Goal: Task Accomplishment & Management: Complete application form

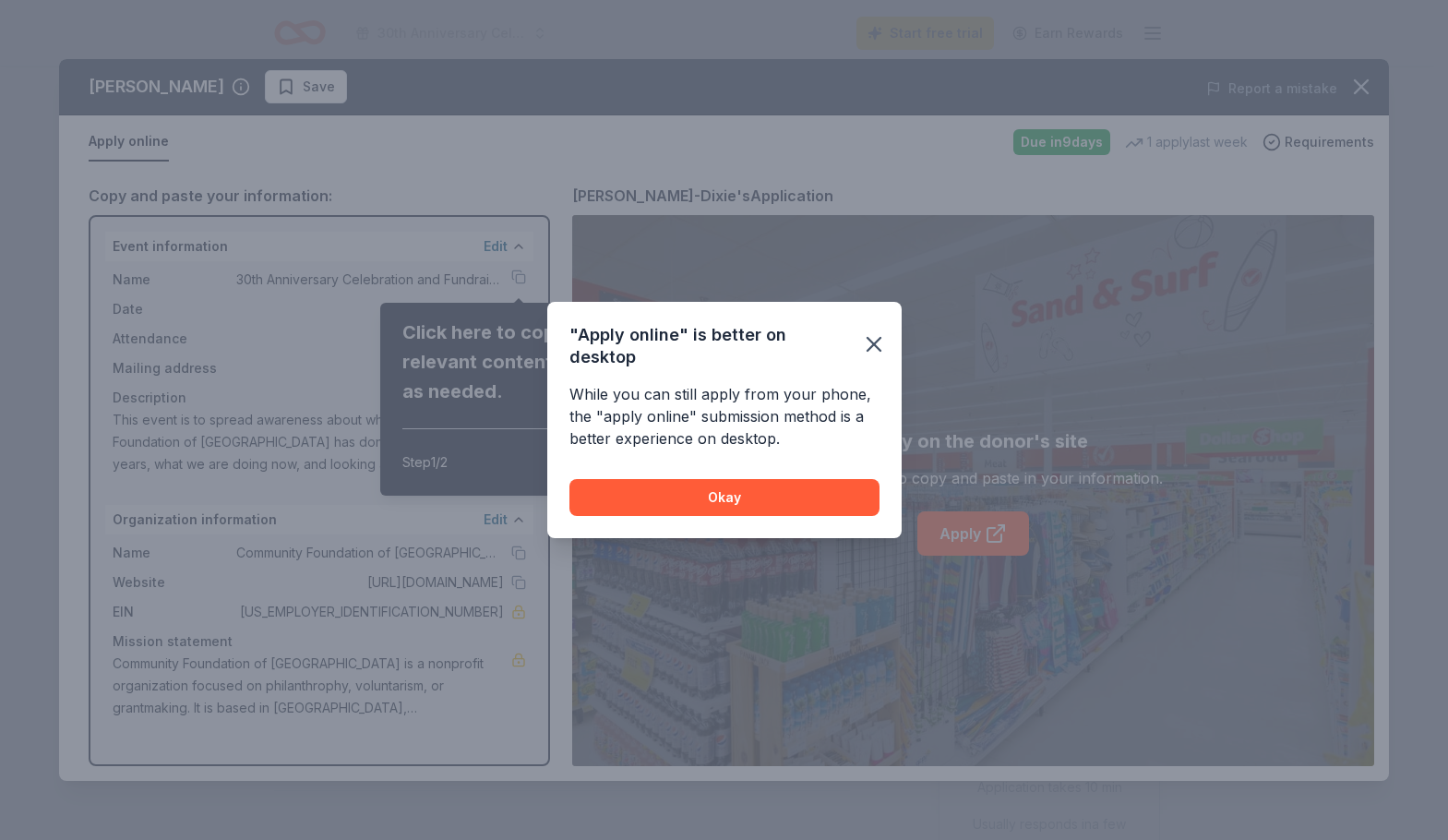
scroll to position [184, 0]
click at [747, 489] on button "Okay" at bounding box center [724, 497] width 310 height 37
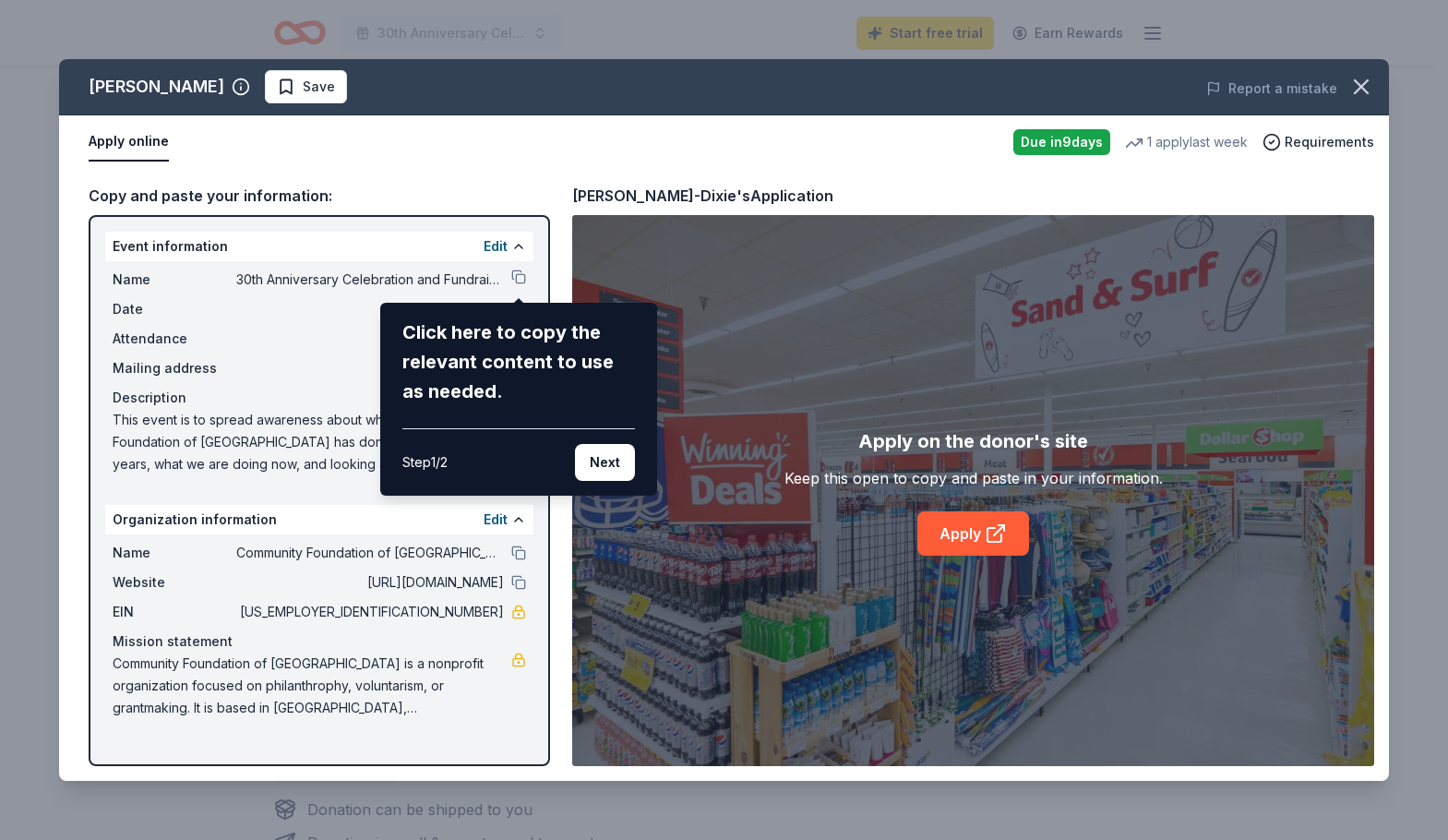
drag, startPoint x: 615, startPoint y: 463, endPoint x: 570, endPoint y: 471, distance: 45.7
click at [614, 463] on button "Next" at bounding box center [605, 462] width 60 height 37
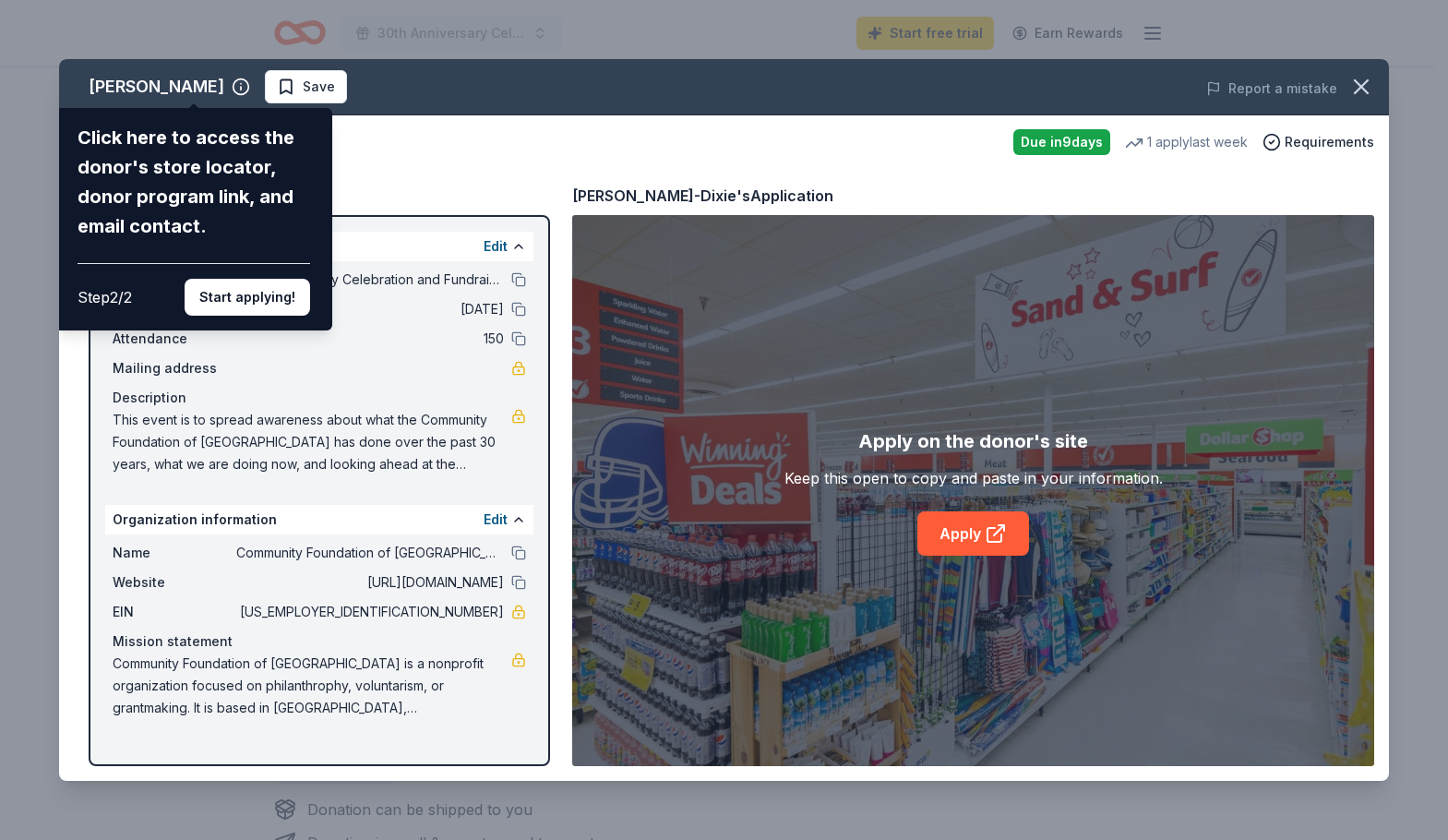
click at [255, 261] on div "Click here to access the donor's store locator, donor program link, and email c…" at bounding box center [193, 219] width 232 height 193
click at [247, 289] on button "Start applying!" at bounding box center [247, 297] width 125 height 37
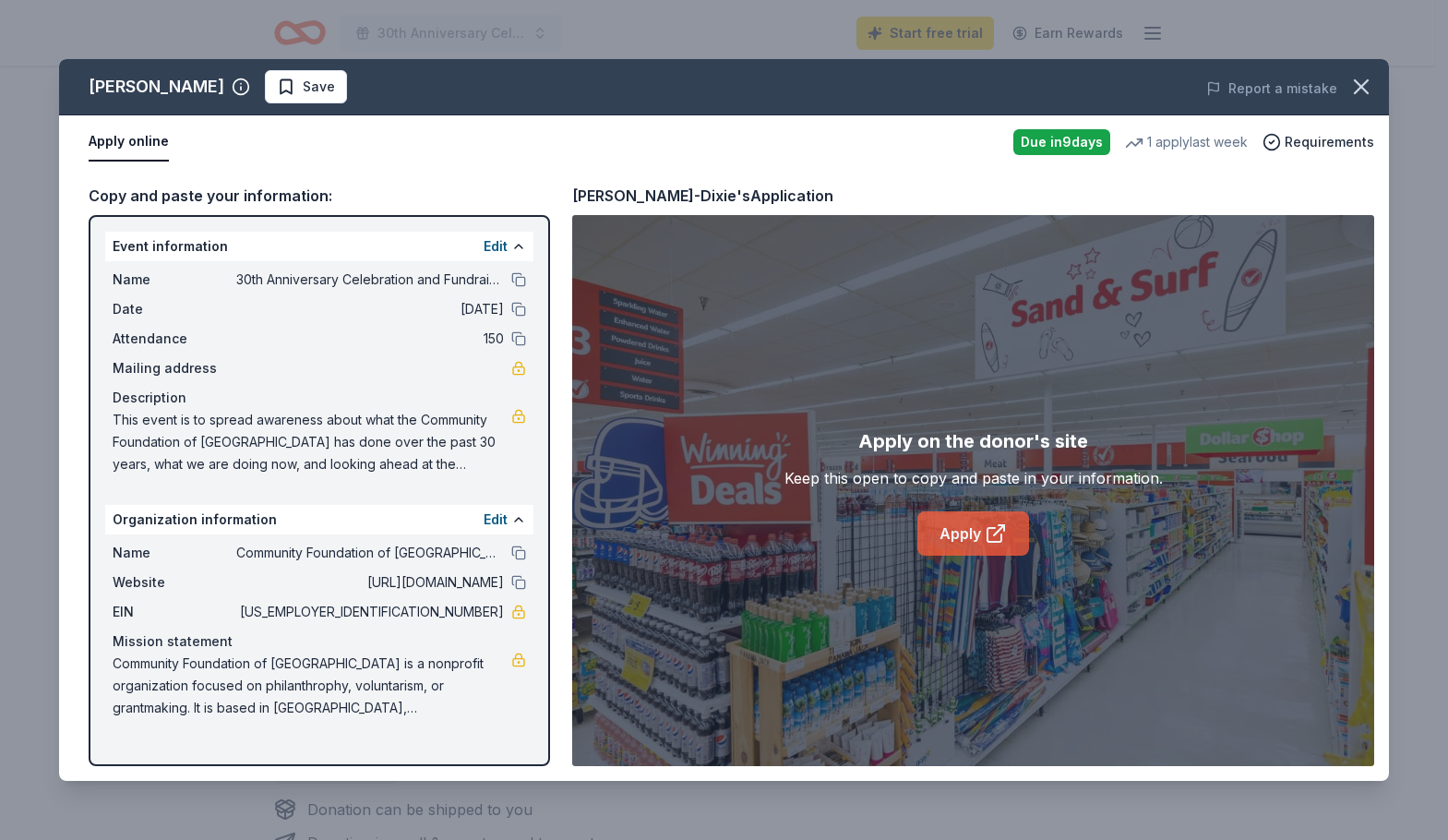
click at [936, 536] on link "Apply" at bounding box center [973, 533] width 112 height 44
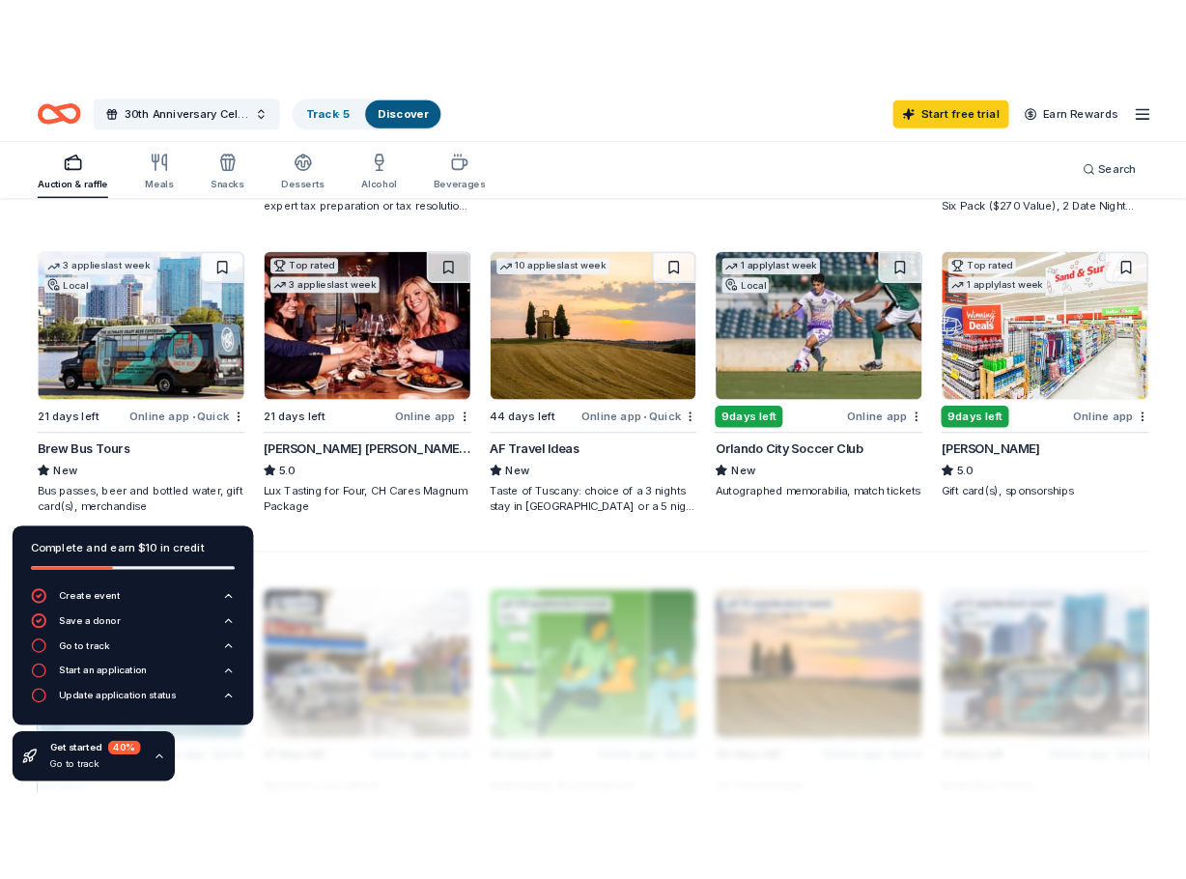
scroll to position [1240, 0]
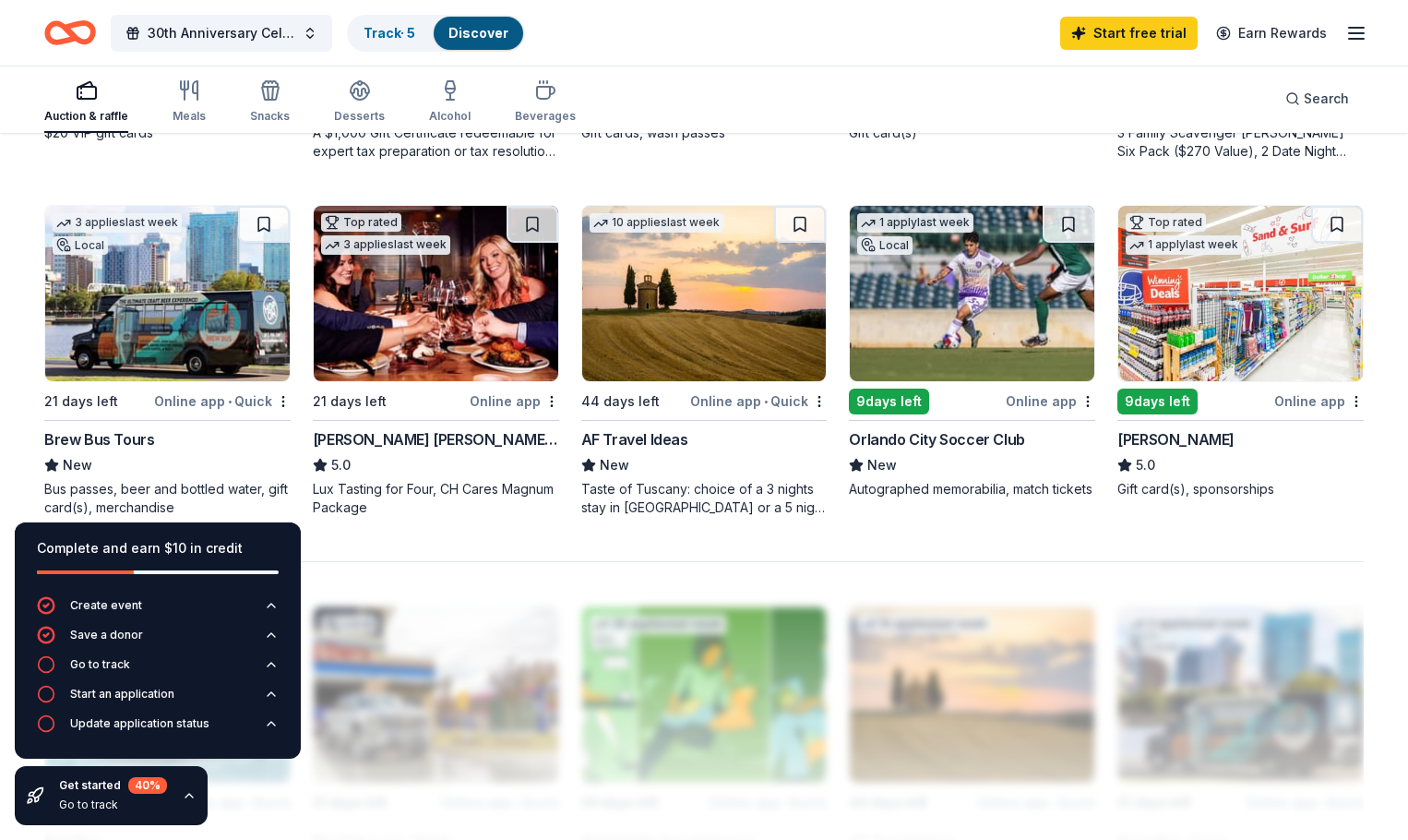
click at [698, 504] on div "Taste of Tuscany: choice of a 3 nights stay in Florence or a 5 night stay in Co…" at bounding box center [704, 498] width 247 height 37
click at [984, 427] on div "1 apply last week Local 9 days left Online app Orlando City Soccer Club New Aut…" at bounding box center [972, 351] width 247 height 293
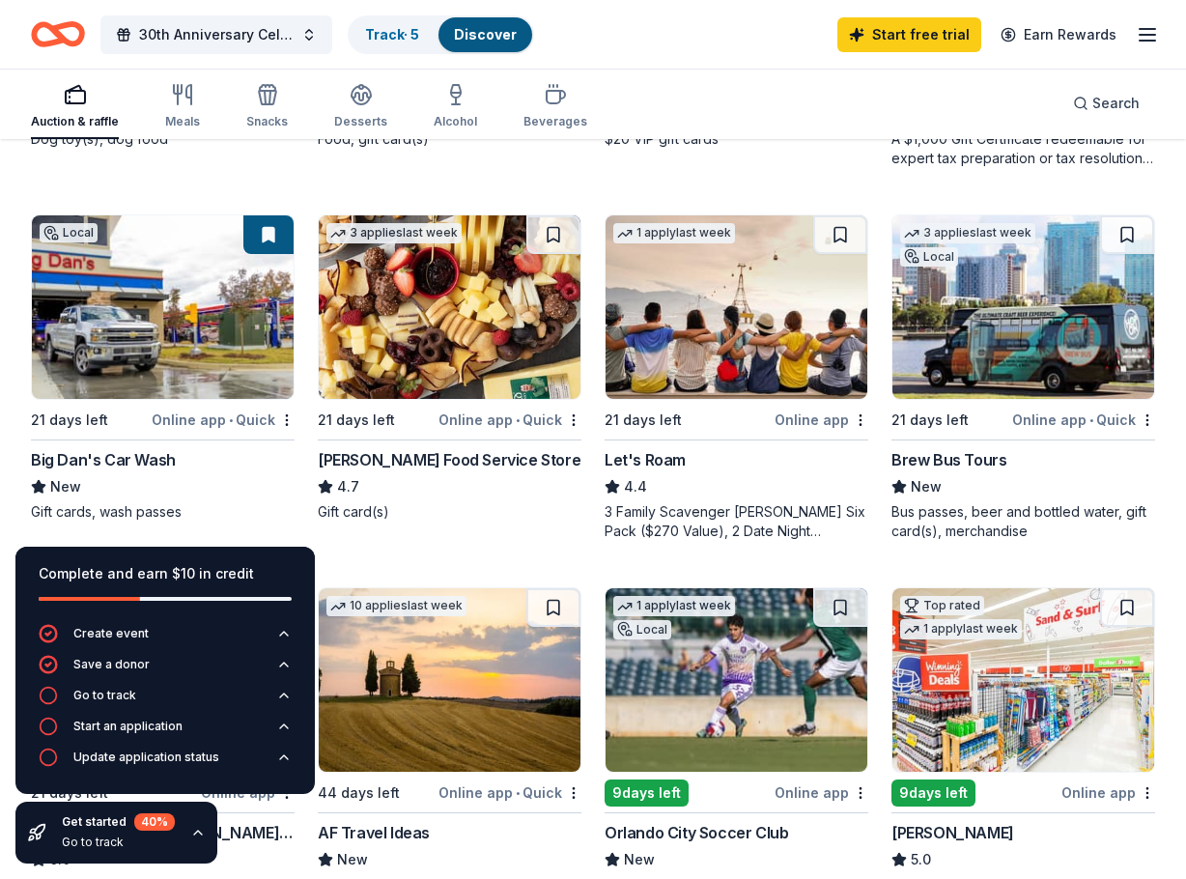
click at [488, 469] on div "[PERSON_NAME] Food Service Store" at bounding box center [449, 459] width 263 height 23
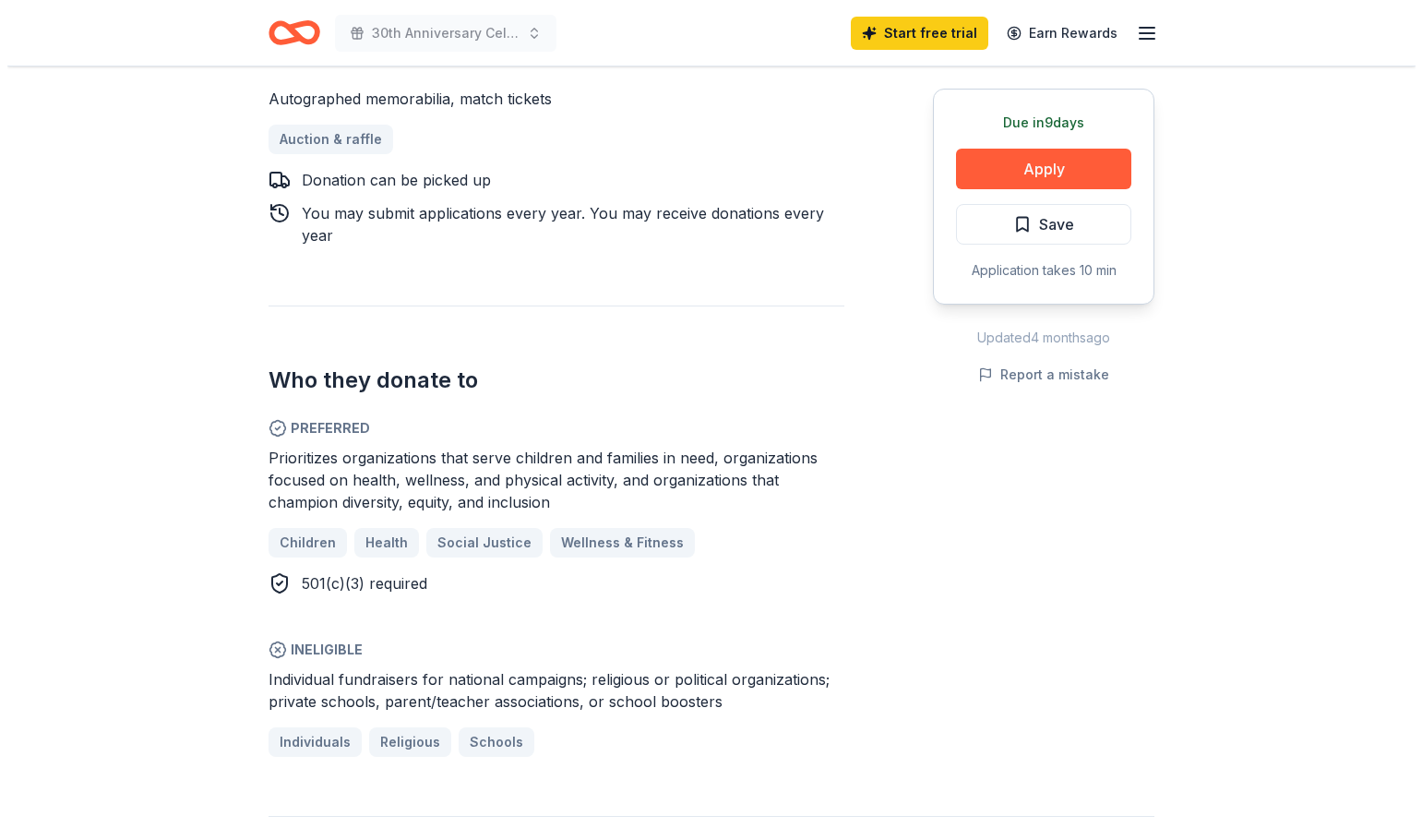
scroll to position [830, 0]
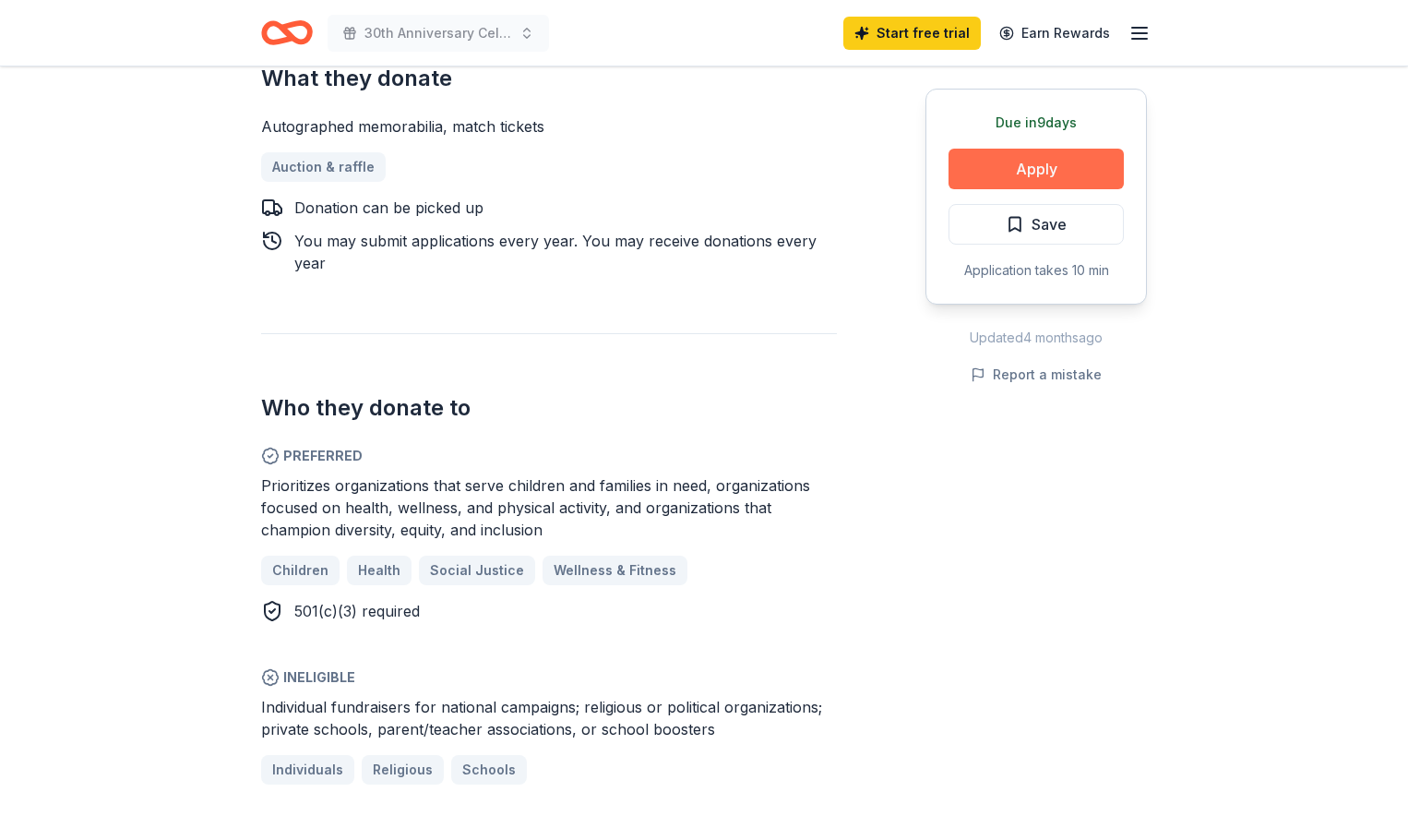
click at [1034, 170] on button "Apply" at bounding box center [1036, 168] width 175 height 40
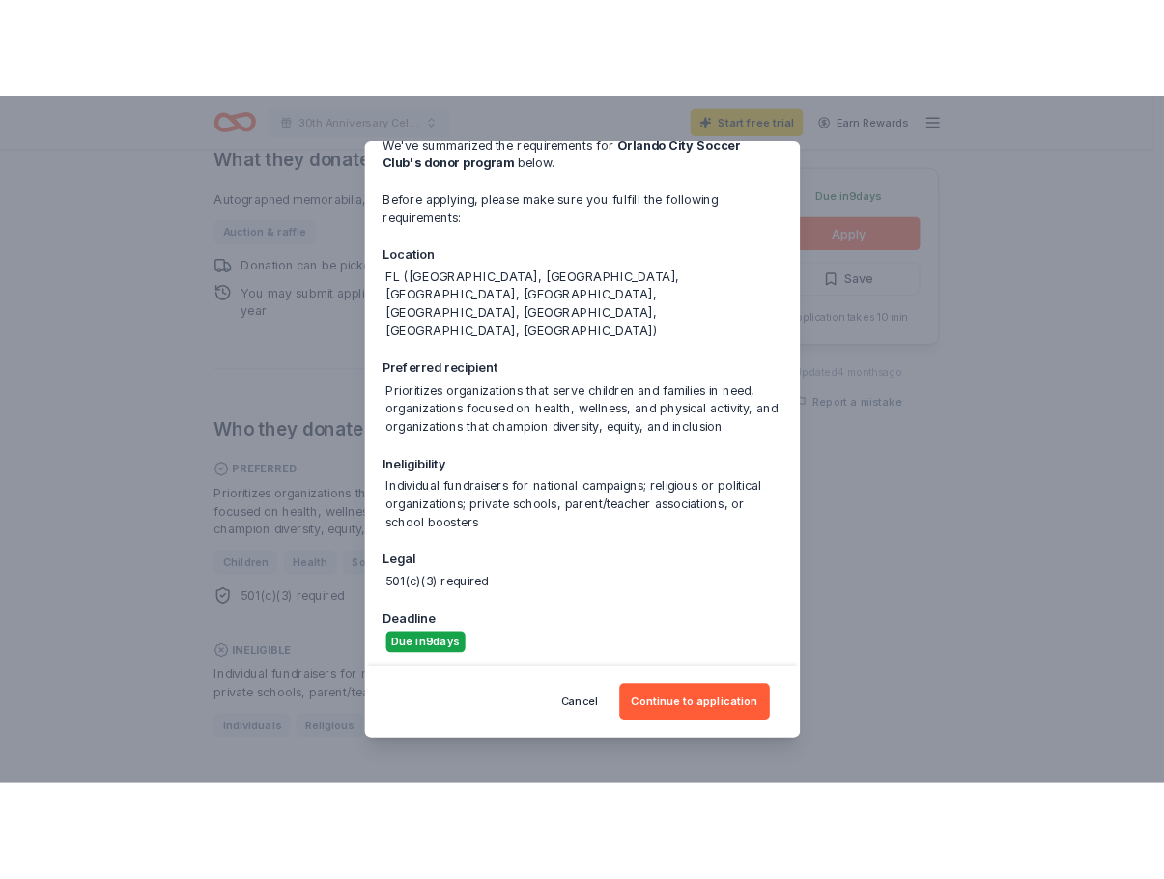
scroll to position [212, 0]
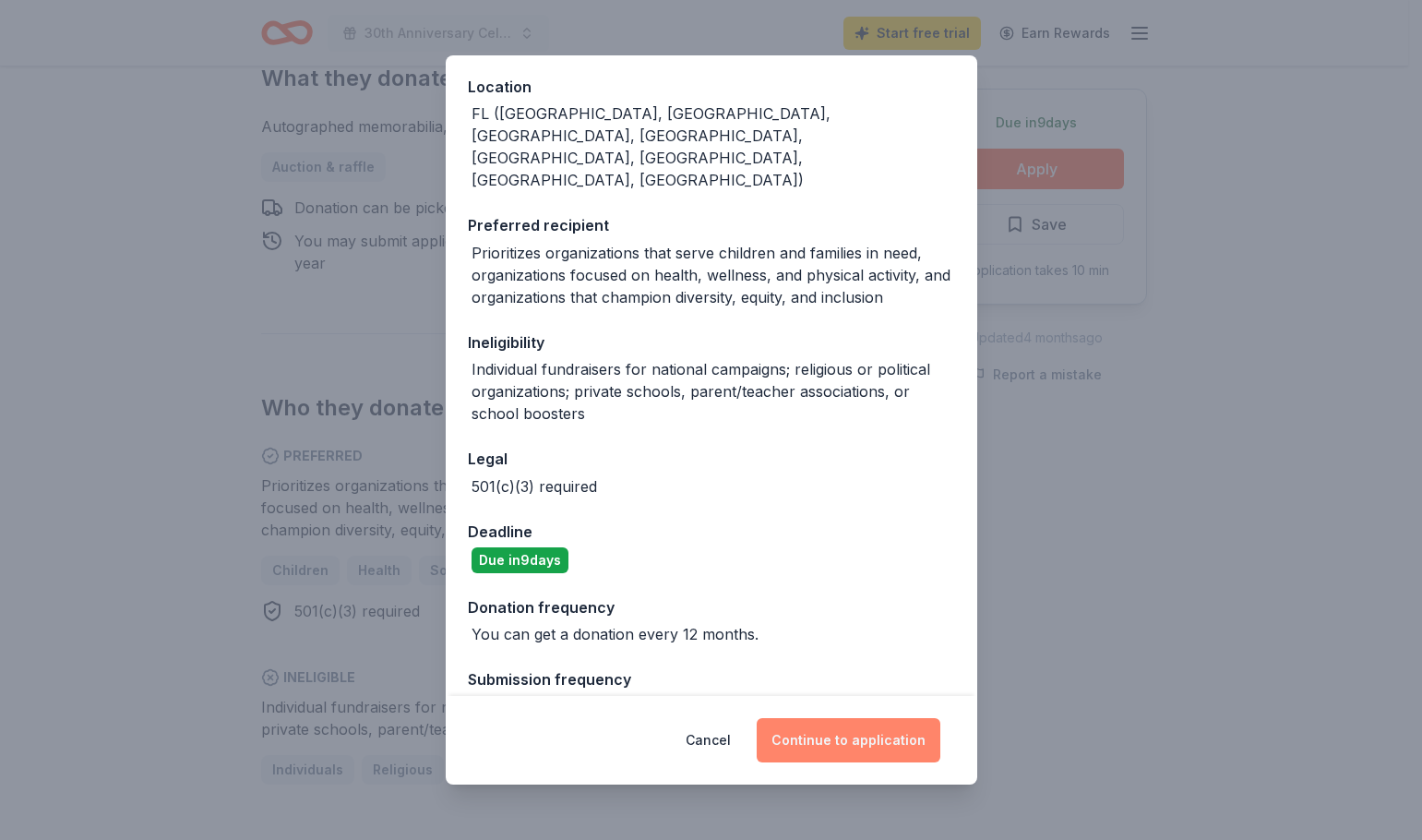
click at [870, 746] on button "Continue to application" at bounding box center [849, 740] width 183 height 44
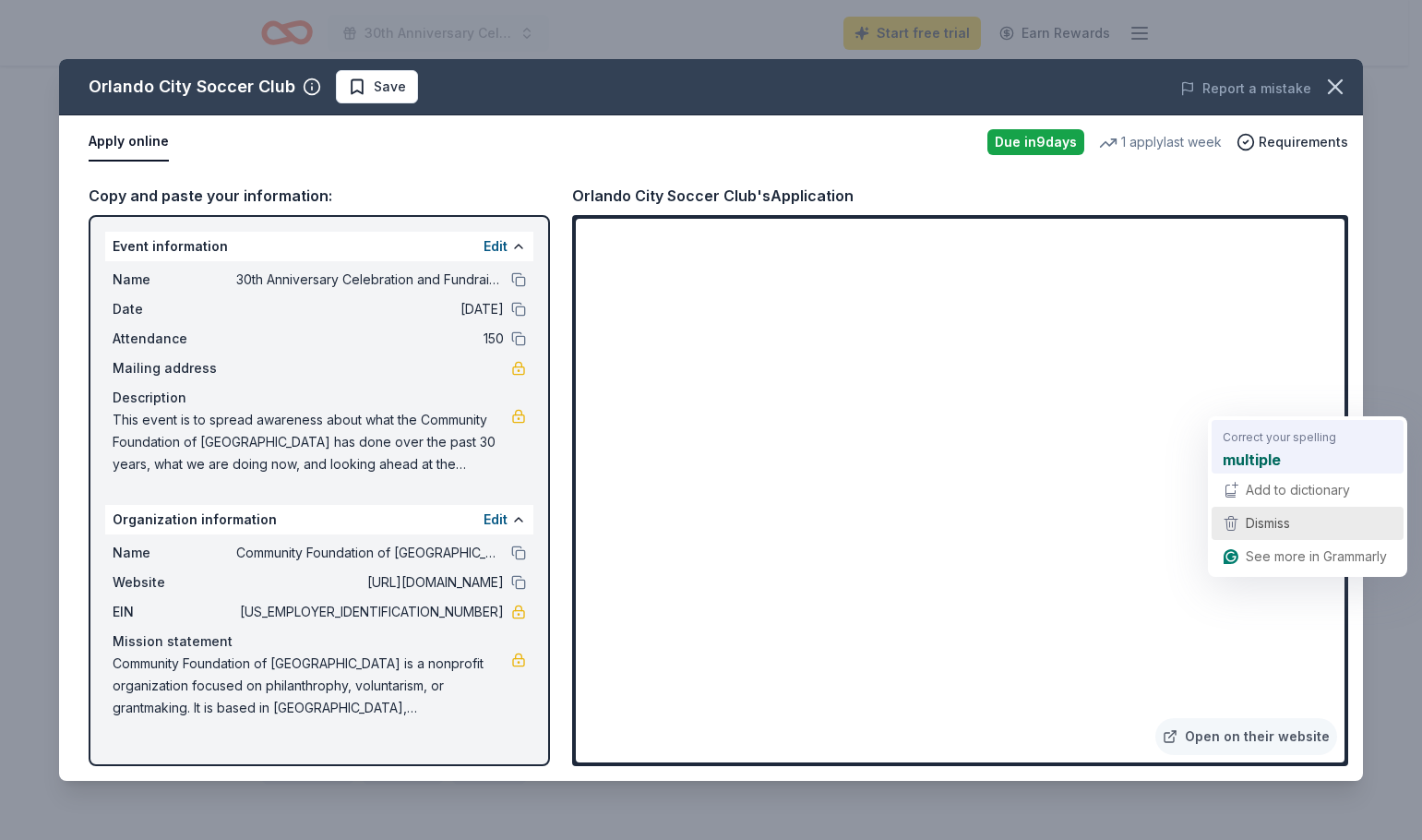
drag, startPoint x: 826, startPoint y: 757, endPoint x: 1296, endPoint y: 472, distance: 549.7
click at [1296, 472] on div "Correct your spelling multiple Add to dictionary Dismiss See more in Grammarly" at bounding box center [1307, 496] width 200 height 161
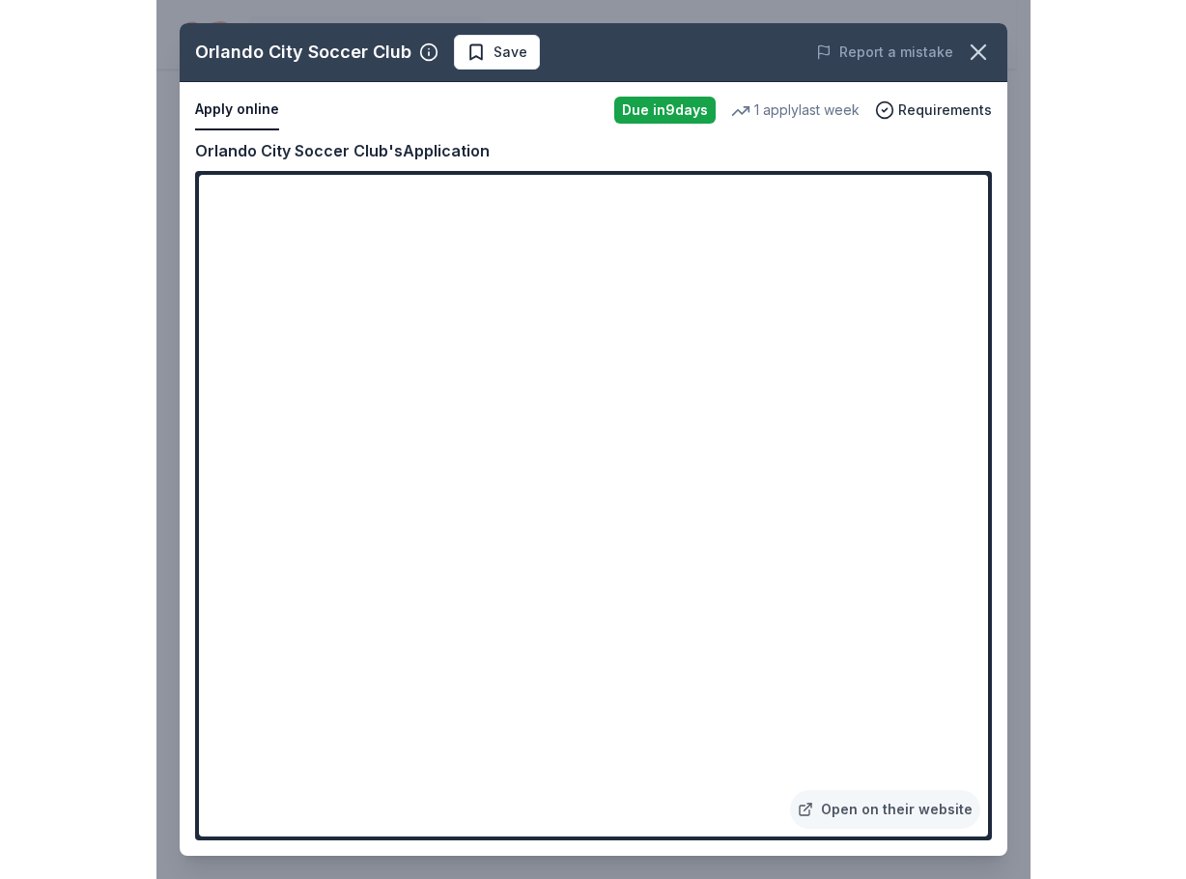
scroll to position [915, 0]
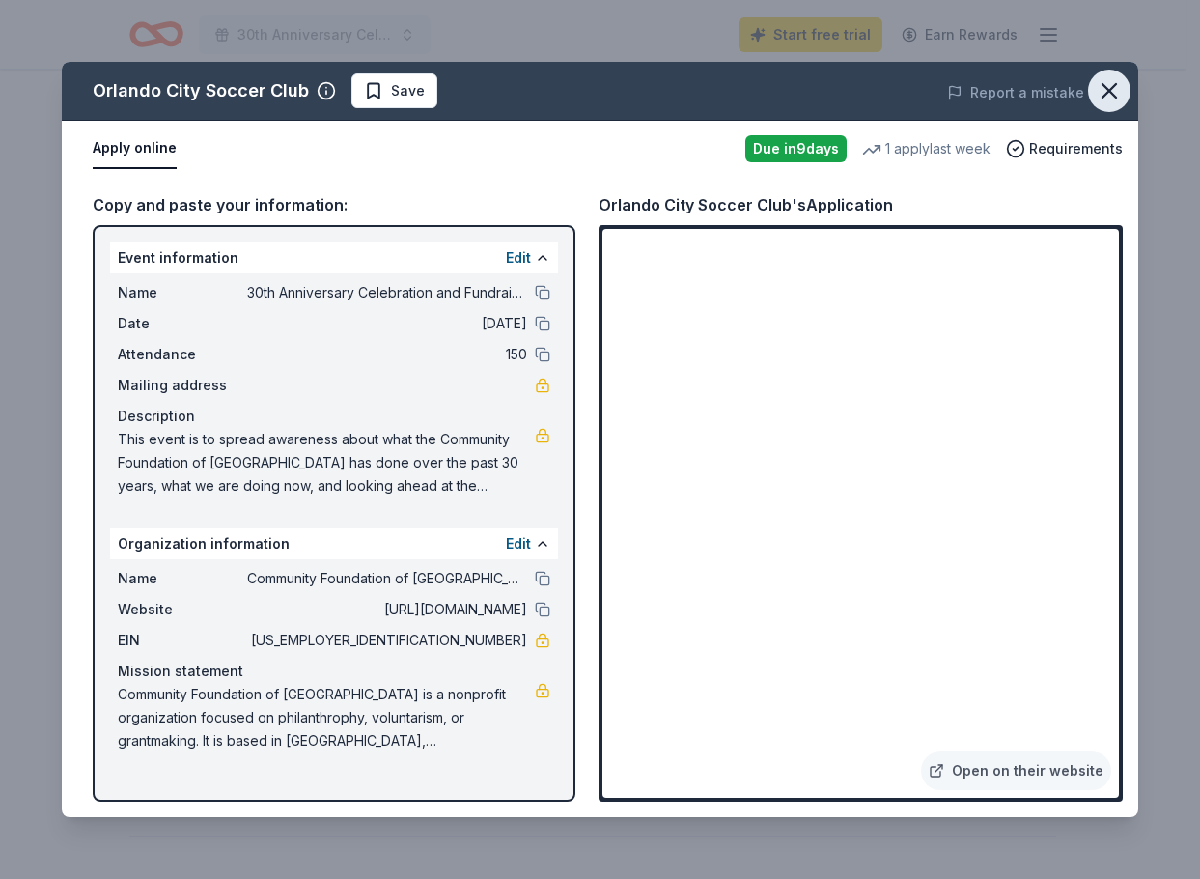
click at [1100, 105] on button "button" at bounding box center [1109, 91] width 42 height 42
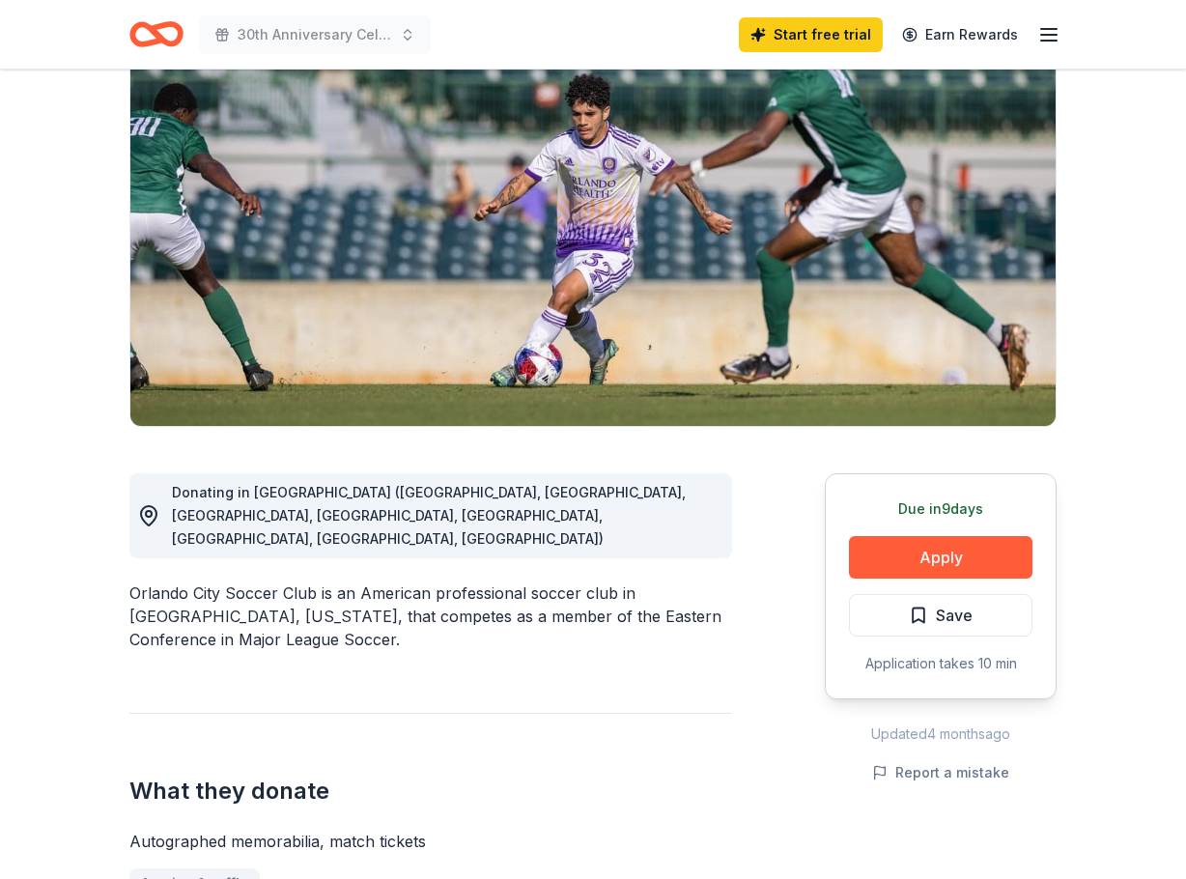
scroll to position [0, 0]
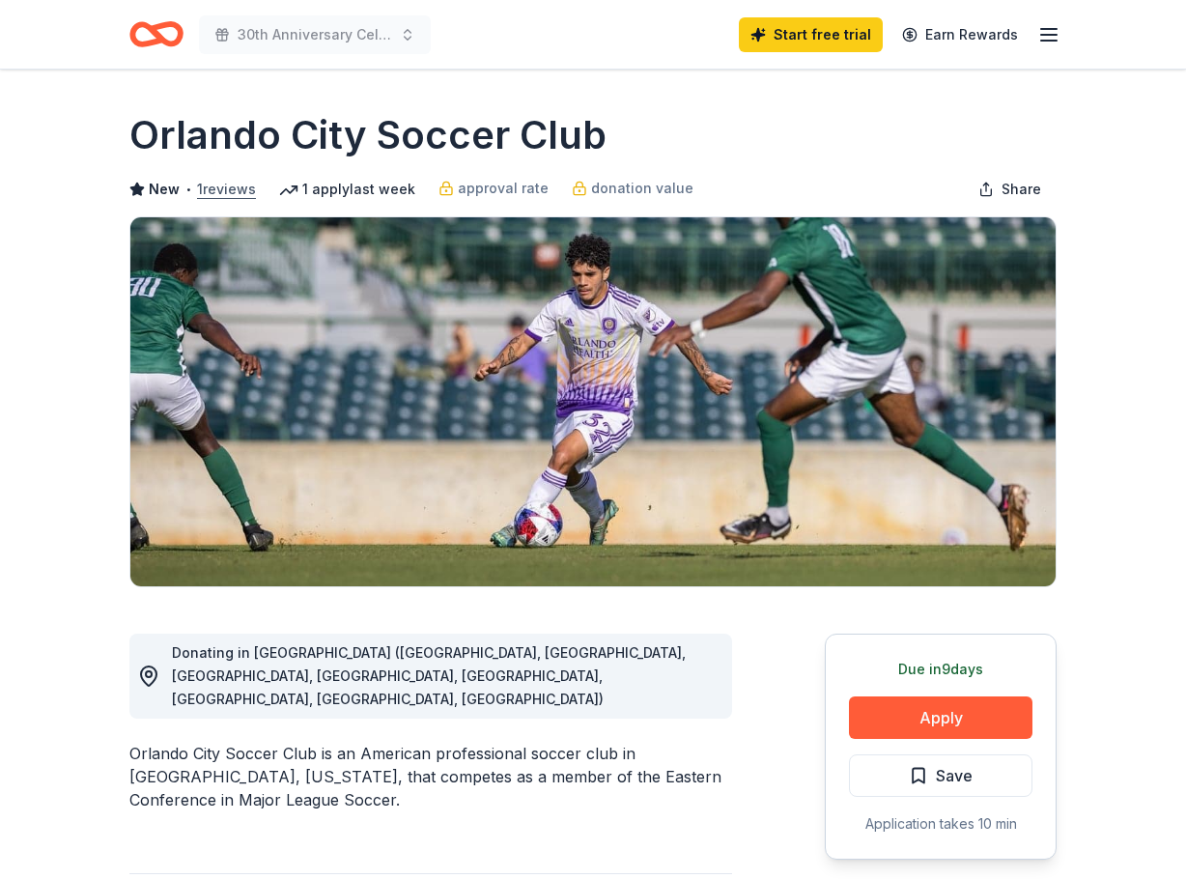
click at [223, 186] on button "1 reviews" at bounding box center [226, 189] width 59 height 23
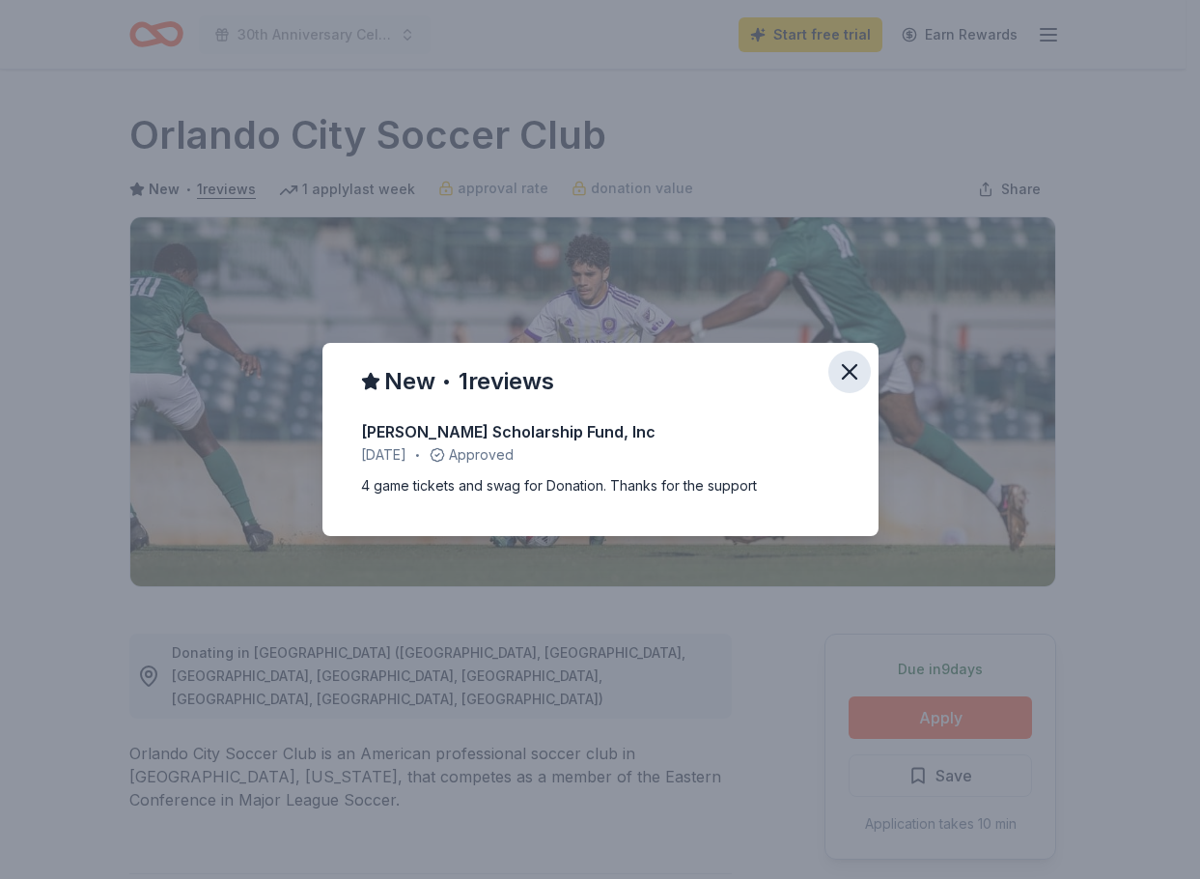
click at [857, 376] on icon "button" at bounding box center [849, 371] width 27 height 27
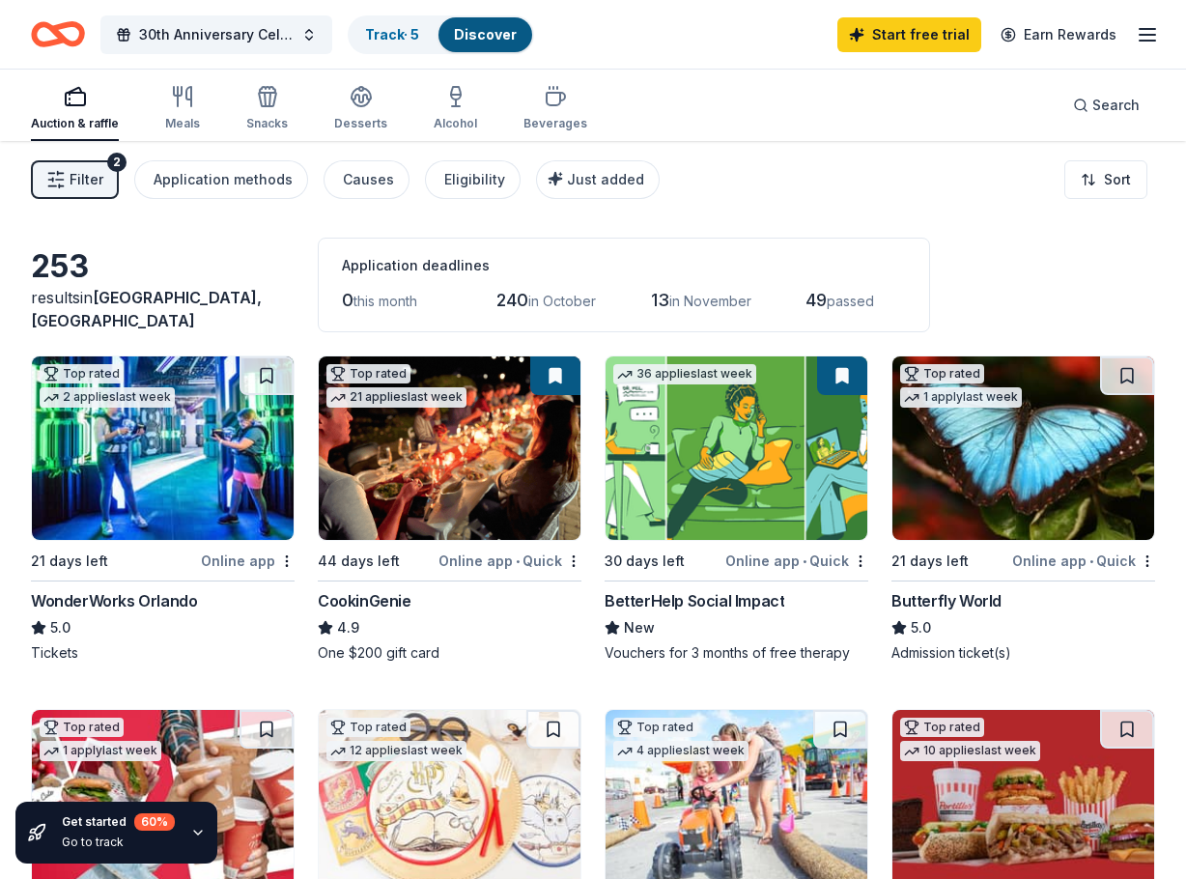
click at [79, 172] on span "Filter" at bounding box center [87, 179] width 34 height 23
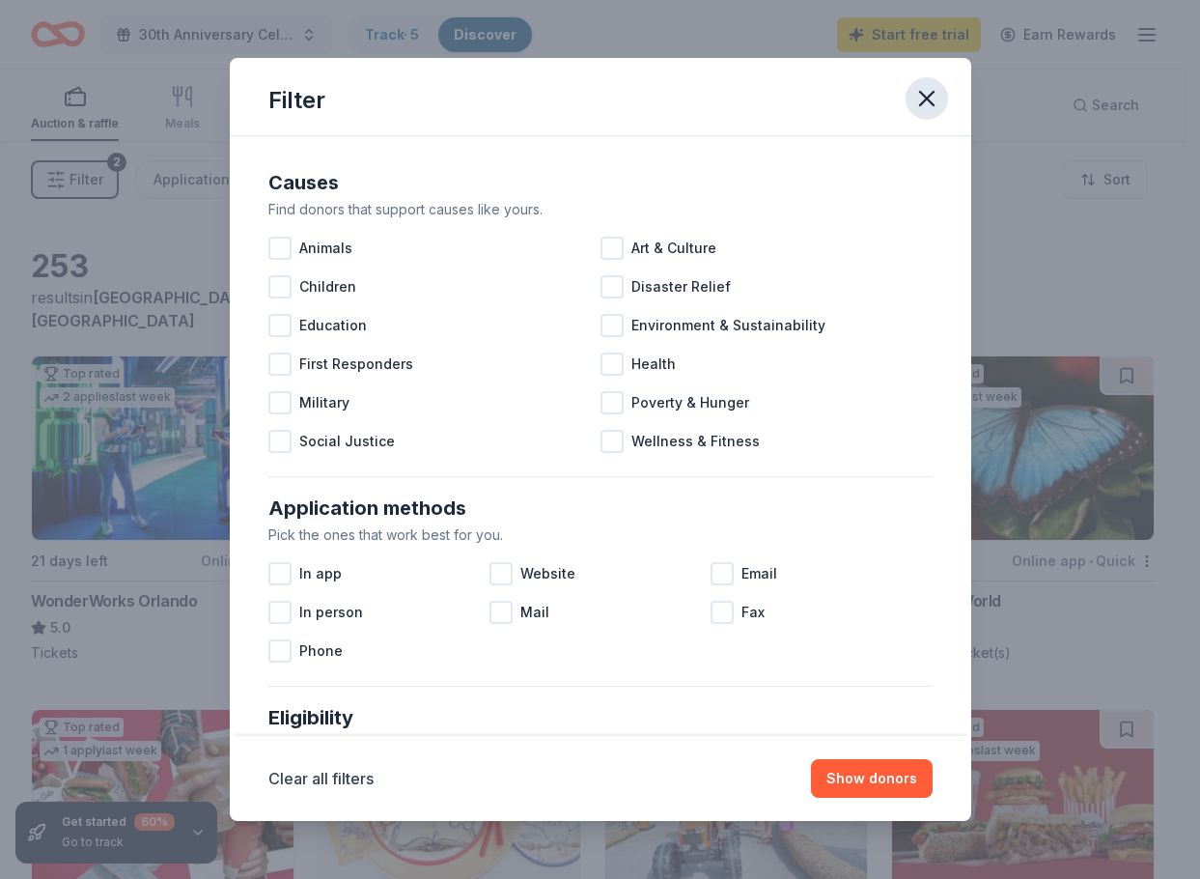
click at [922, 101] on icon "button" at bounding box center [926, 98] width 27 height 27
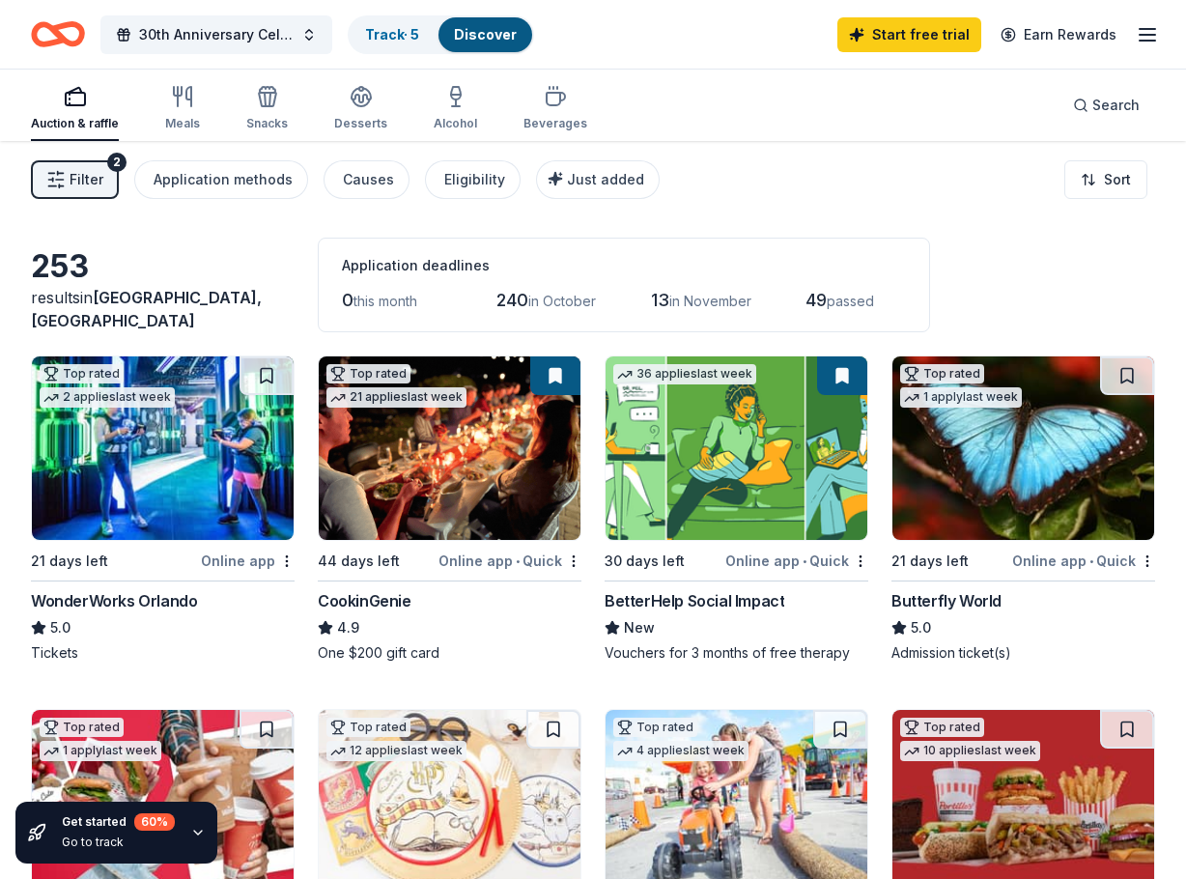
click at [1150, 42] on icon "button" at bounding box center [1147, 34] width 23 height 23
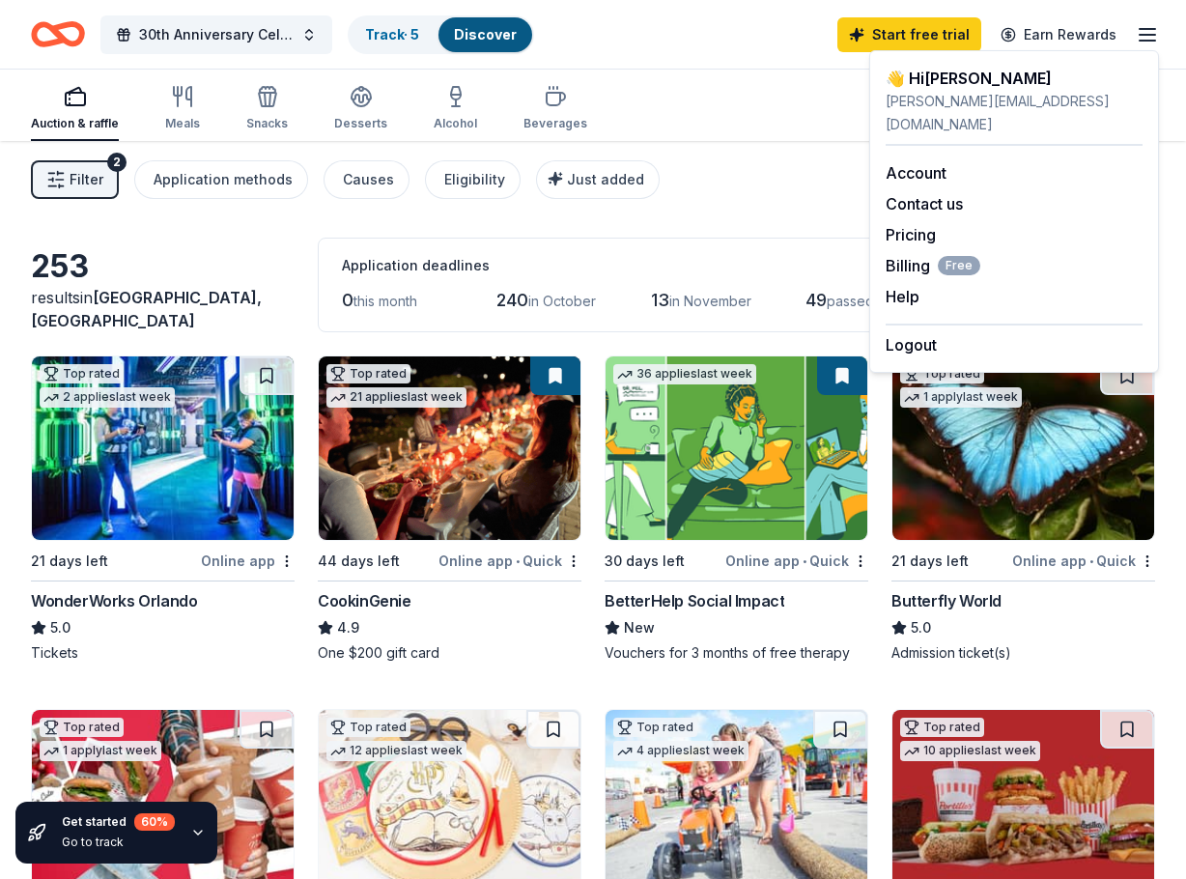
click at [1150, 42] on icon "button" at bounding box center [1147, 34] width 23 height 23
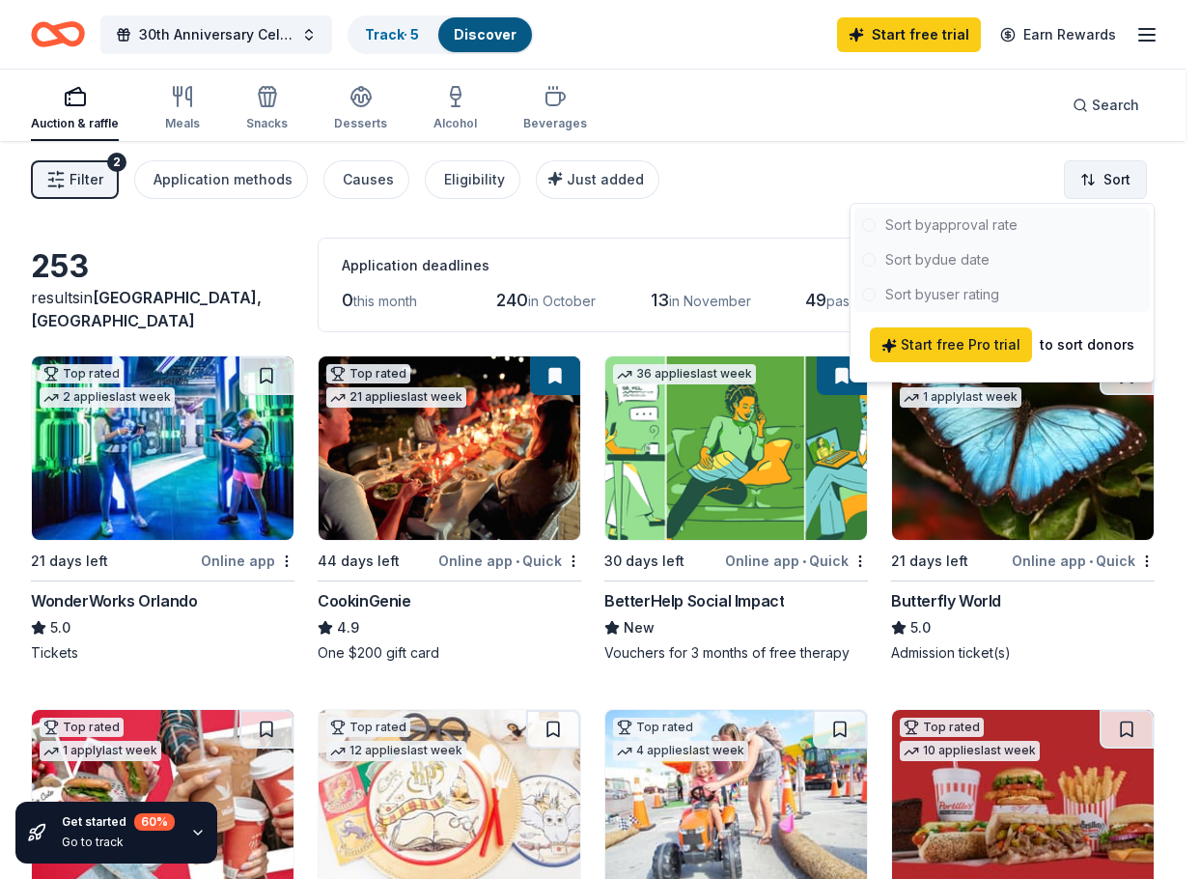
click at [1117, 189] on html "30th Anniversary Celebration and Fundraiser Track · 5 Discover Start free trial…" at bounding box center [600, 439] width 1200 height 879
click at [972, 234] on div at bounding box center [1002, 260] width 295 height 104
click at [968, 218] on div at bounding box center [1002, 260] width 295 height 104
drag, startPoint x: 963, startPoint y: 177, endPoint x: 951, endPoint y: 162, distance: 18.5
click at [960, 174] on html "30th Anniversary Celebration and Fundraiser Track · 5 Discover Start free trial…" at bounding box center [600, 439] width 1200 height 879
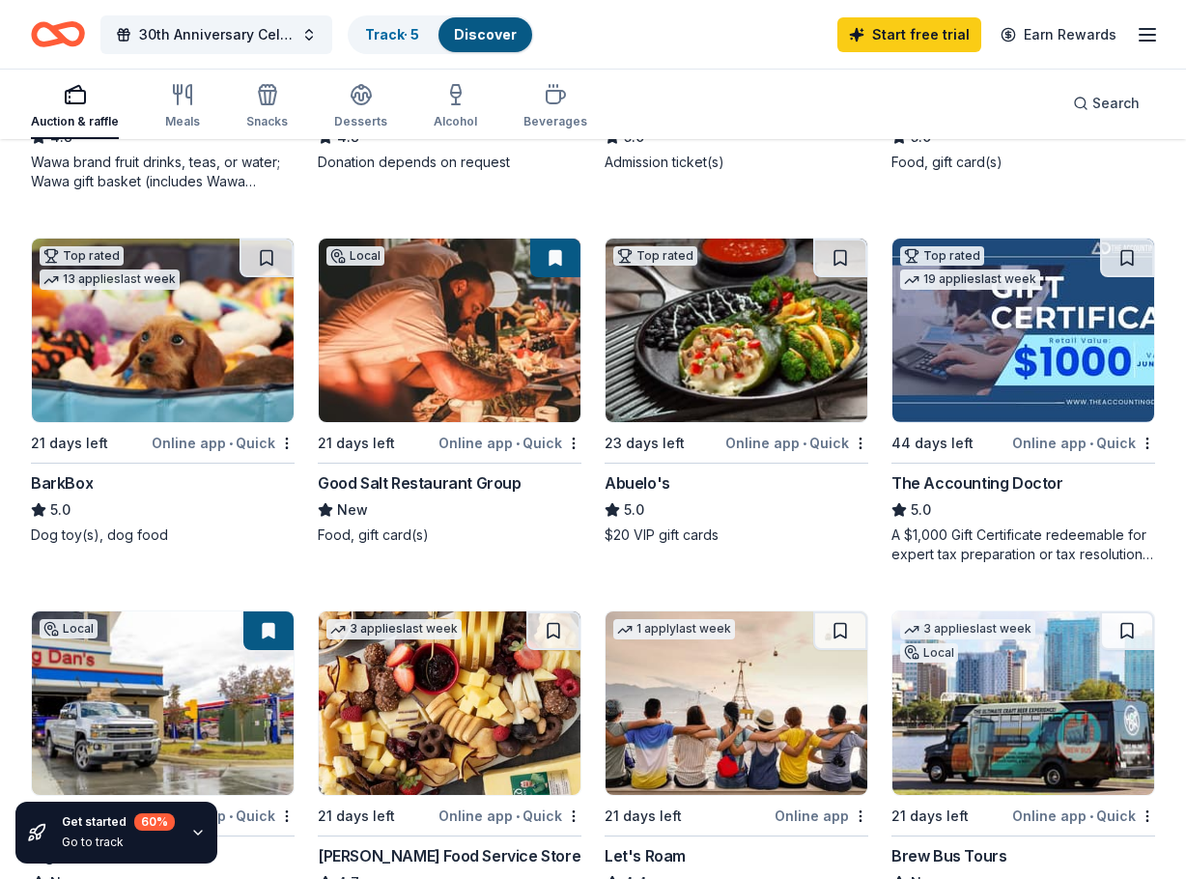
scroll to position [869, 0]
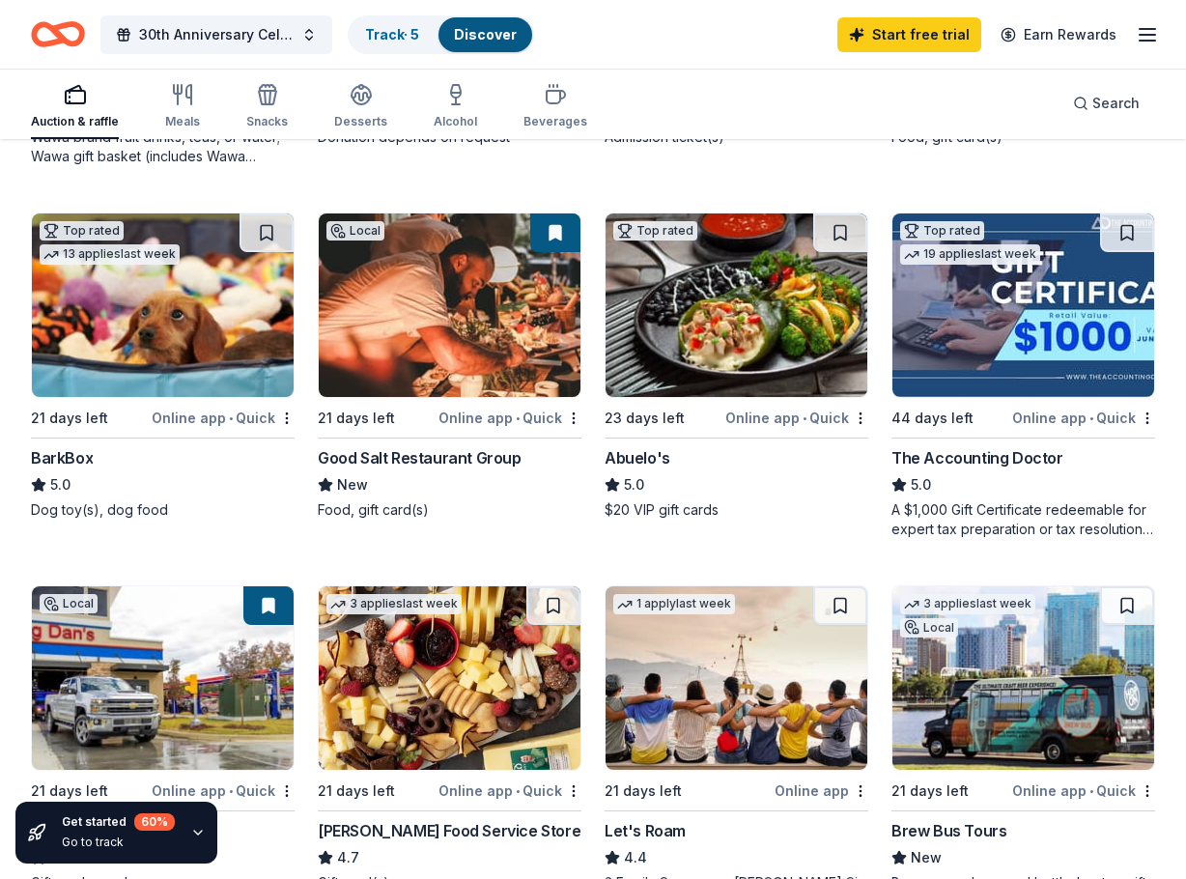
click at [121, 324] on img at bounding box center [163, 304] width 262 height 183
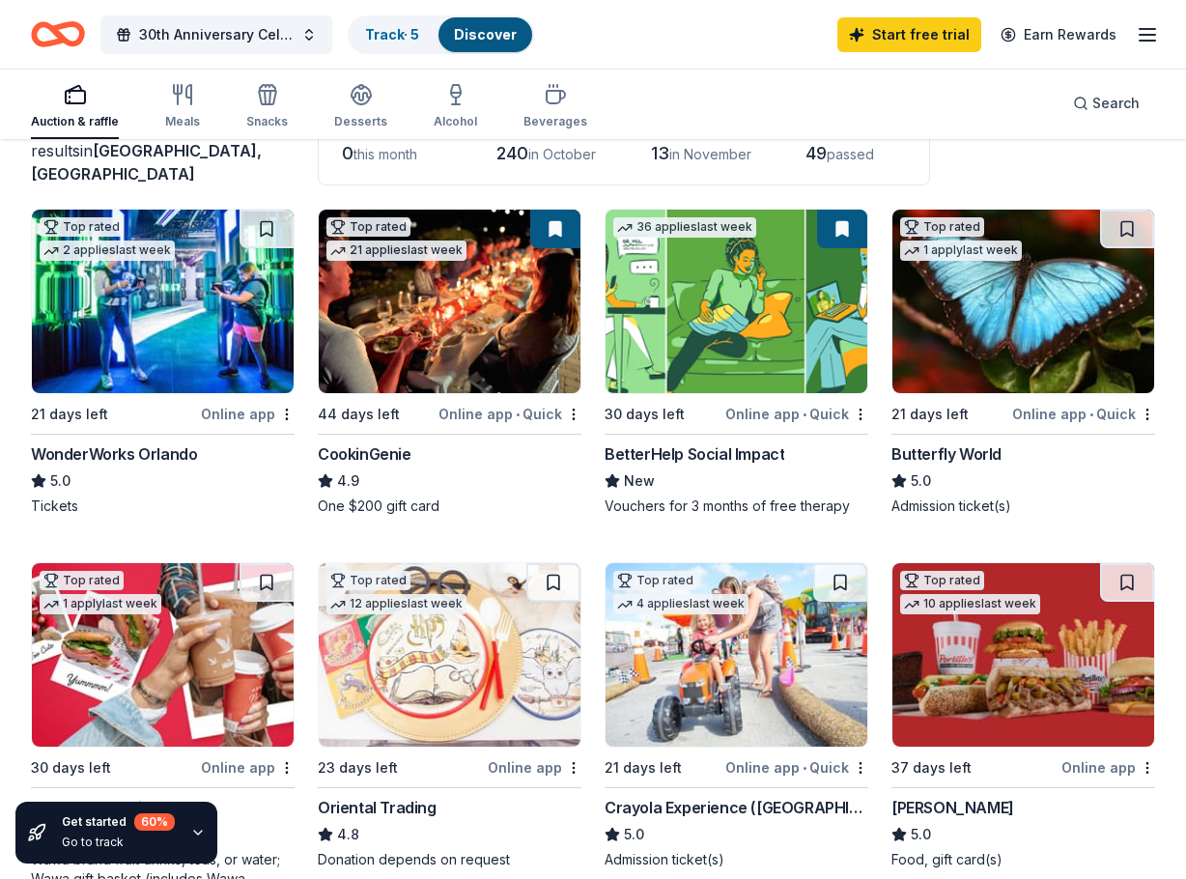
scroll to position [0, 0]
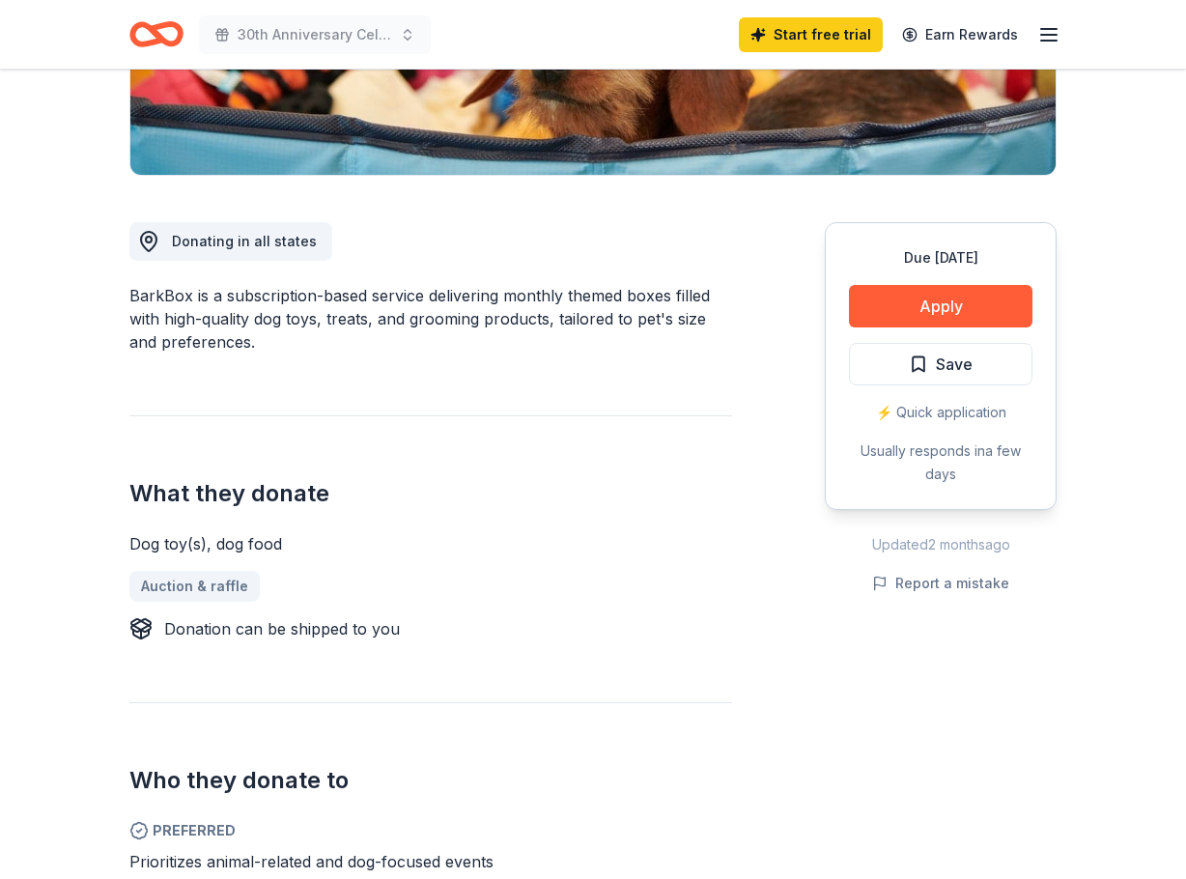
scroll to position [386, 0]
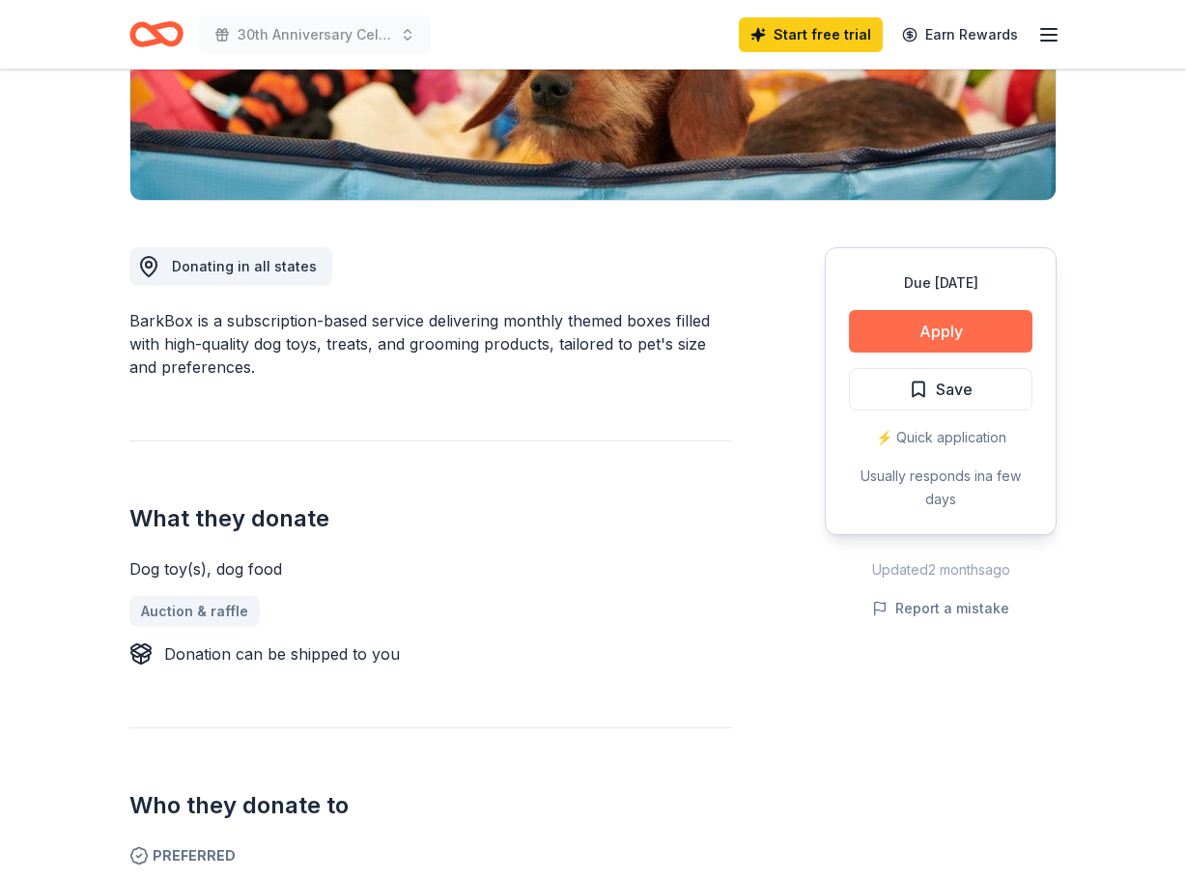
click at [914, 322] on button "Apply" at bounding box center [940, 331] width 183 height 42
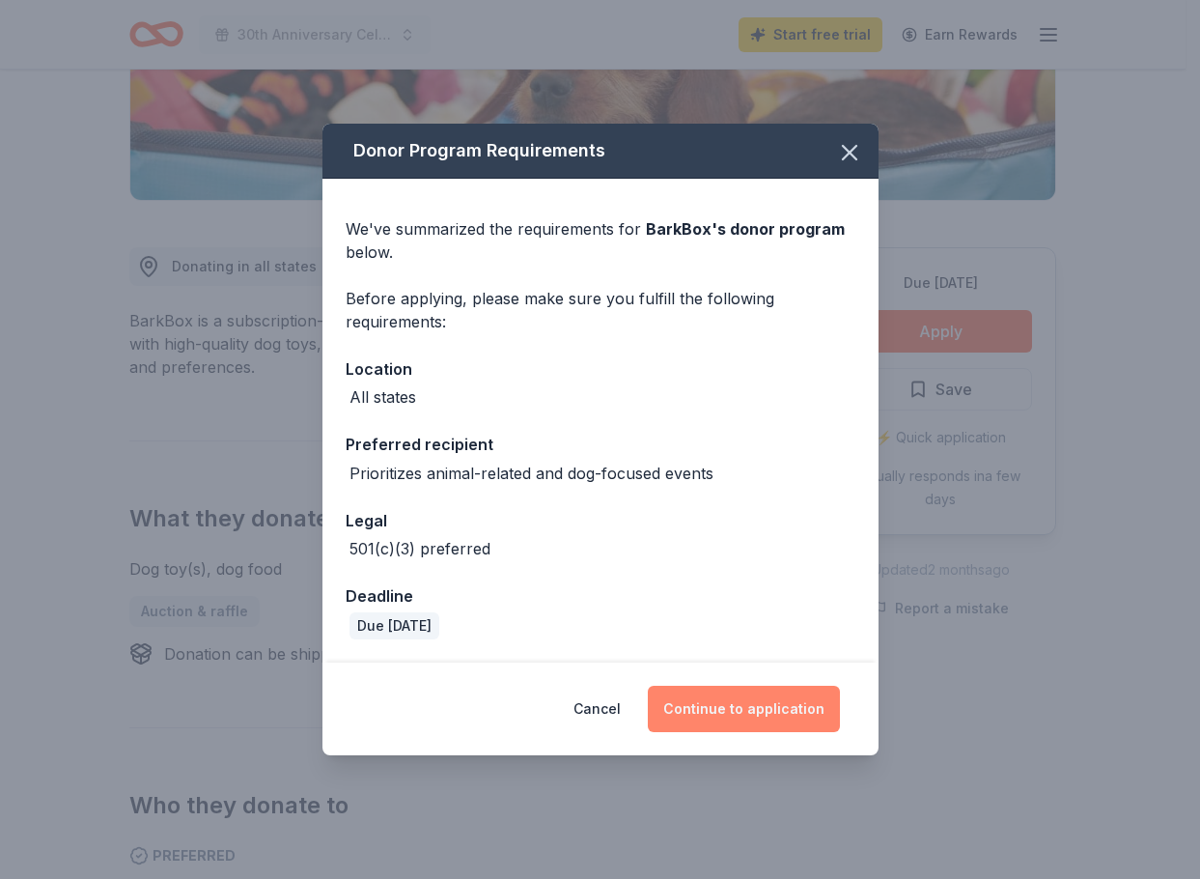
click at [758, 719] on button "Continue to application" at bounding box center [744, 709] width 192 height 46
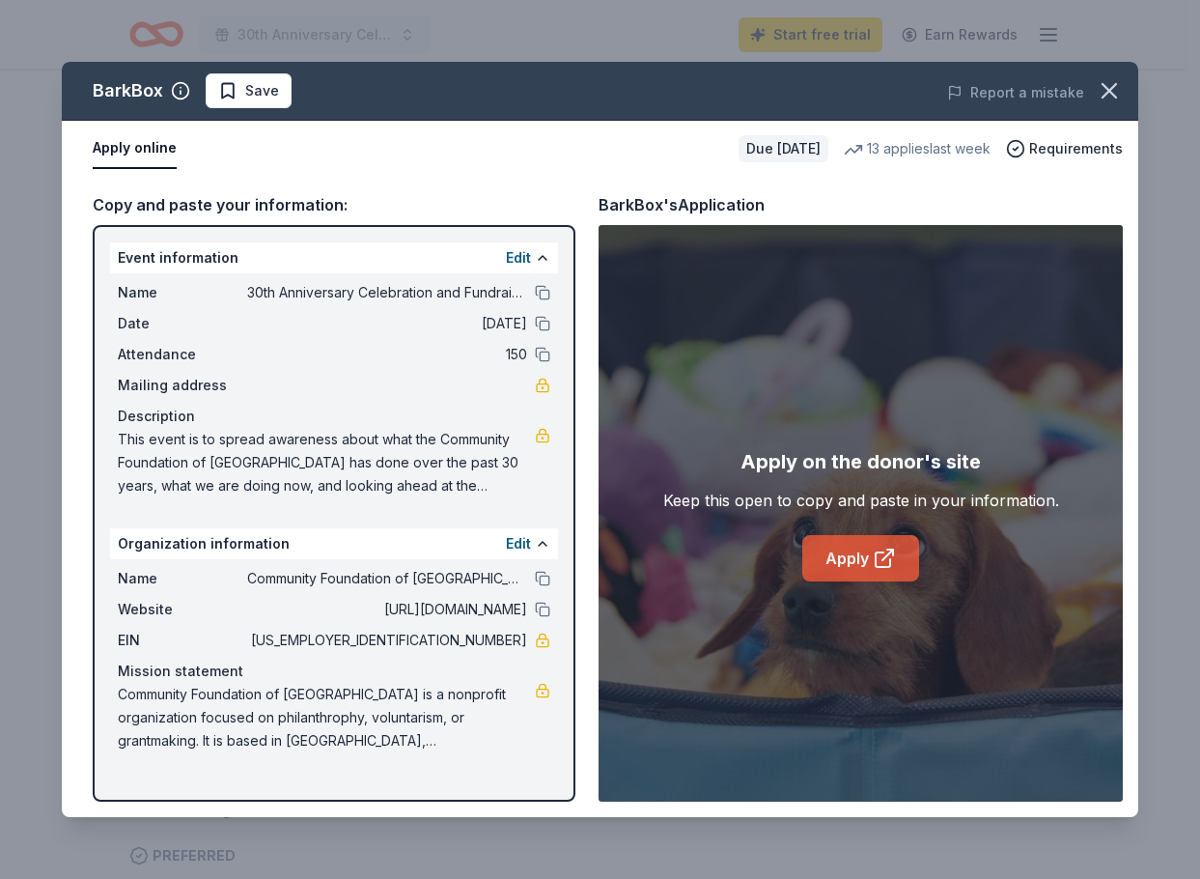
click at [886, 573] on link "Apply" at bounding box center [860, 558] width 117 height 46
click at [1118, 101] on icon "button" at bounding box center [1109, 90] width 27 height 27
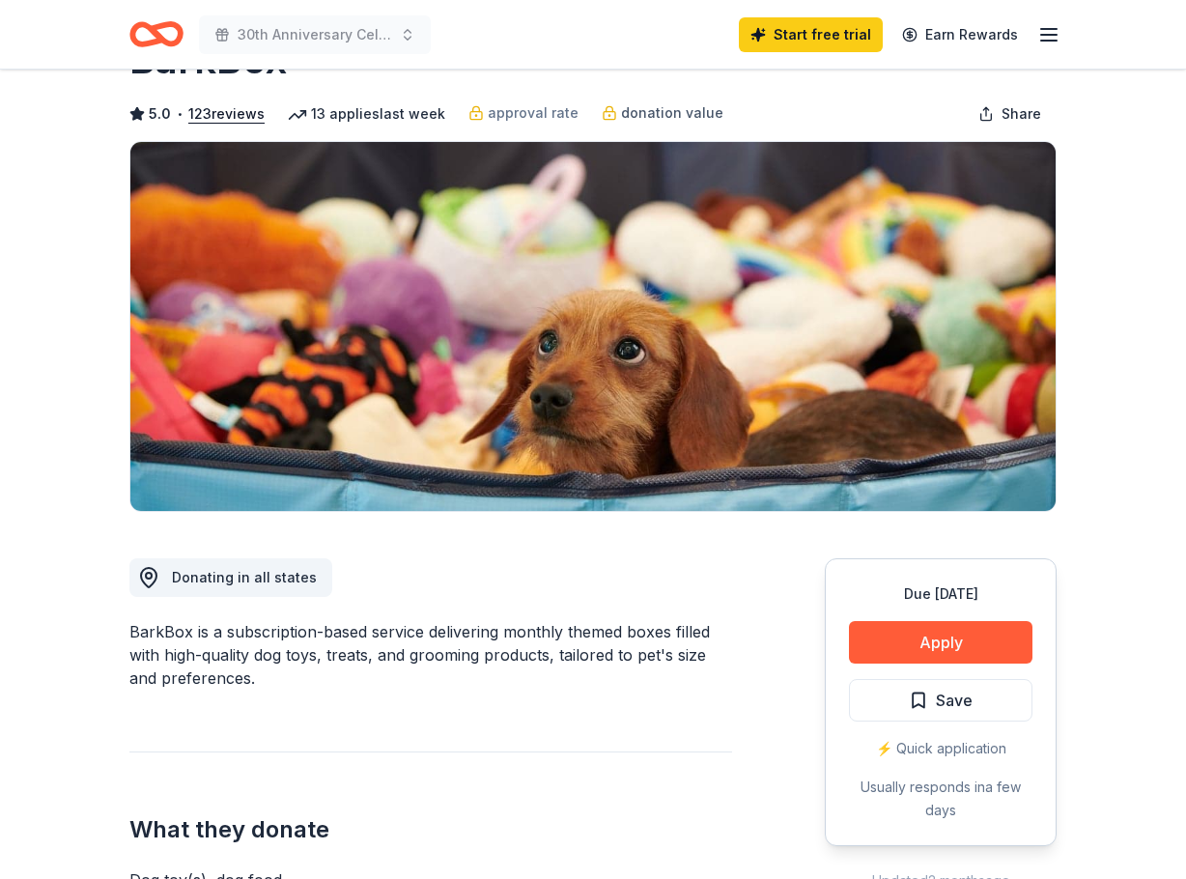
scroll to position [0, 0]
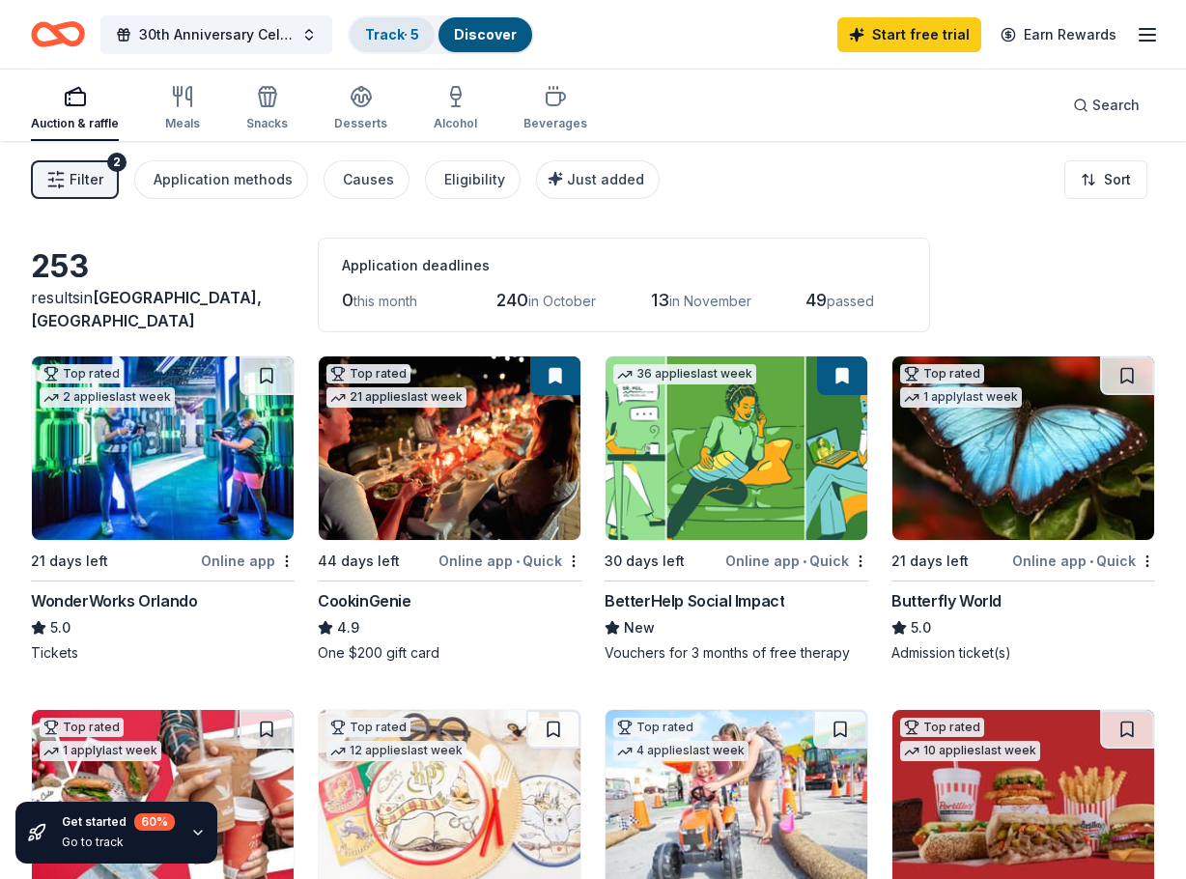
click at [418, 42] on div "Track · 5" at bounding box center [392, 34] width 85 height 35
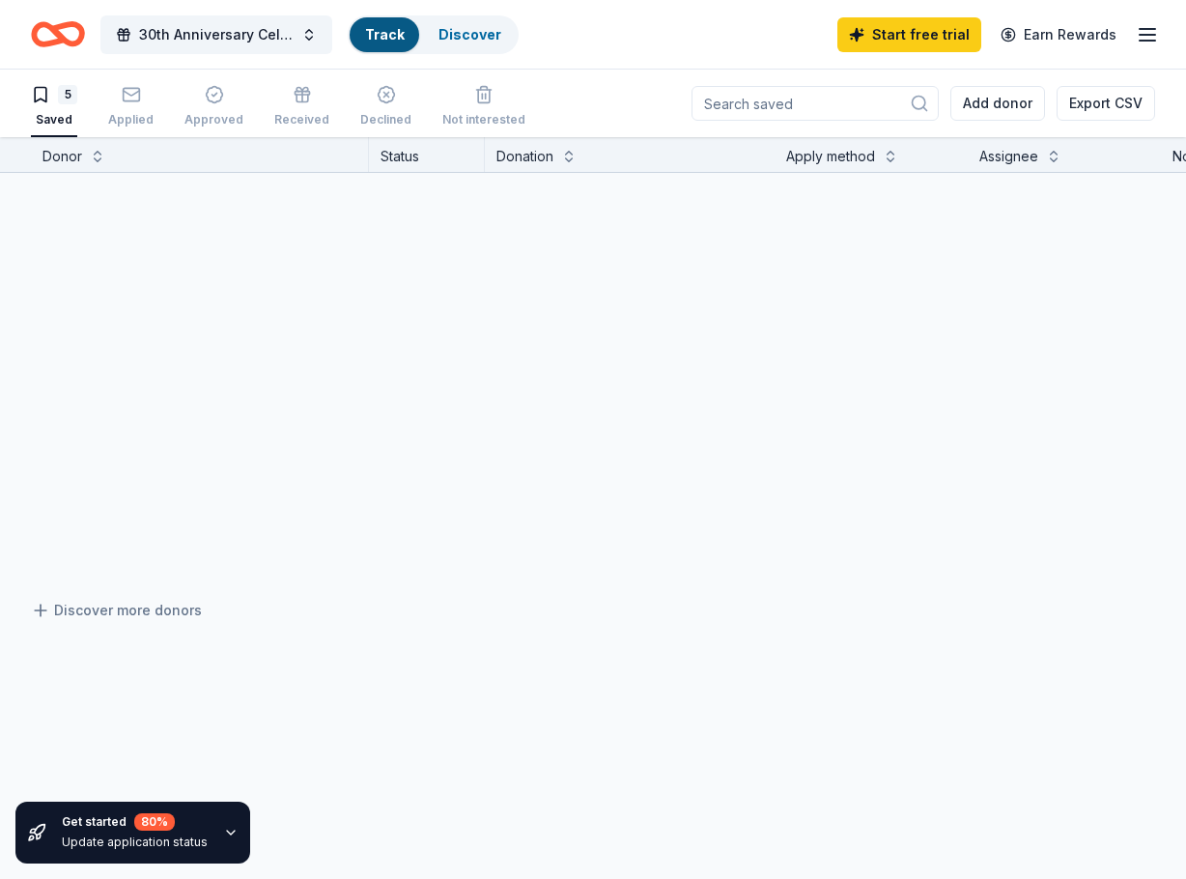
scroll to position [1, 0]
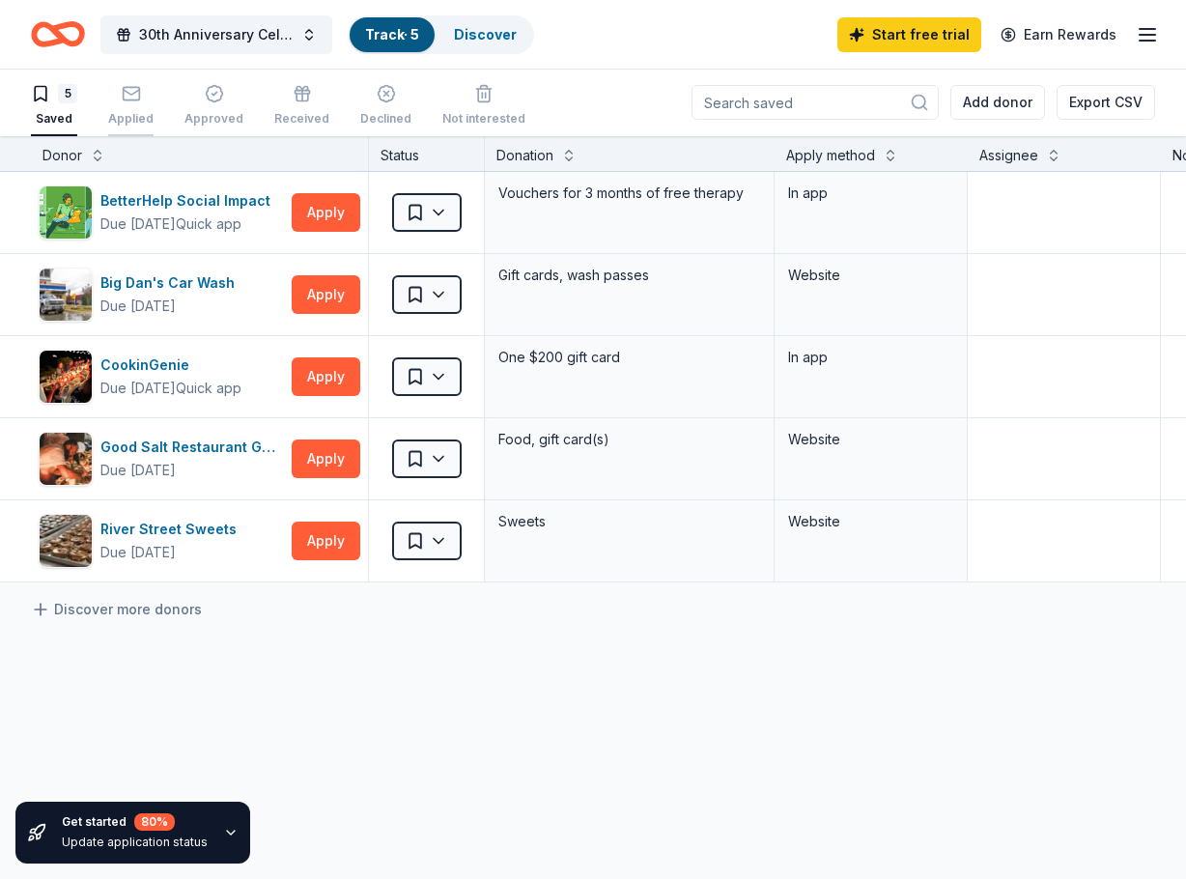
click at [122, 108] on div "Applied" at bounding box center [130, 105] width 45 height 42
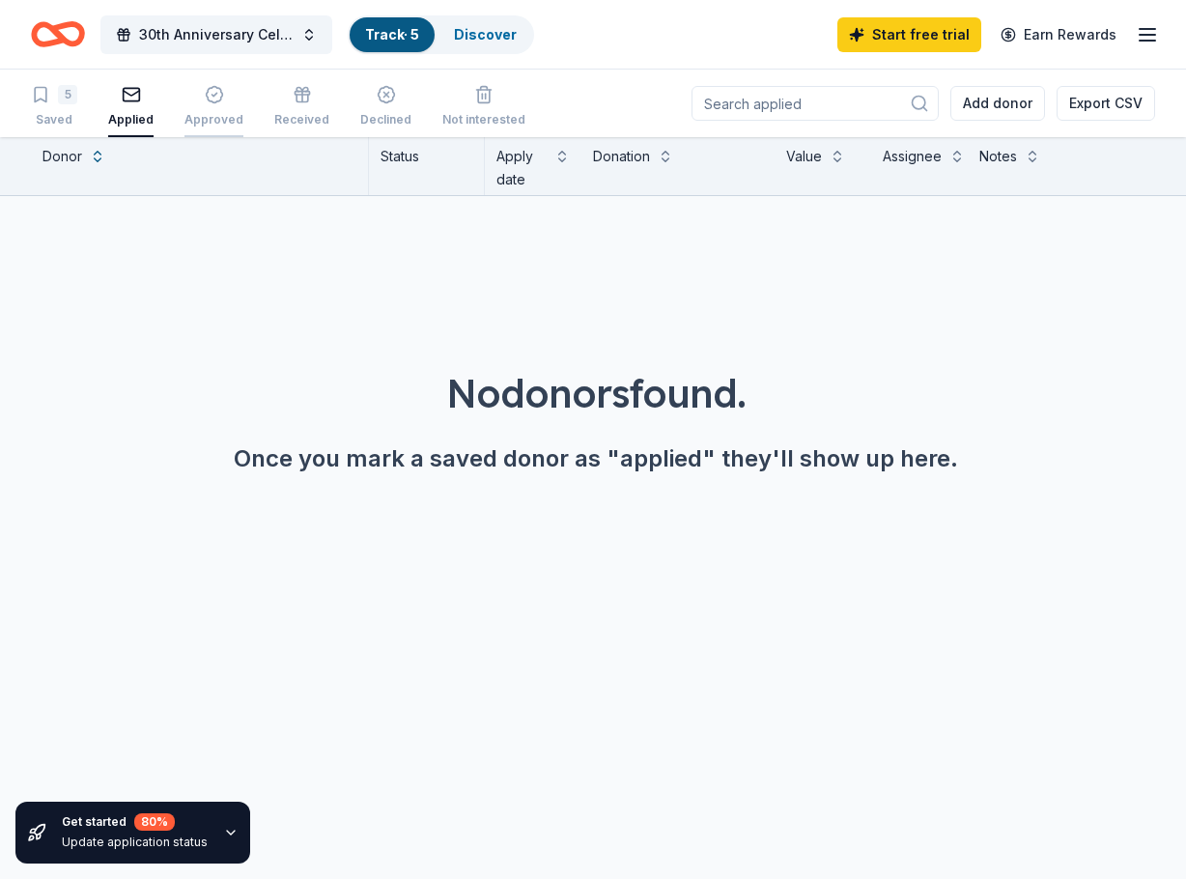
click at [209, 115] on div "Approved" at bounding box center [213, 119] width 59 height 15
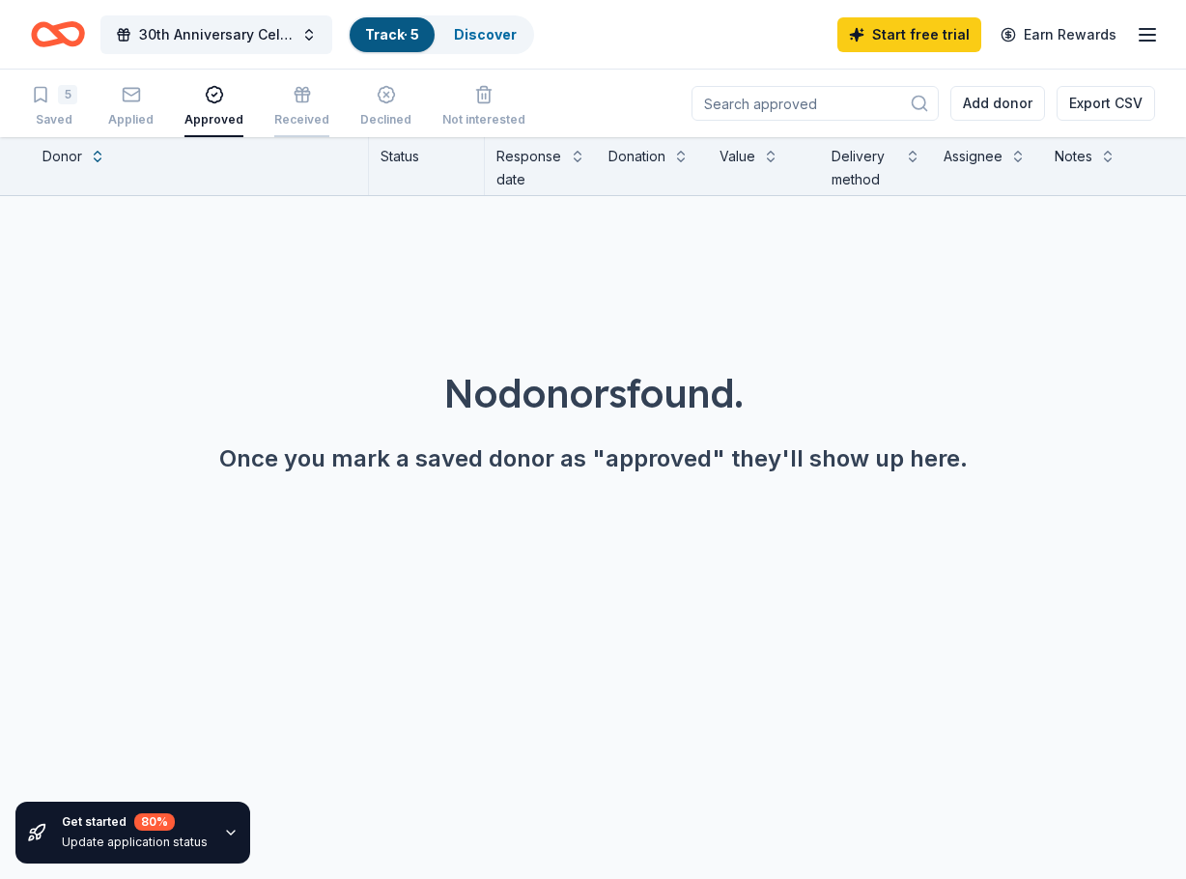
click at [283, 111] on div "Received" at bounding box center [301, 106] width 55 height 42
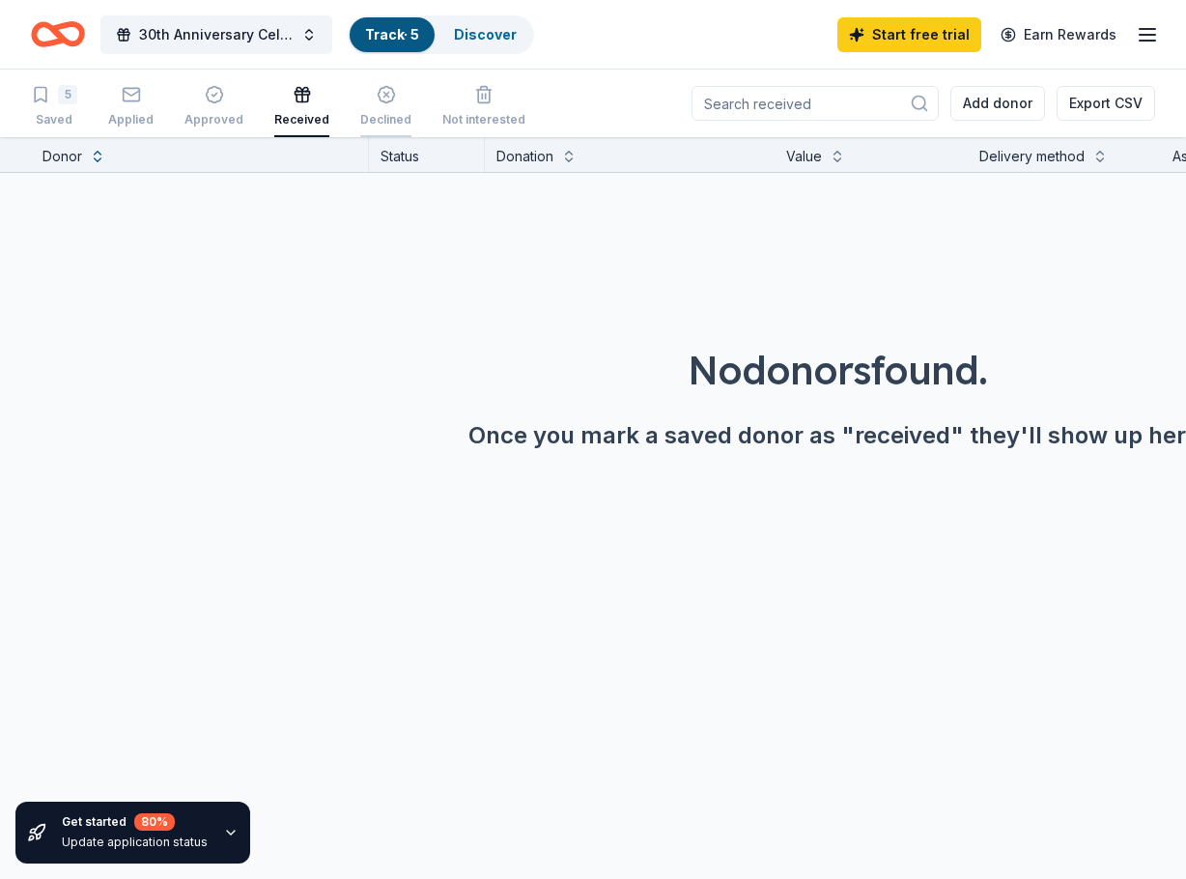
click at [362, 101] on div "button" at bounding box center [385, 94] width 51 height 19
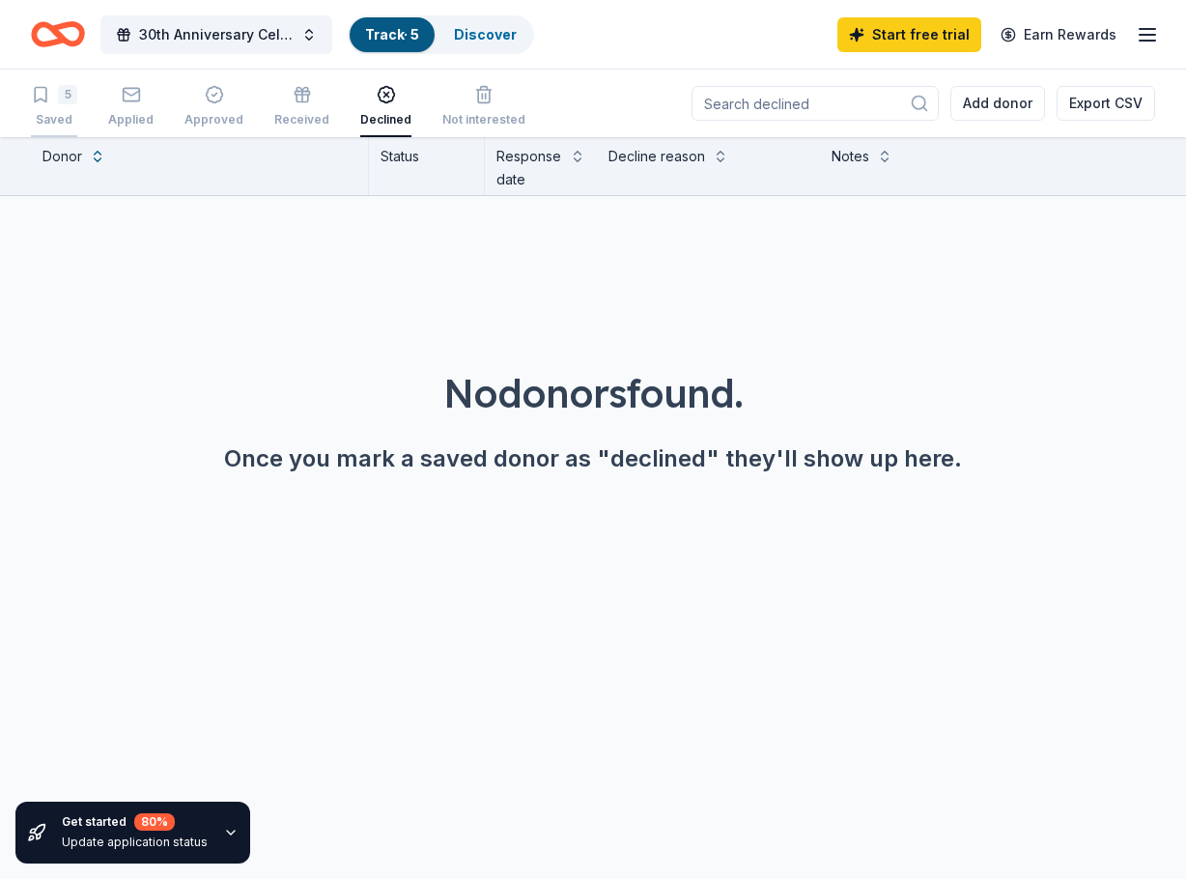
click at [62, 104] on div "5 Saved" at bounding box center [54, 106] width 46 height 42
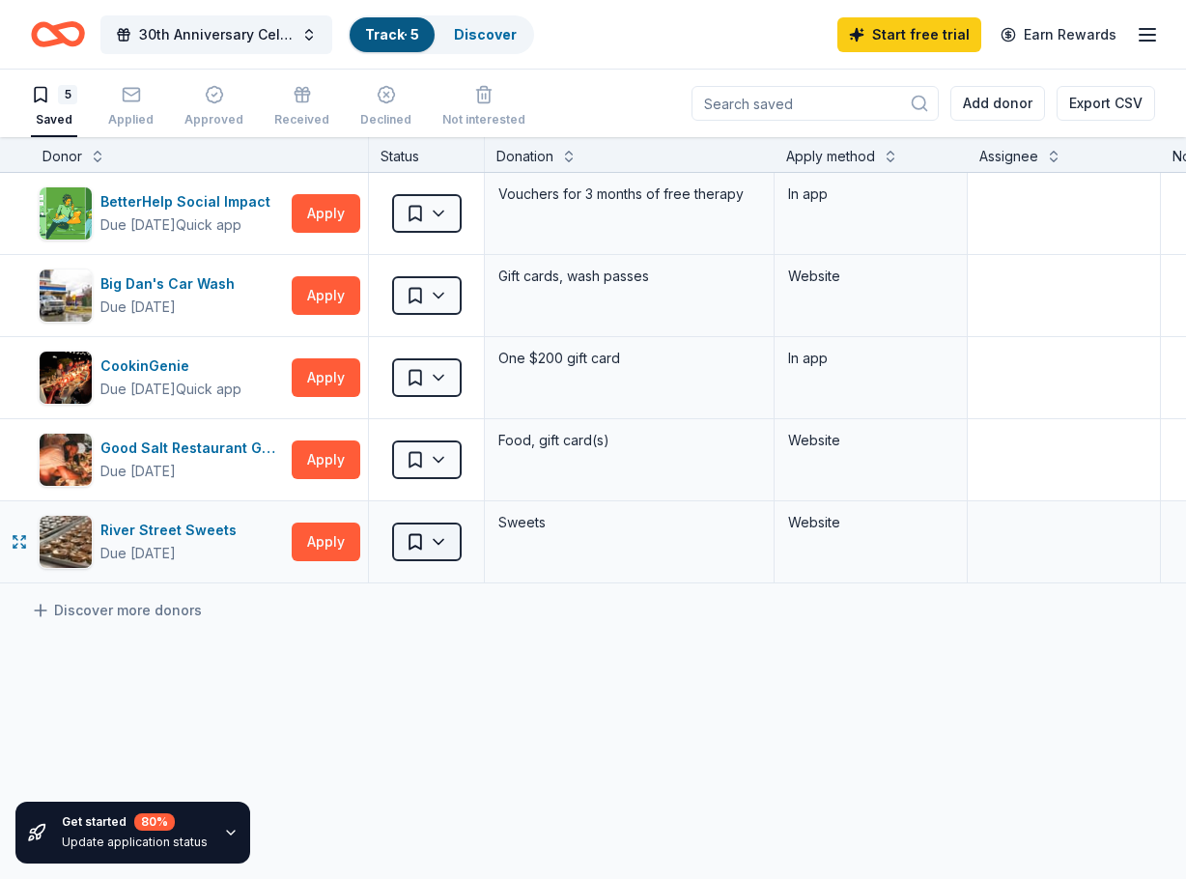
click at [444, 542] on html "30th Anniversary Celebration and Fundraiser Track · 5 Discover Start free trial…" at bounding box center [593, 439] width 1186 height 879
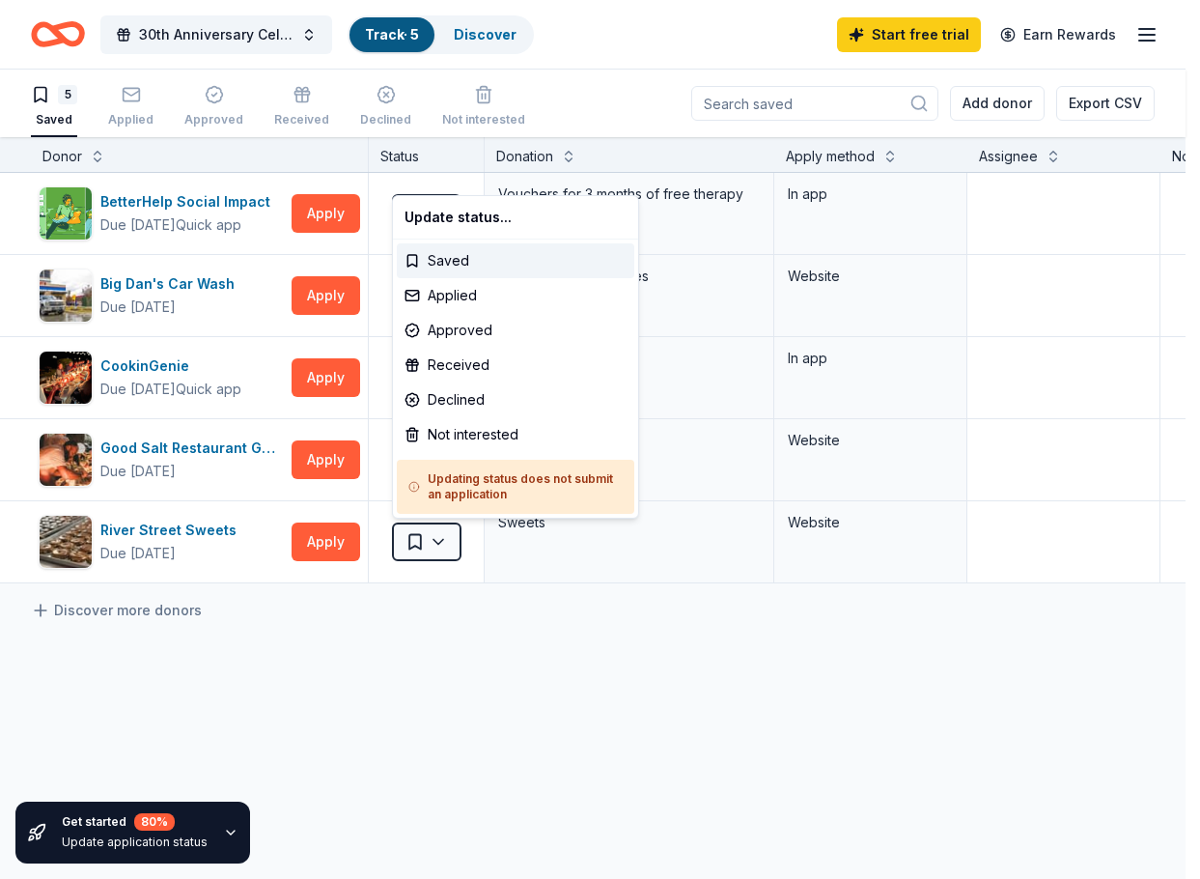
click at [501, 671] on html "30th Anniversary Celebration and Fundraiser Track · 5 Discover Start free trial…" at bounding box center [600, 439] width 1200 height 879
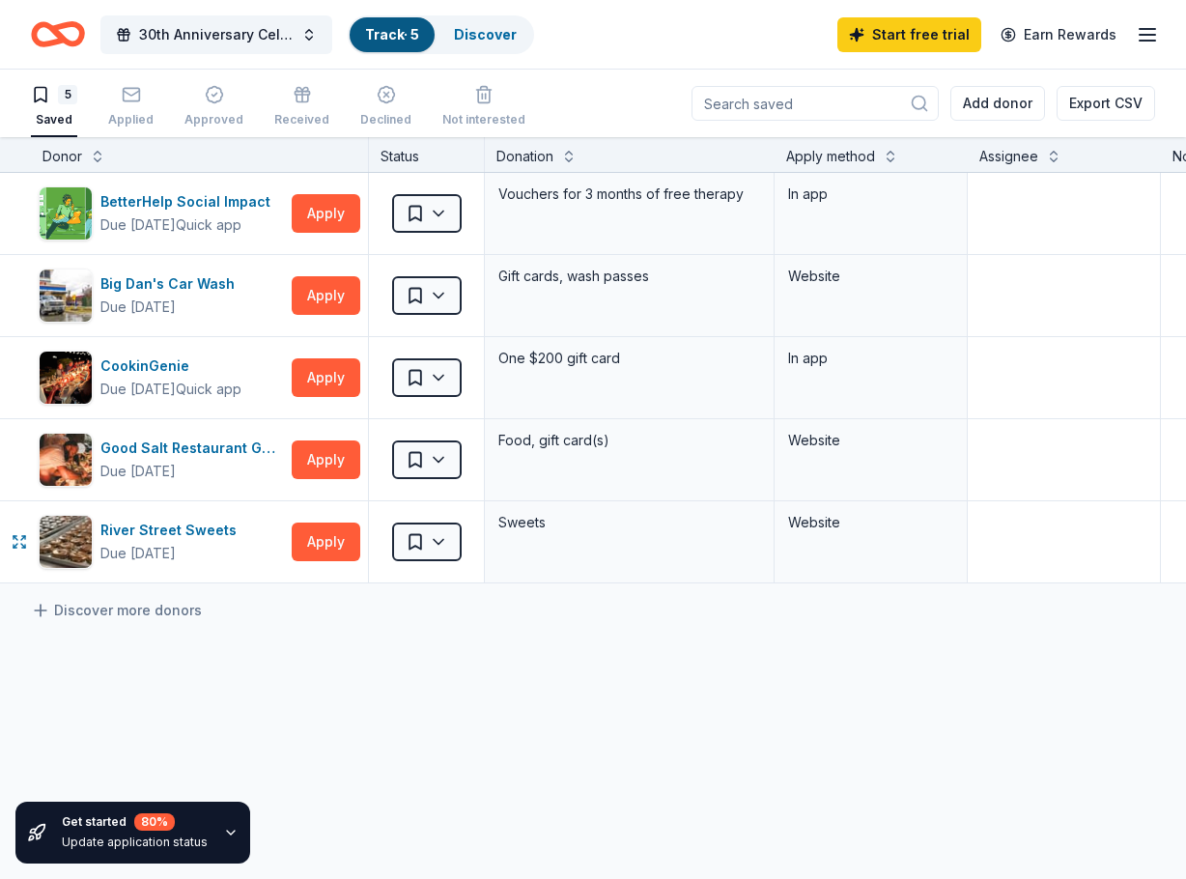
click at [420, 537] on html "30th Anniversary Celebration and Fundraiser Track · 5 Discover Start free trial…" at bounding box center [593, 439] width 1186 height 879
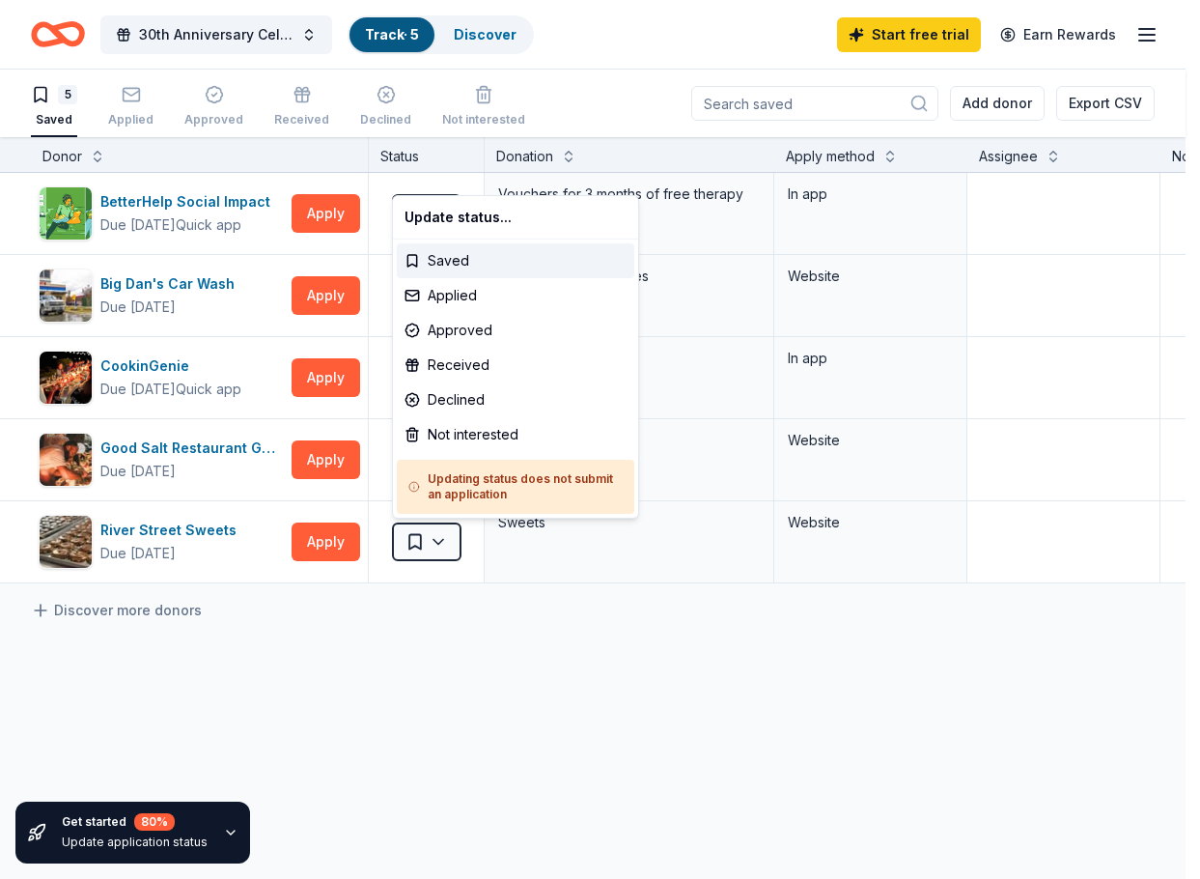
drag, startPoint x: 491, startPoint y: 689, endPoint x: 303, endPoint y: 651, distance: 192.2
click at [456, 688] on html "30th Anniversary Celebration and Fundraiser Track · 5 Discover Start free trial…" at bounding box center [600, 439] width 1200 height 879
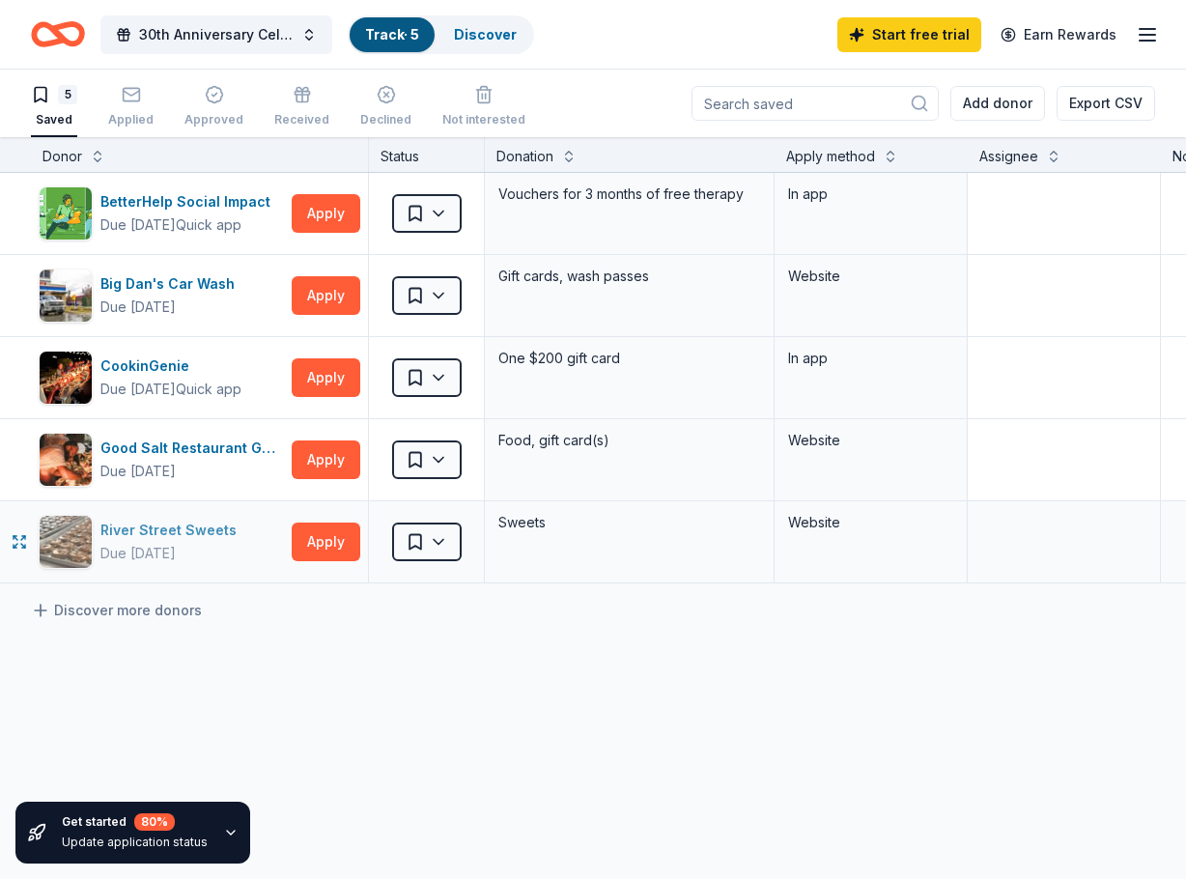
click at [208, 524] on div "River Street Sweets" at bounding box center [172, 530] width 144 height 23
click at [445, 553] on html "30th Anniversary Celebration and Fundraiser Track · 5 Discover Start free trial…" at bounding box center [593, 439] width 1186 height 879
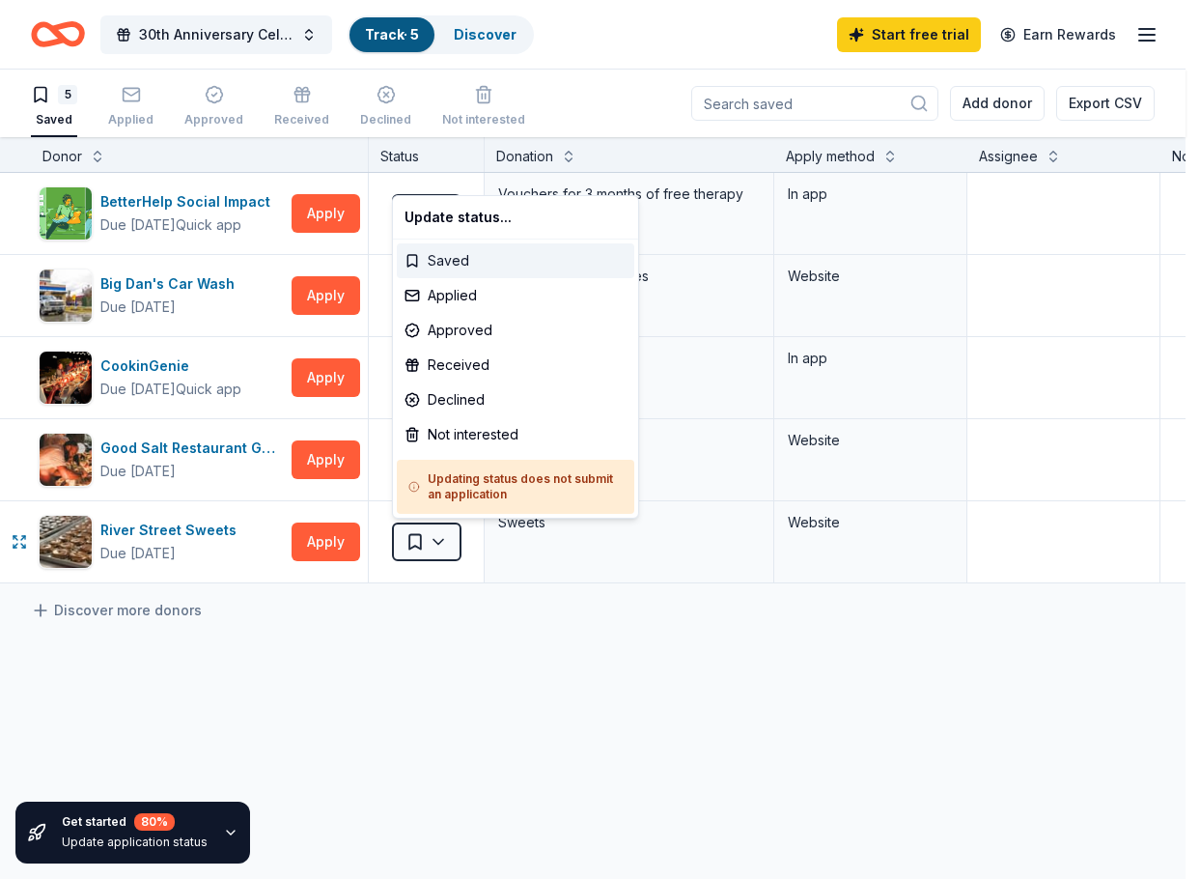
click at [487, 256] on div "Saved" at bounding box center [516, 260] width 238 height 35
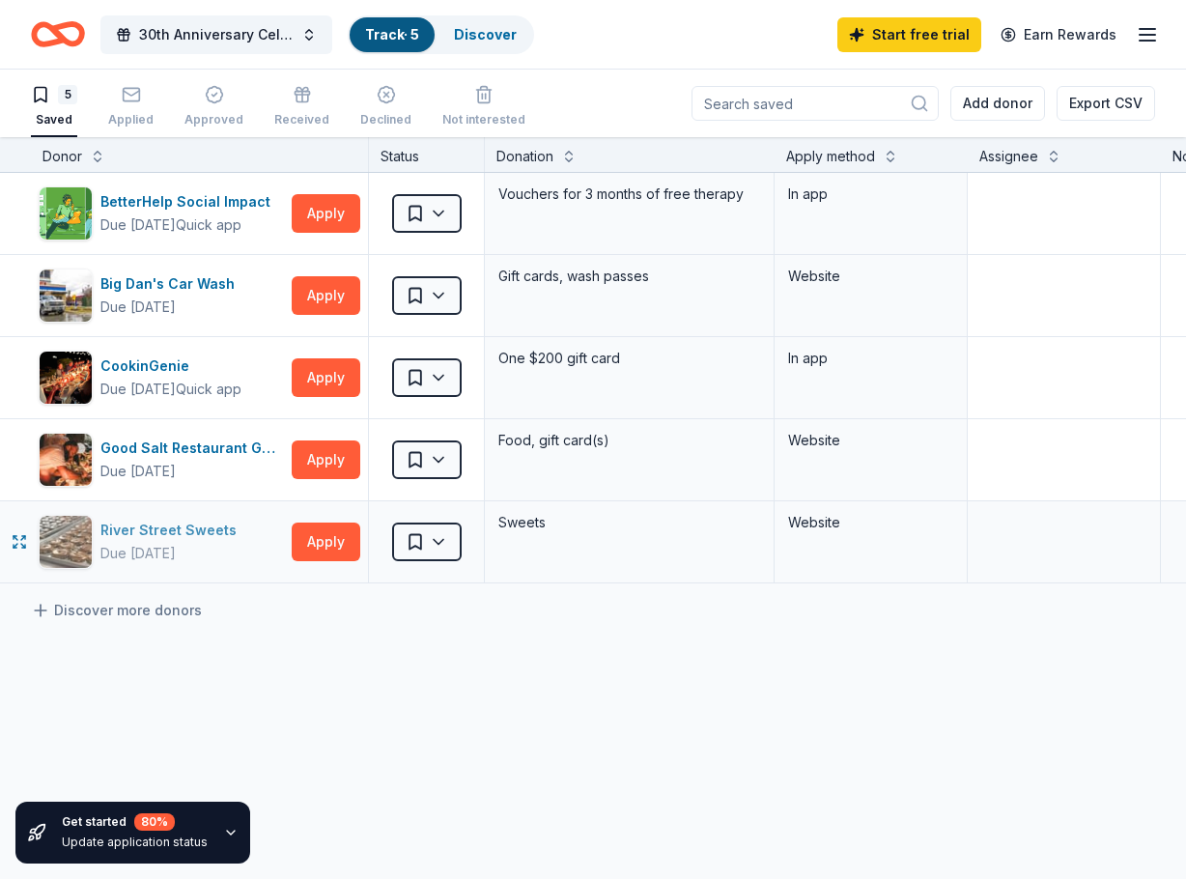
click at [126, 536] on div "River Street Sweets" at bounding box center [172, 530] width 144 height 23
click at [261, 34] on span "30th Anniversary Celebration and Fundraiser" at bounding box center [216, 34] width 154 height 23
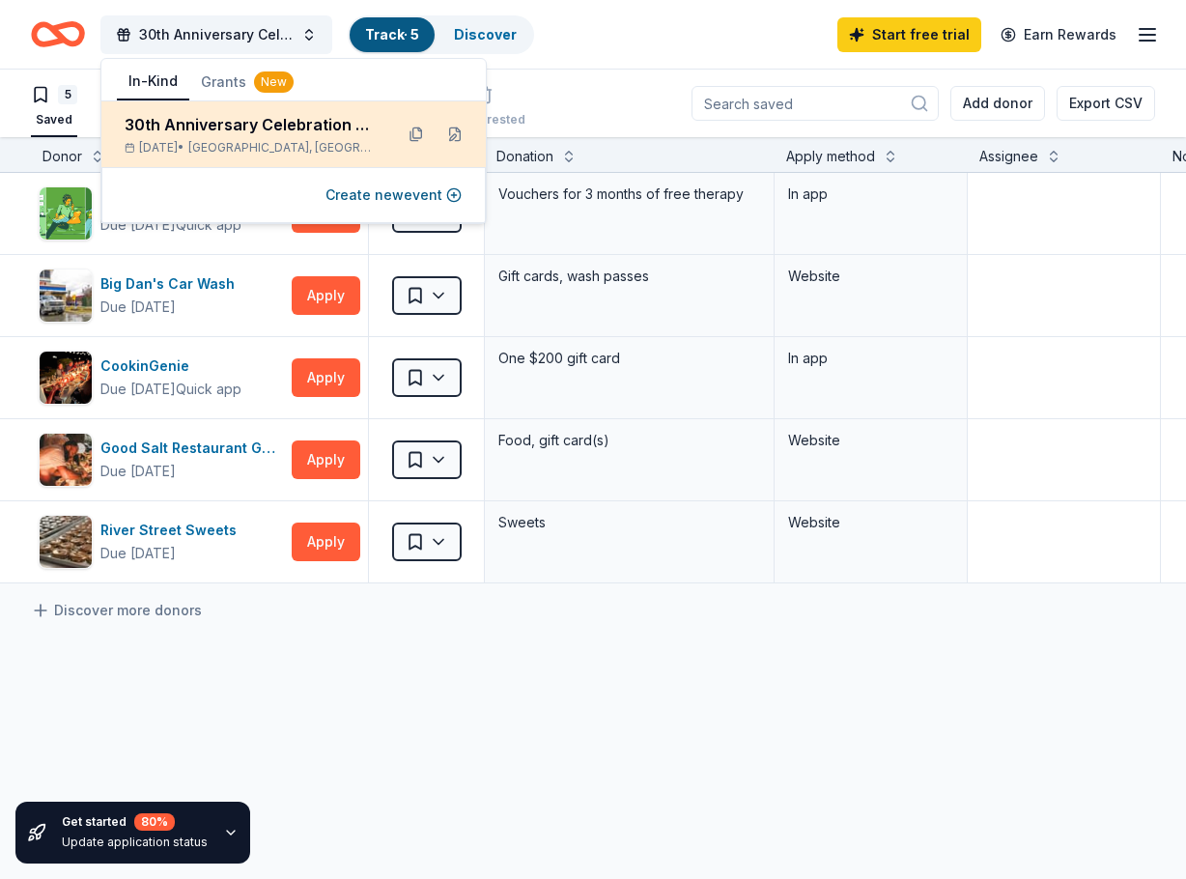
click at [178, 127] on div "30th Anniversary Celebration and Fundraiser" at bounding box center [251, 124] width 253 height 23
click at [353, 134] on div "30th Anniversary Celebration and Fundraiser" at bounding box center [251, 124] width 253 height 23
click at [211, 127] on div "30th Anniversary Celebration and Fundraiser" at bounding box center [251, 124] width 253 height 23
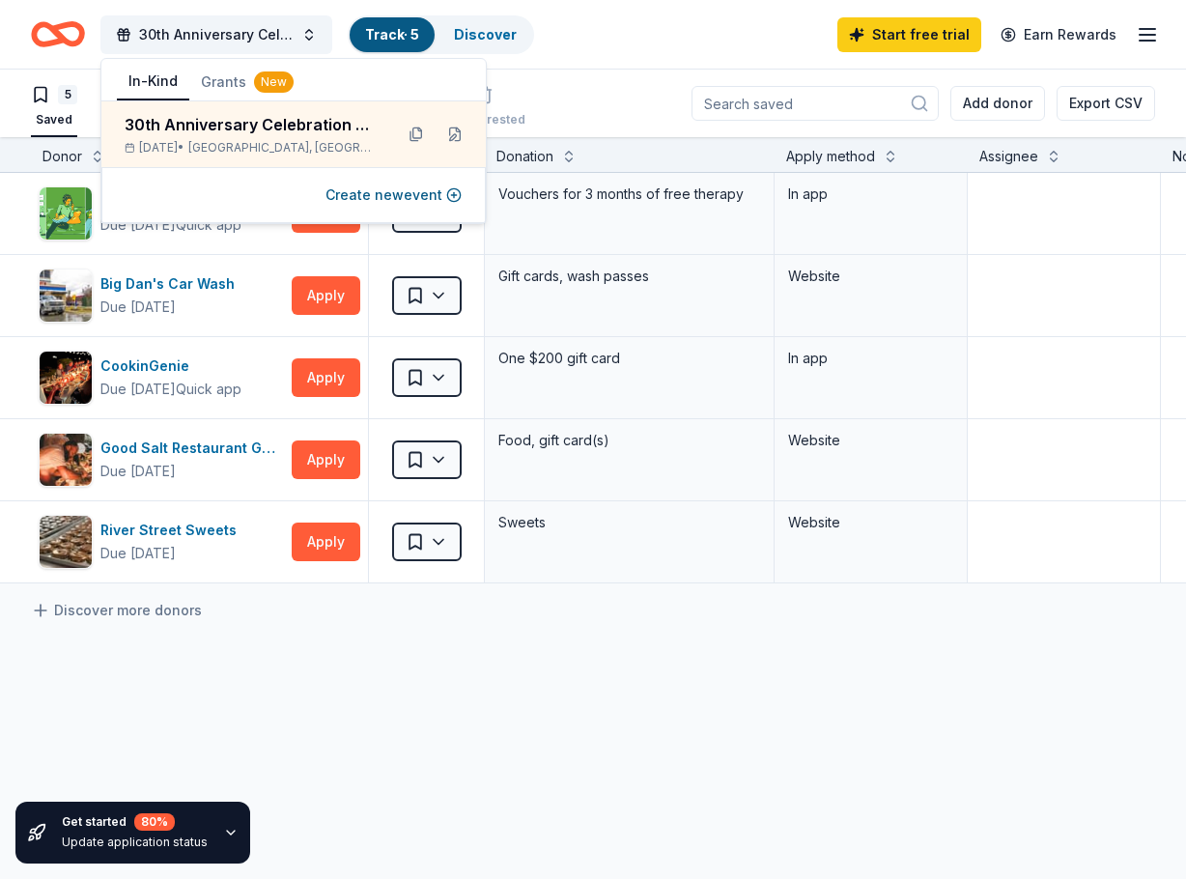
click at [230, 86] on button "Grants New" at bounding box center [247, 82] width 116 height 35
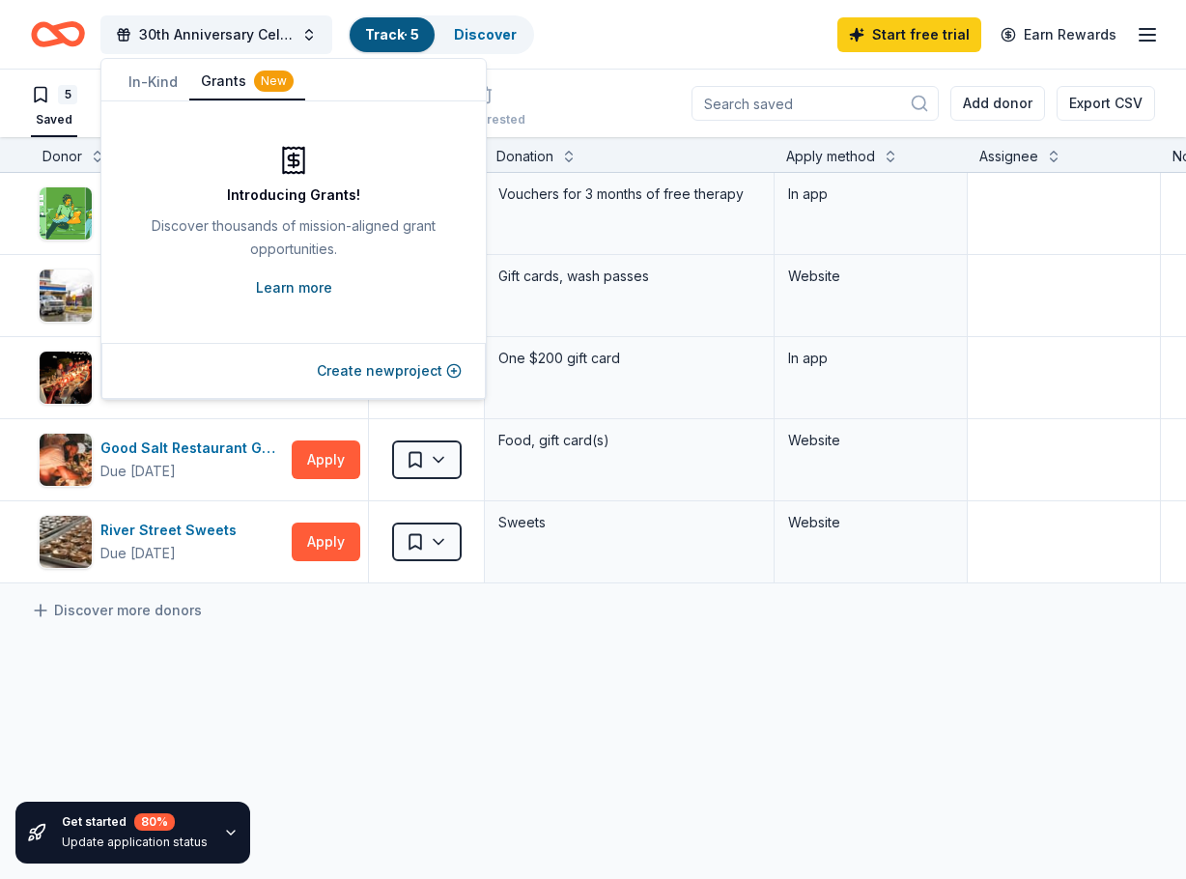
click at [307, 286] on link "Learn more" at bounding box center [294, 287] width 76 height 23
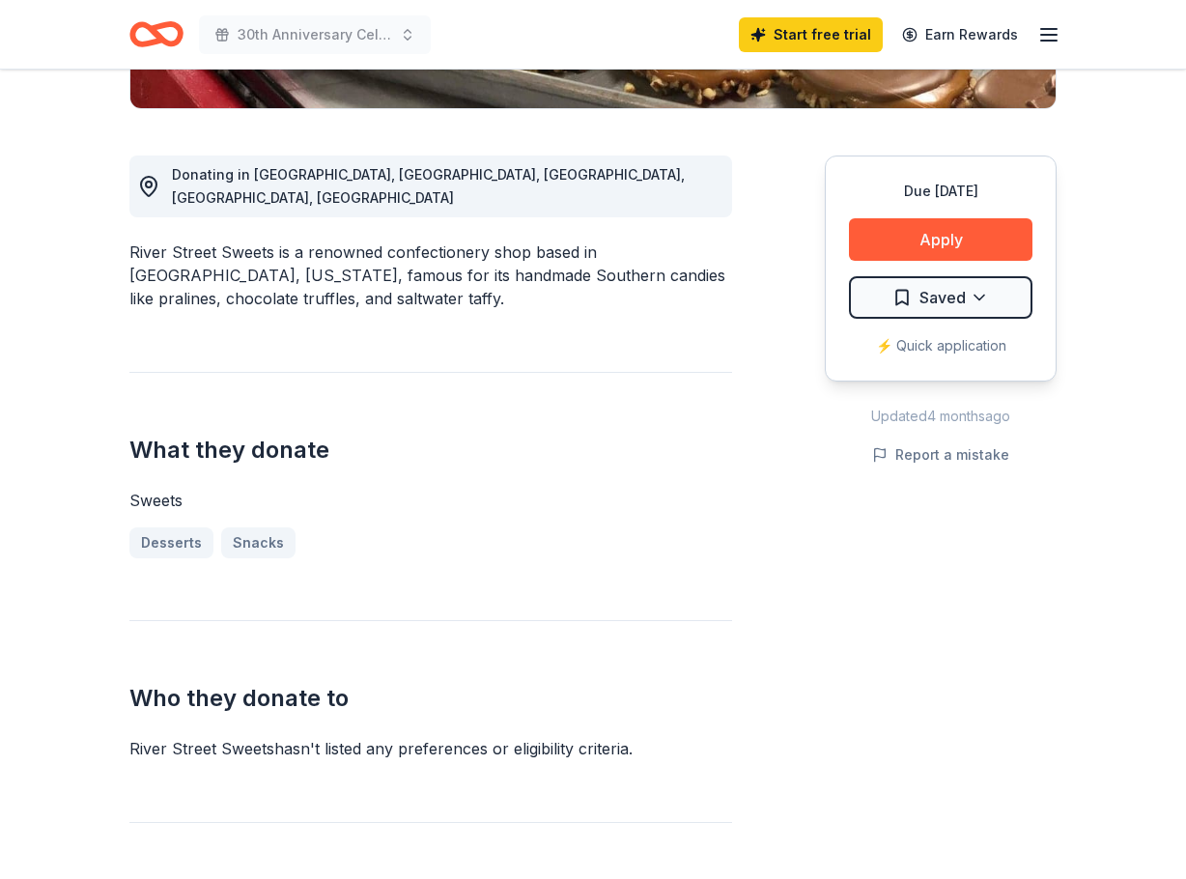
scroll to position [386, 0]
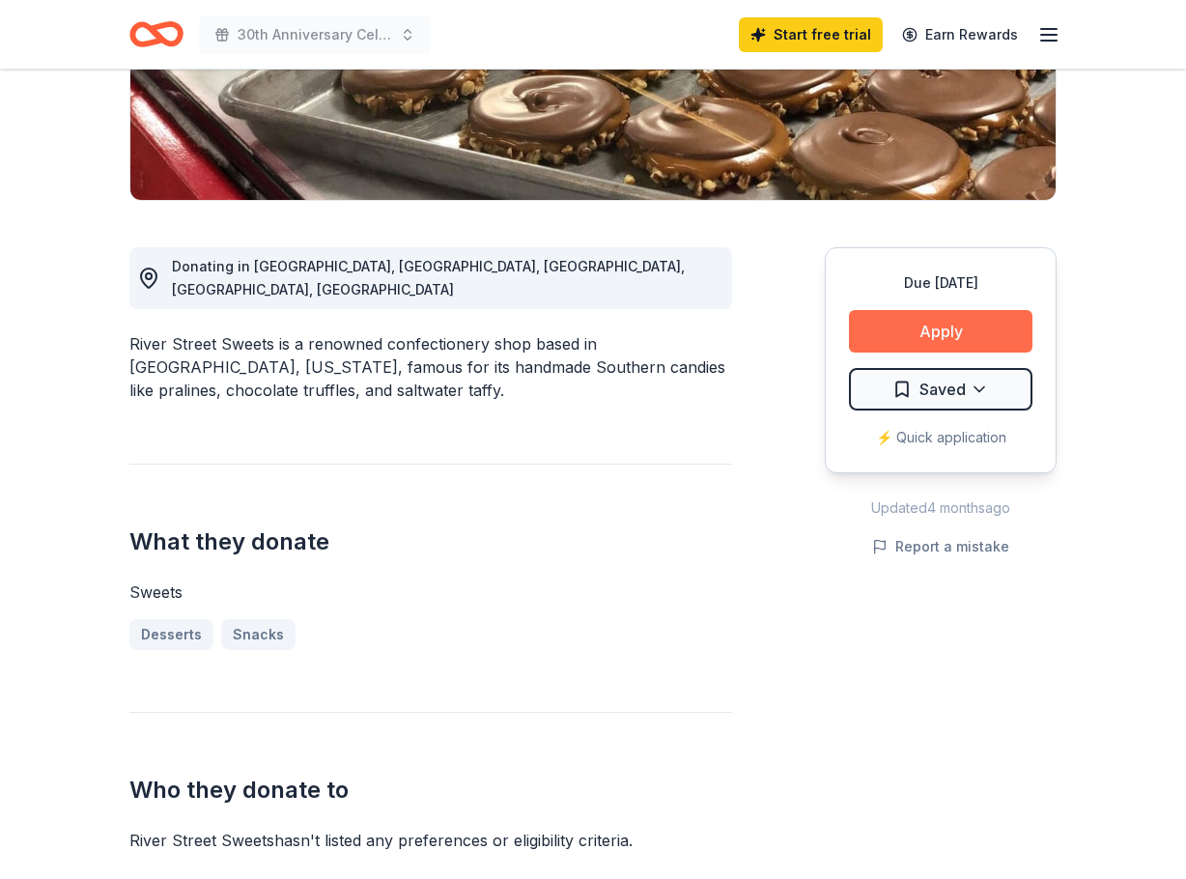
click at [984, 342] on button "Apply" at bounding box center [940, 331] width 183 height 42
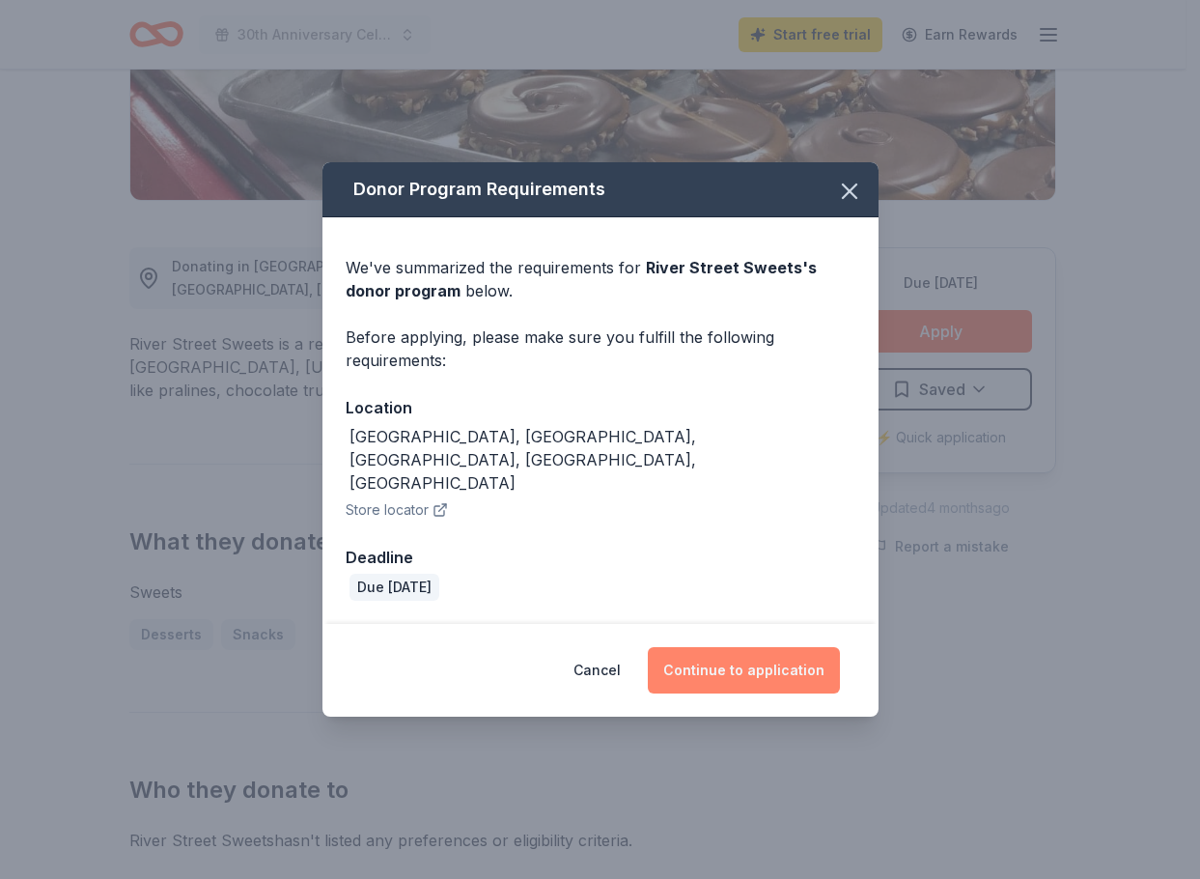
click at [771, 653] on button "Continue to application" at bounding box center [744, 670] width 192 height 46
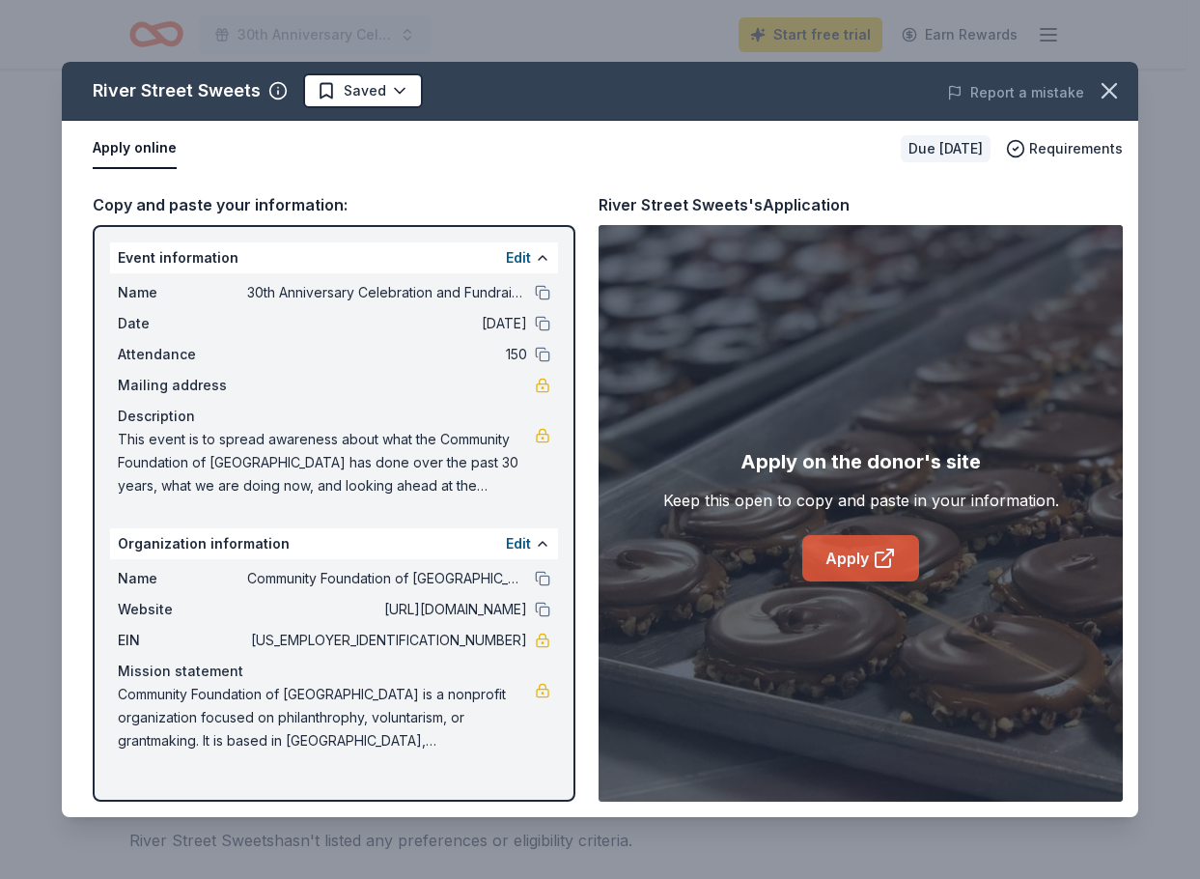
click at [850, 571] on link "Apply" at bounding box center [860, 558] width 117 height 46
click at [1112, 98] on icon "button" at bounding box center [1109, 90] width 27 height 27
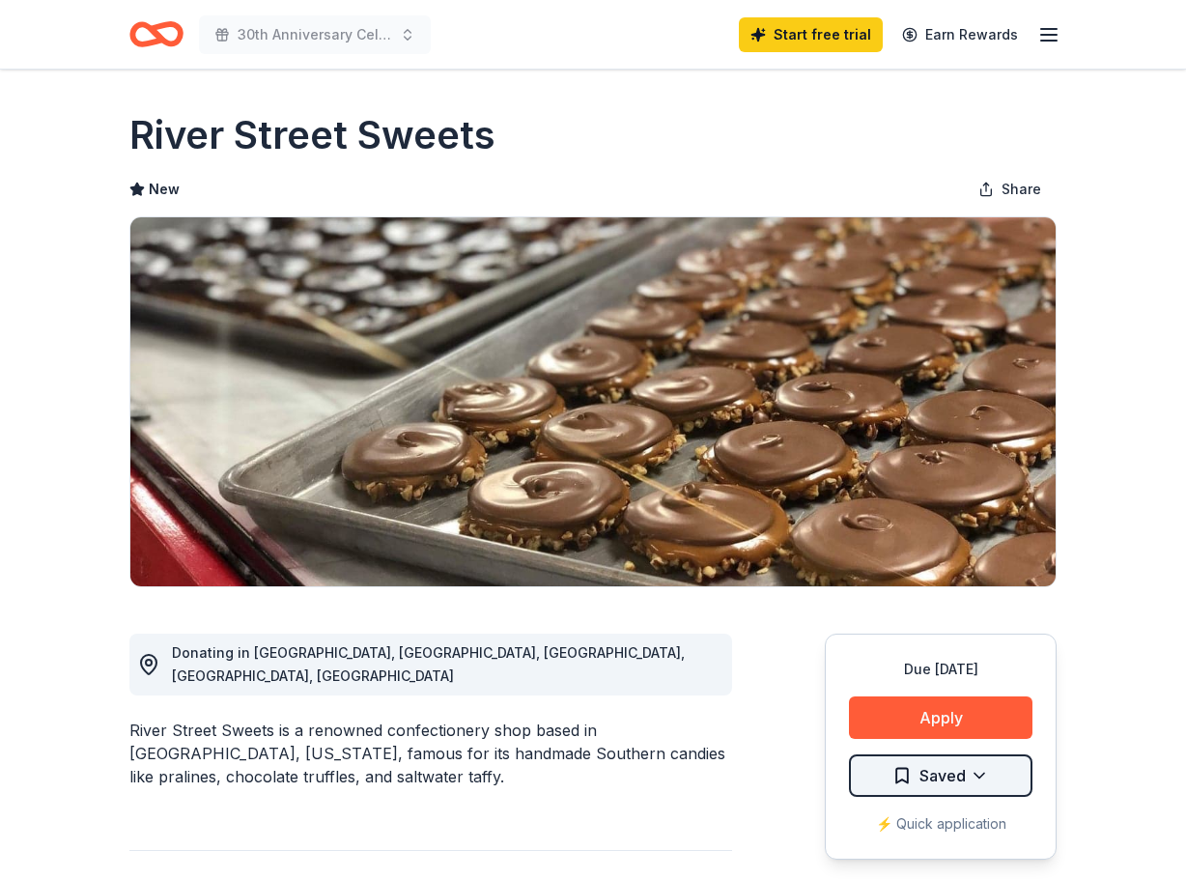
click at [996, 774] on html "30th Anniversary Celebration and Fundraiser Start free trial Earn Rewards Due […" at bounding box center [593, 439] width 1186 height 879
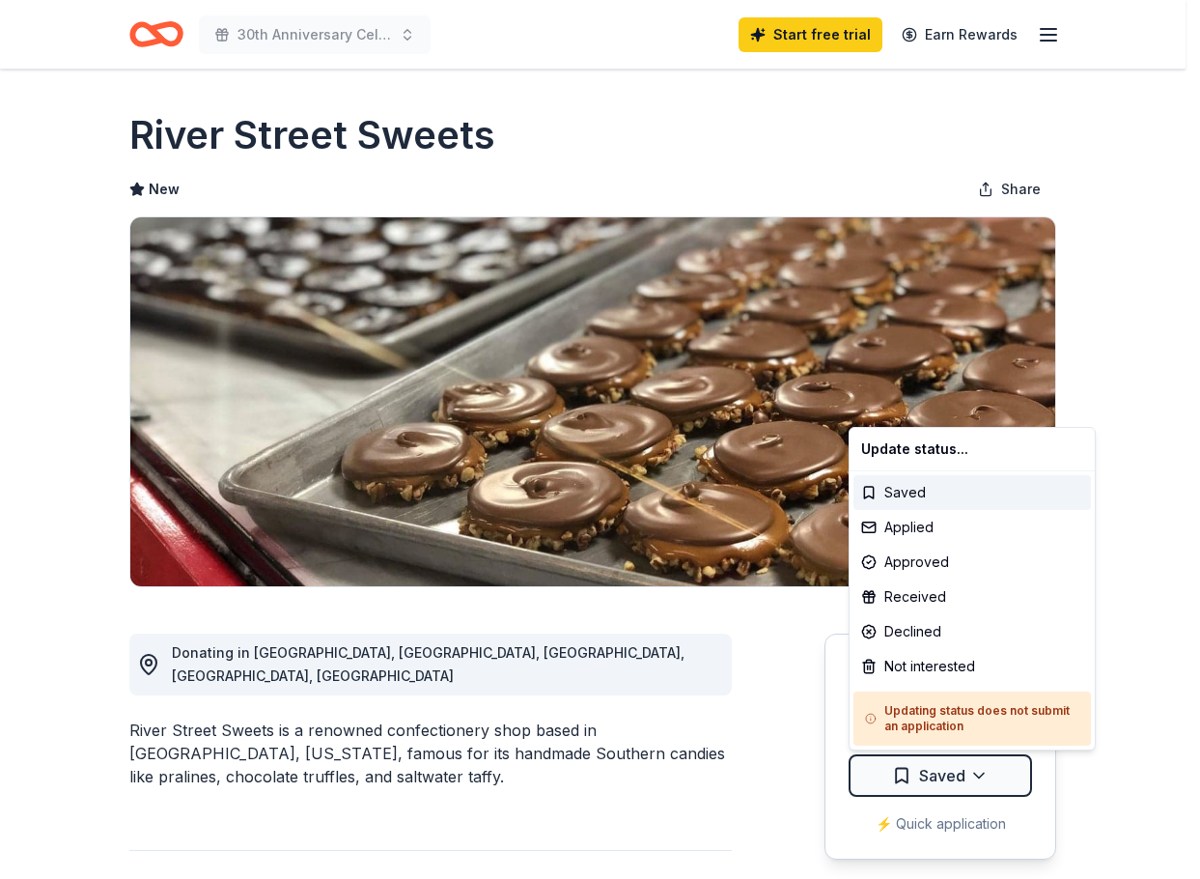
click at [996, 775] on html "30th Anniversary Celebration and Fundraiser Start free trial Earn Rewards Due […" at bounding box center [600, 439] width 1200 height 879
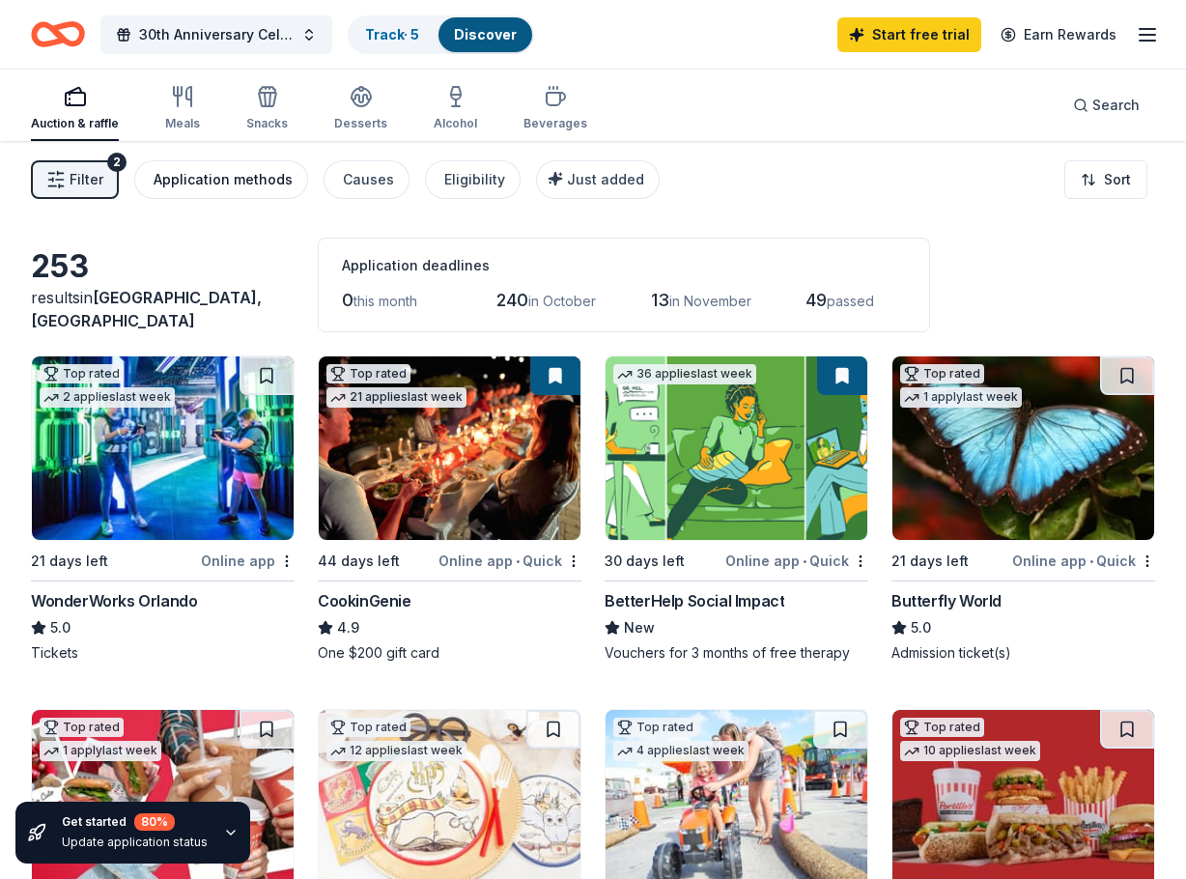
click at [228, 191] on button "Application methods" at bounding box center [221, 179] width 174 height 39
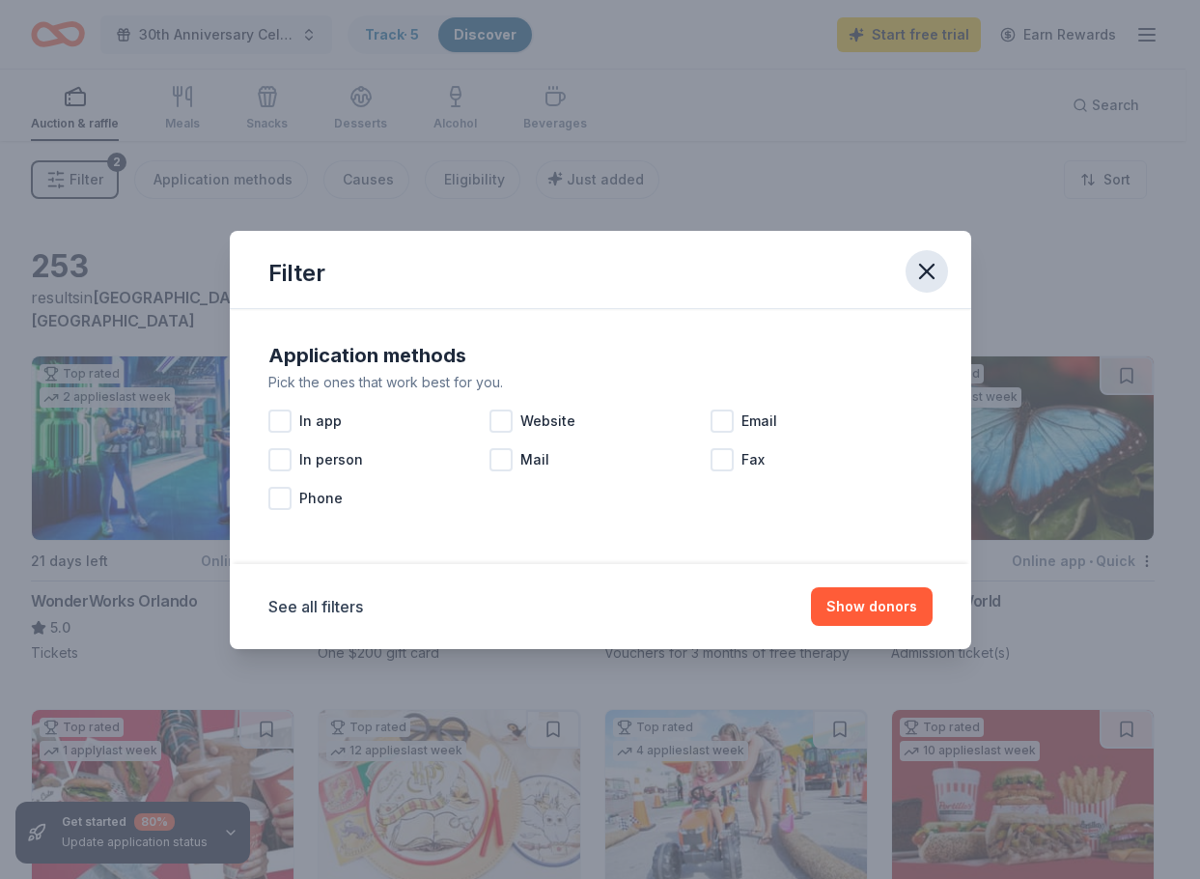
click at [924, 260] on icon "button" at bounding box center [926, 271] width 27 height 27
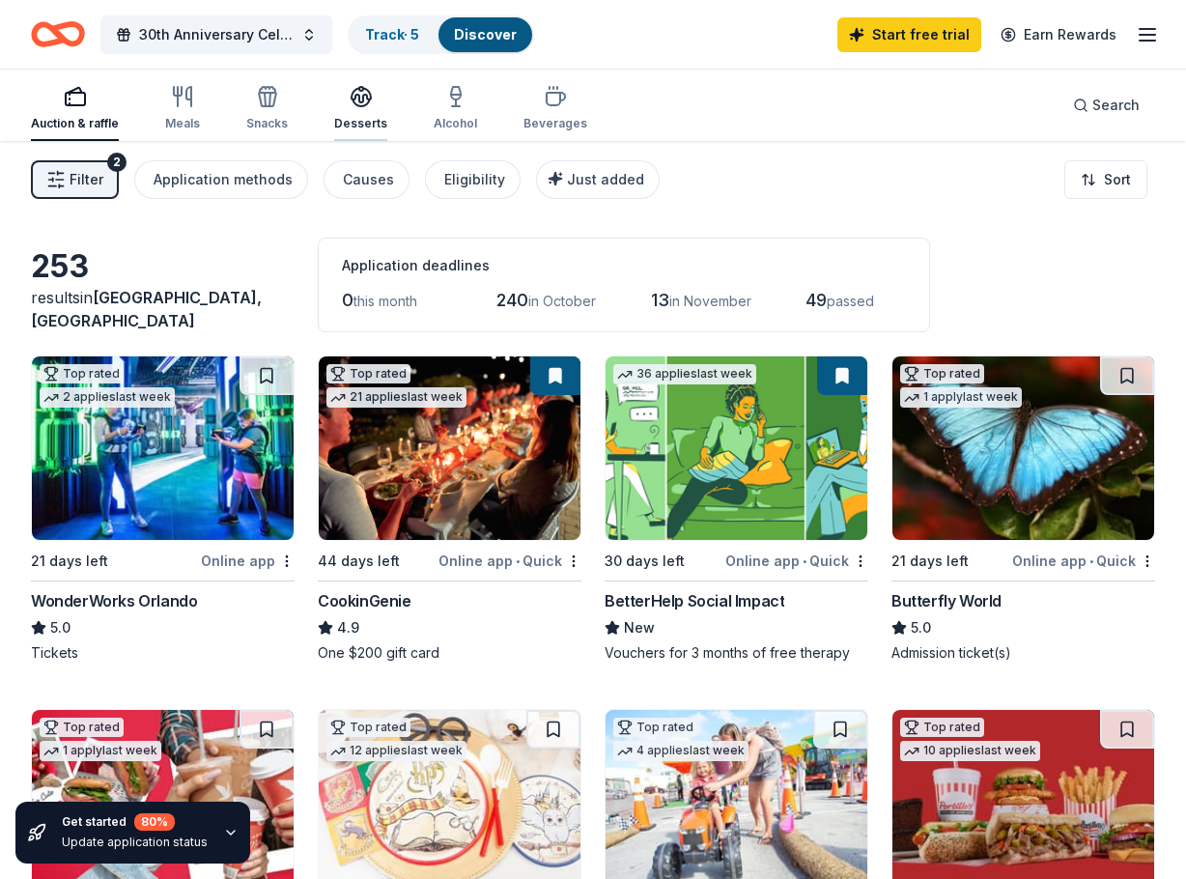
click at [349, 123] on div "Desserts" at bounding box center [360, 123] width 53 height 15
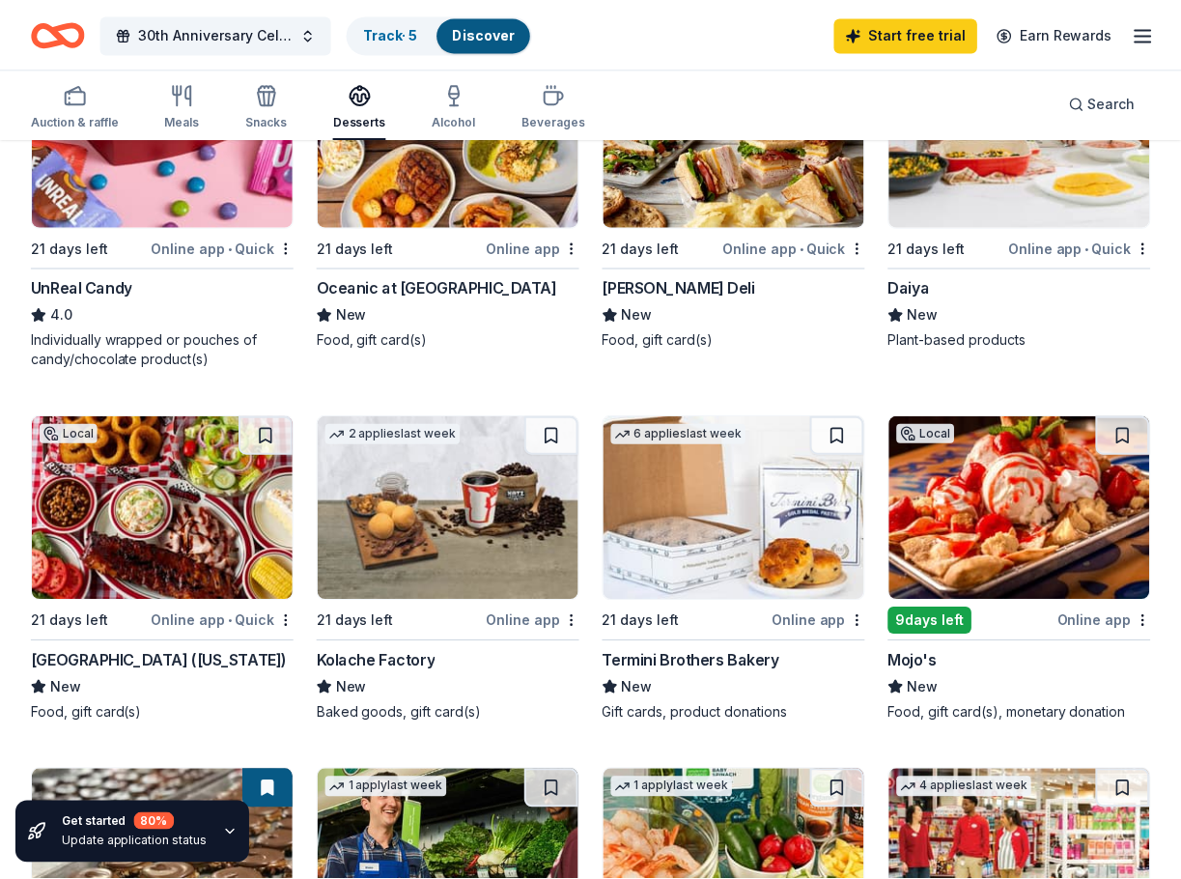
scroll to position [1448, 0]
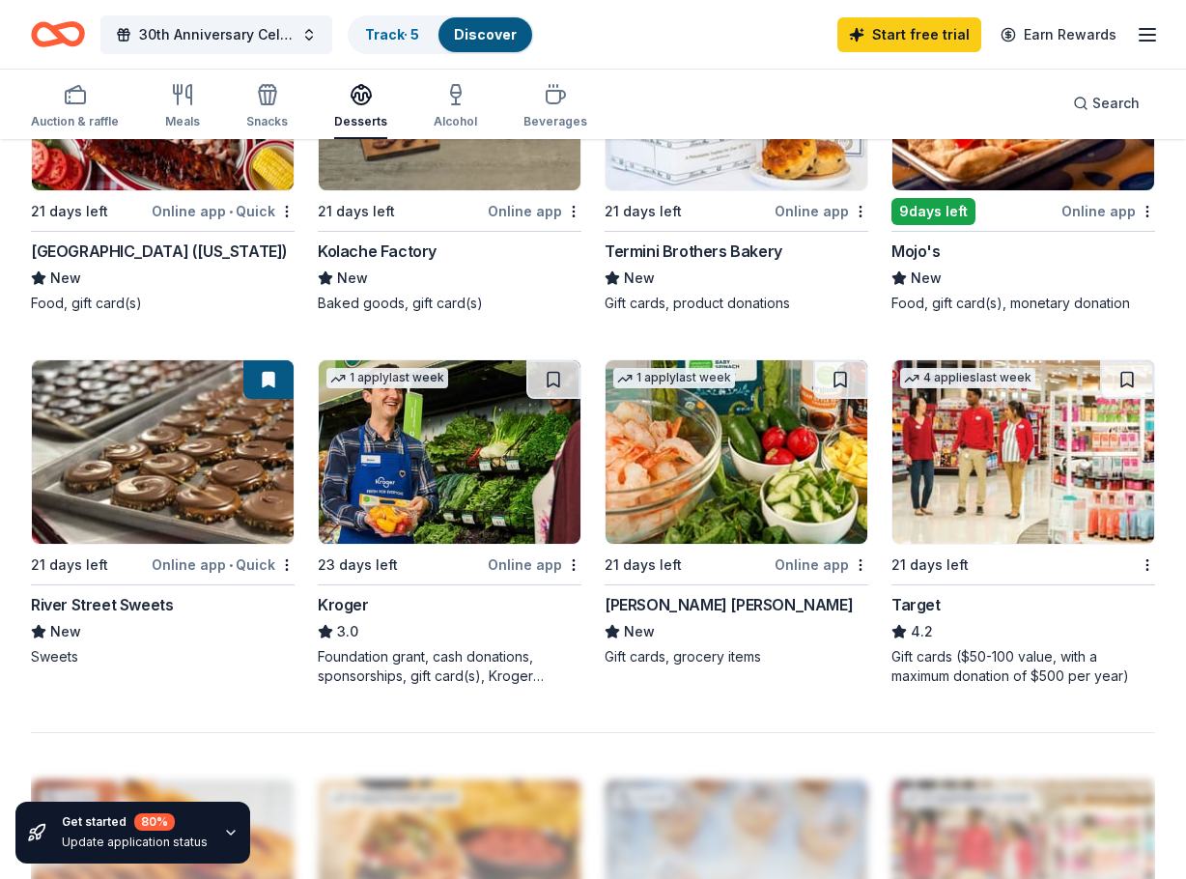
click at [379, 668] on div "Foundation grant, cash donations, sponsorships, gift card(s), Kroger products" at bounding box center [450, 666] width 264 height 39
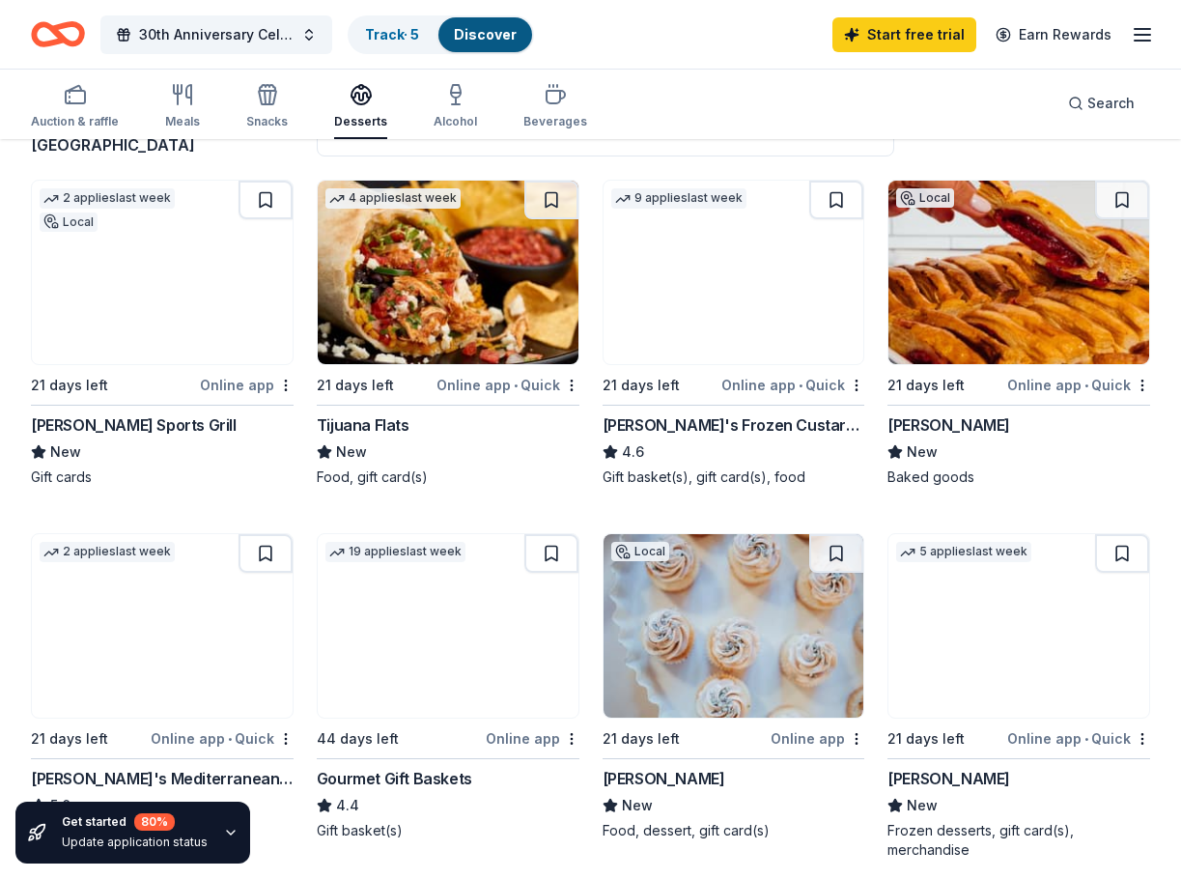
scroll to position [0, 0]
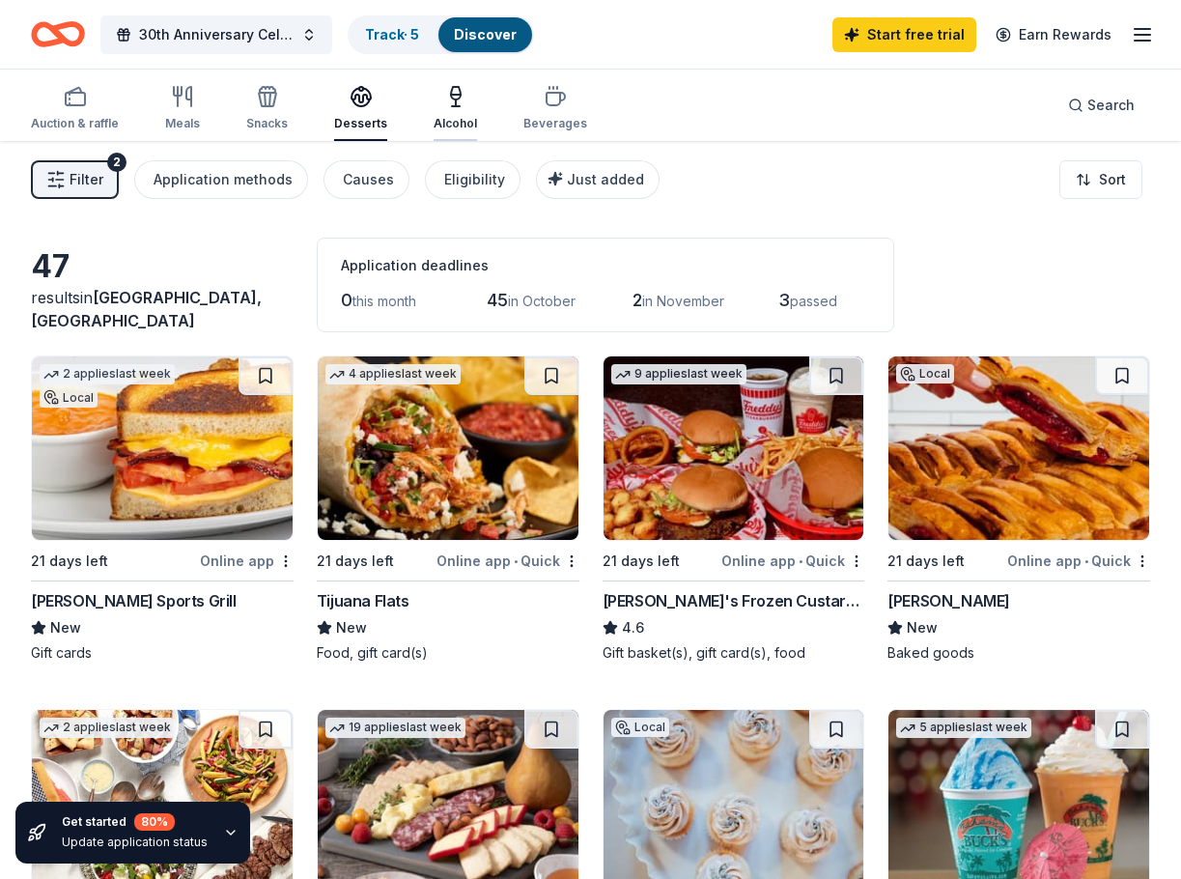
click at [444, 114] on div "Alcohol" at bounding box center [455, 108] width 43 height 46
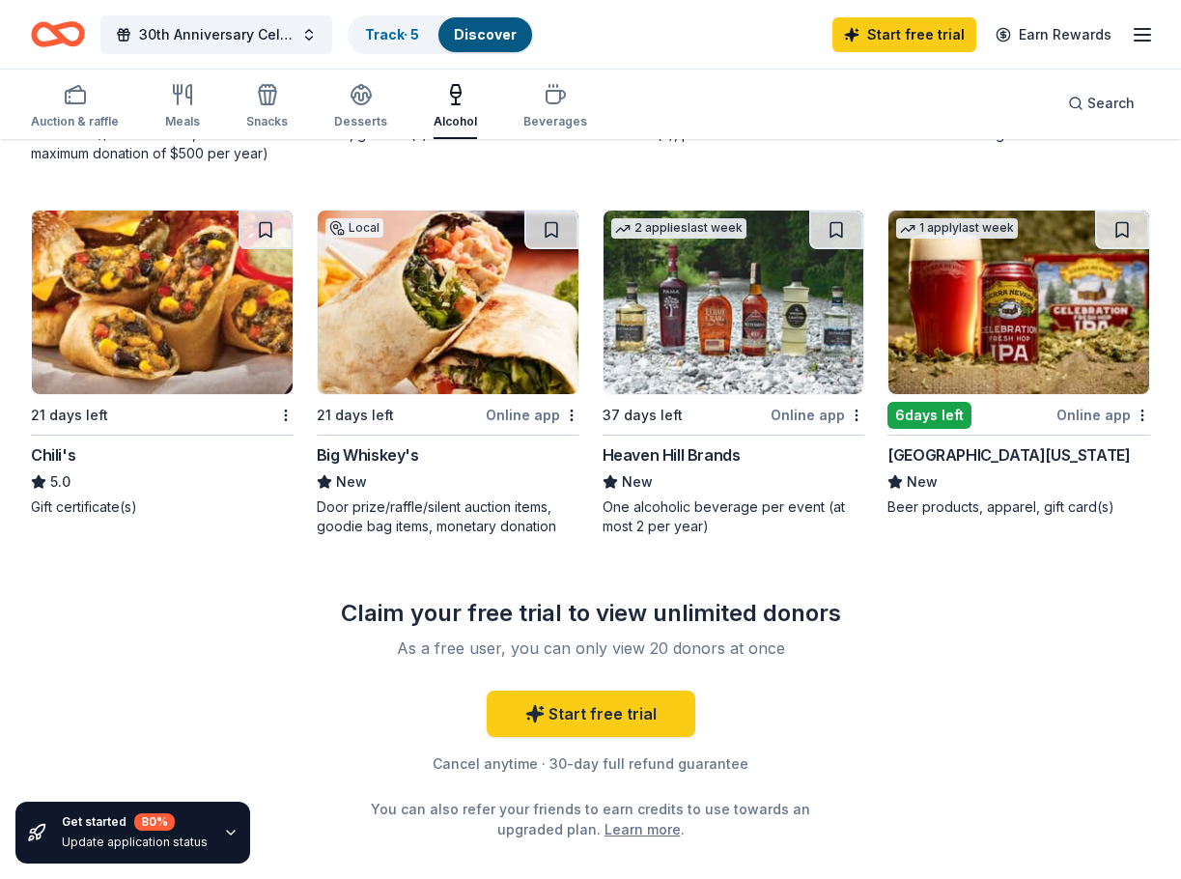
scroll to position [1642, 0]
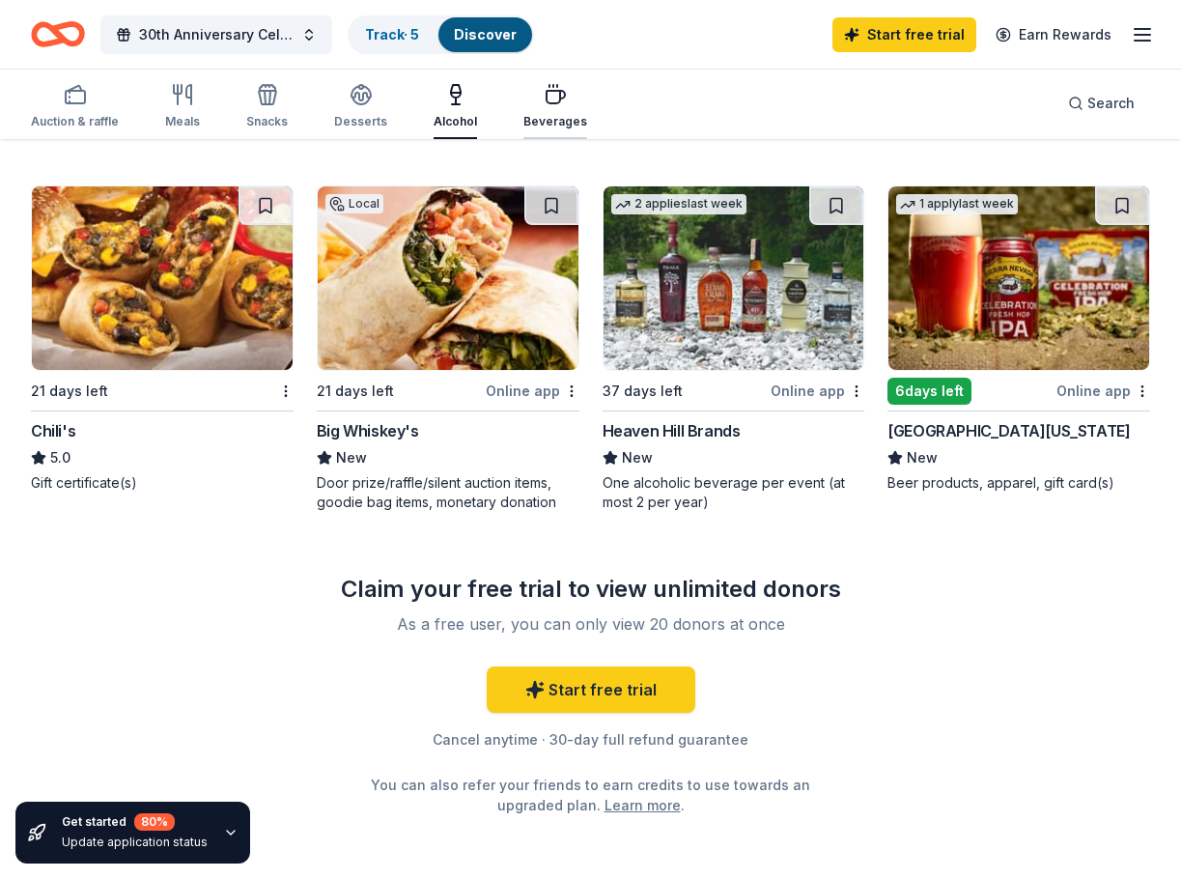
click at [523, 94] on div "button" at bounding box center [555, 94] width 64 height 23
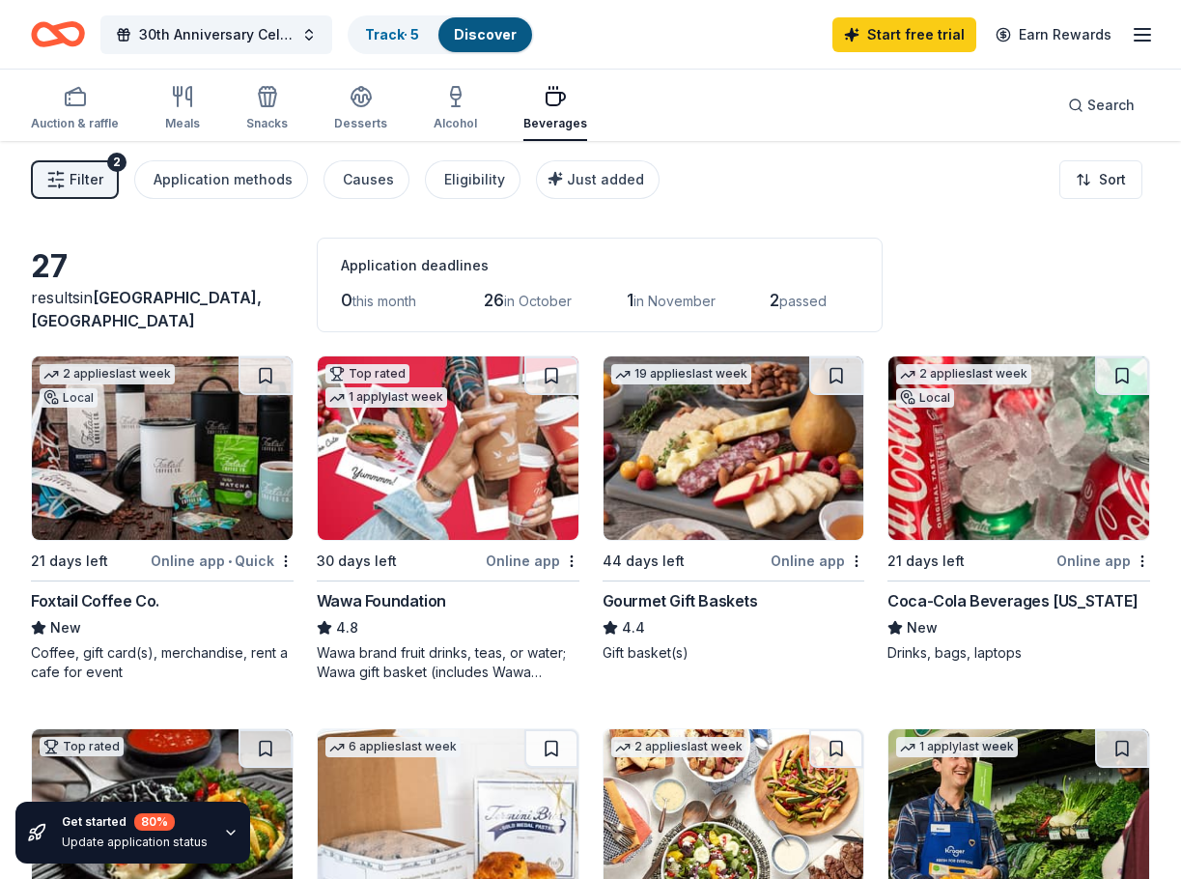
click at [709, 603] on div "Gourmet Gift Baskets" at bounding box center [680, 600] width 155 height 23
click at [1119, 110] on span "Search" at bounding box center [1110, 105] width 47 height 23
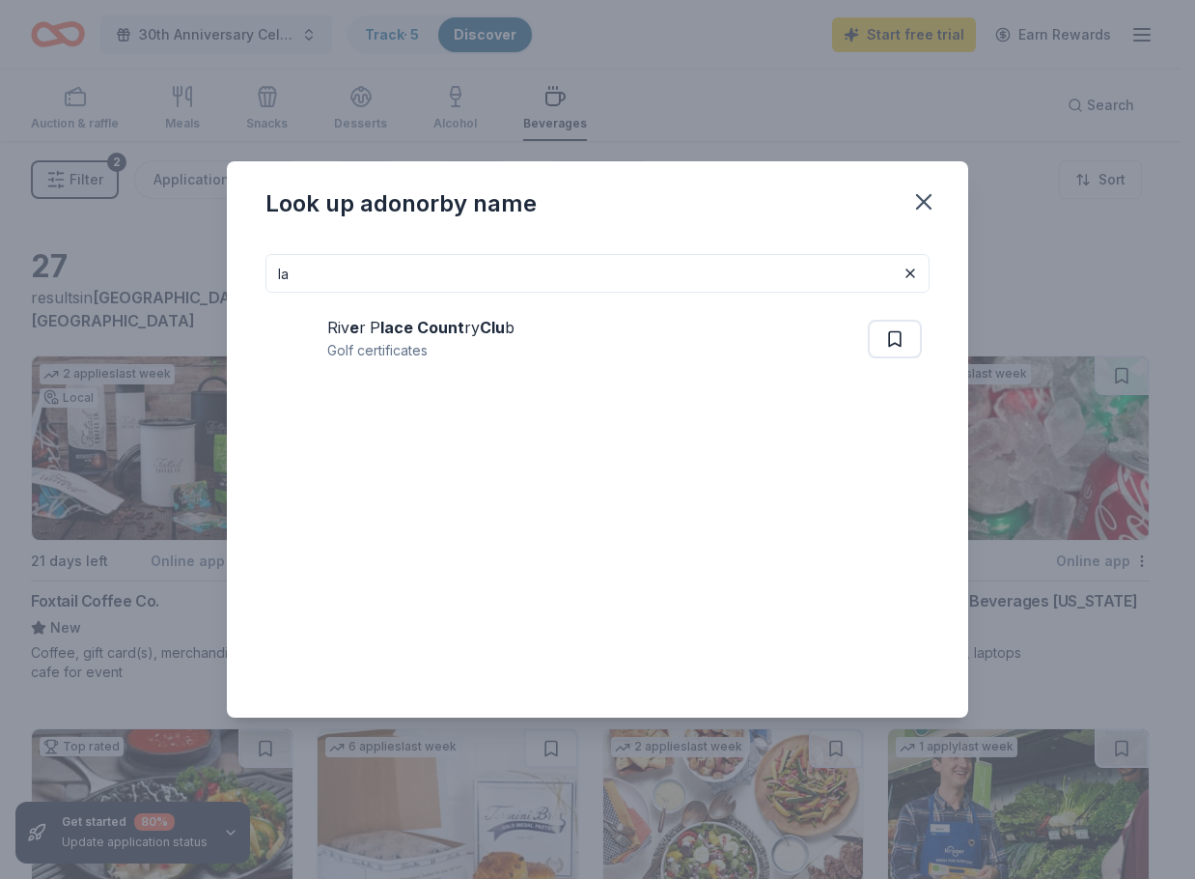
type input "l"
type input "d"
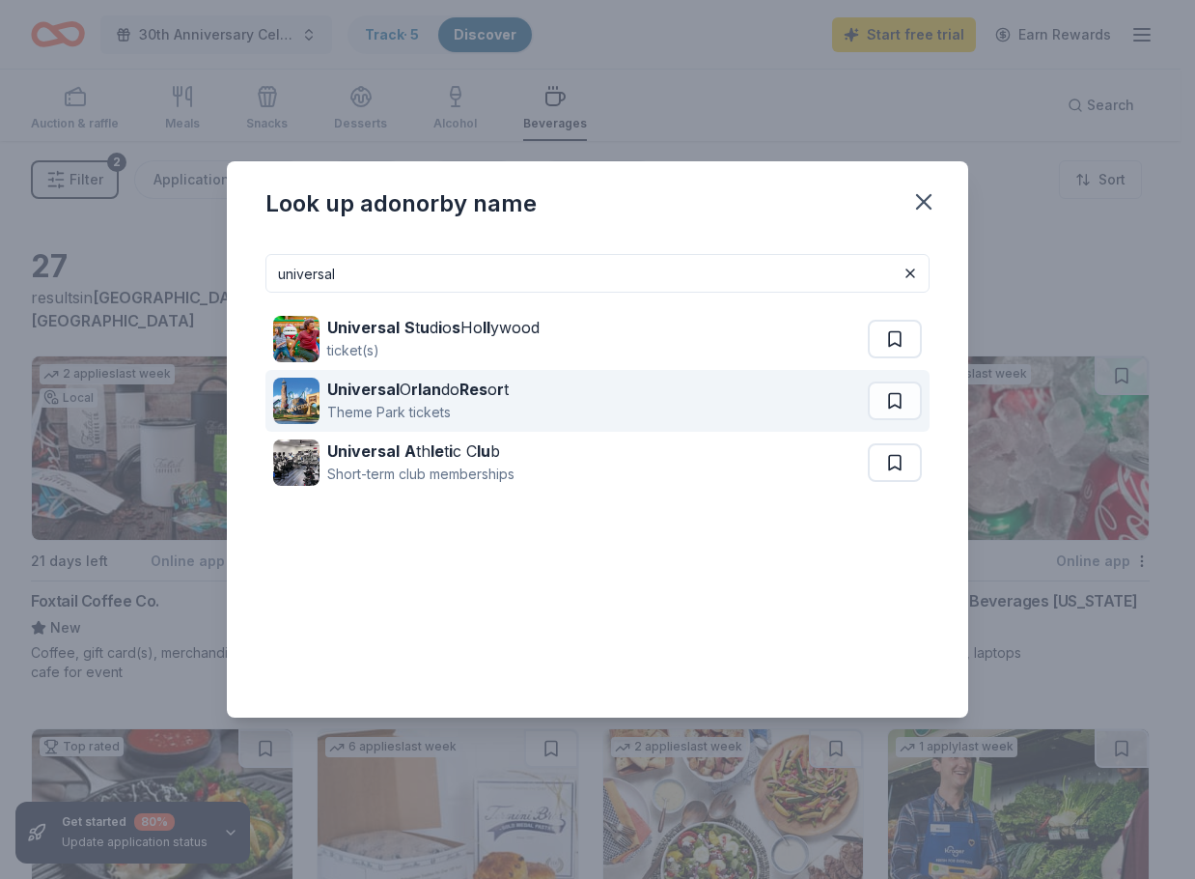
click at [342, 404] on div "Theme Park tickets" at bounding box center [418, 412] width 182 height 23
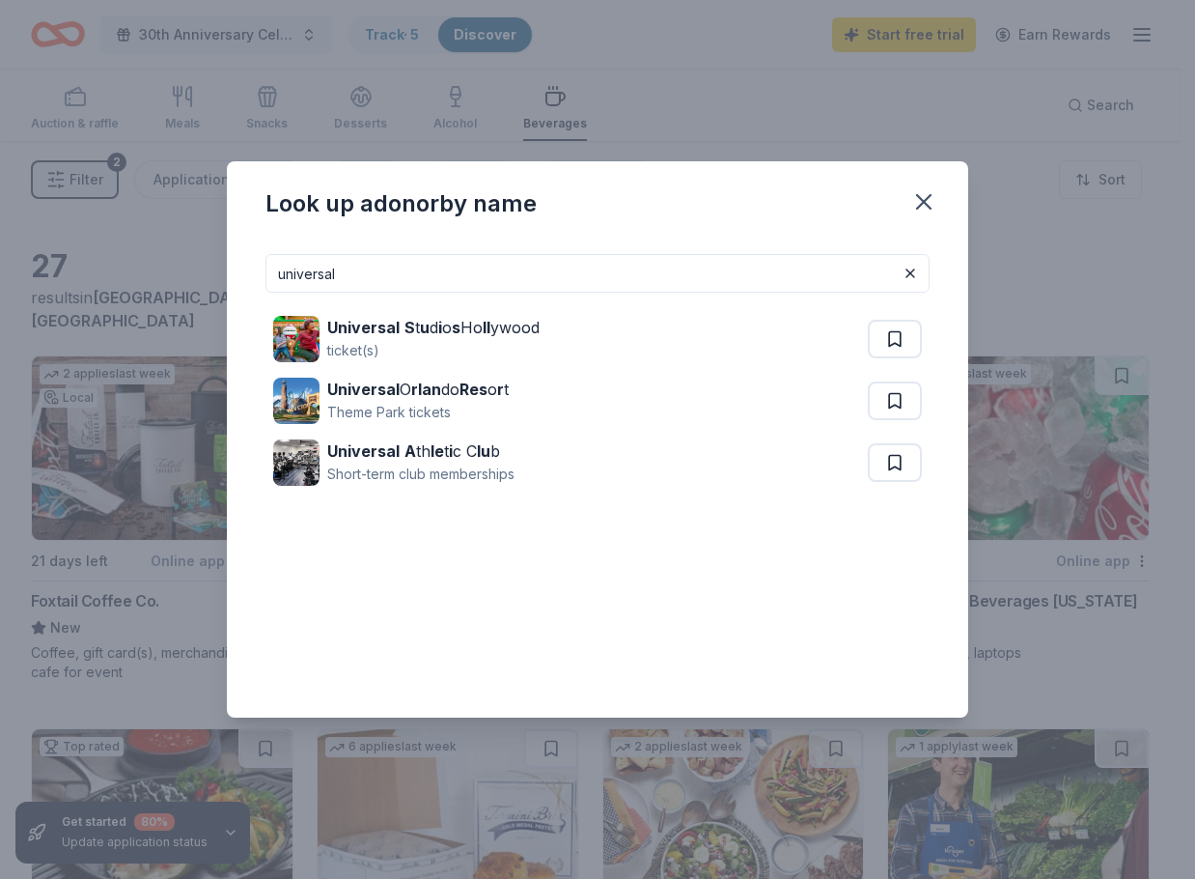
drag, startPoint x: 343, startPoint y: 258, endPoint x: 1058, endPoint y: 665, distance: 823.4
click at [119, 292] on div "Look up a donor by name universal Universal S t u d i o s Ho ll ywood ticket(s)…" at bounding box center [597, 439] width 1195 height 879
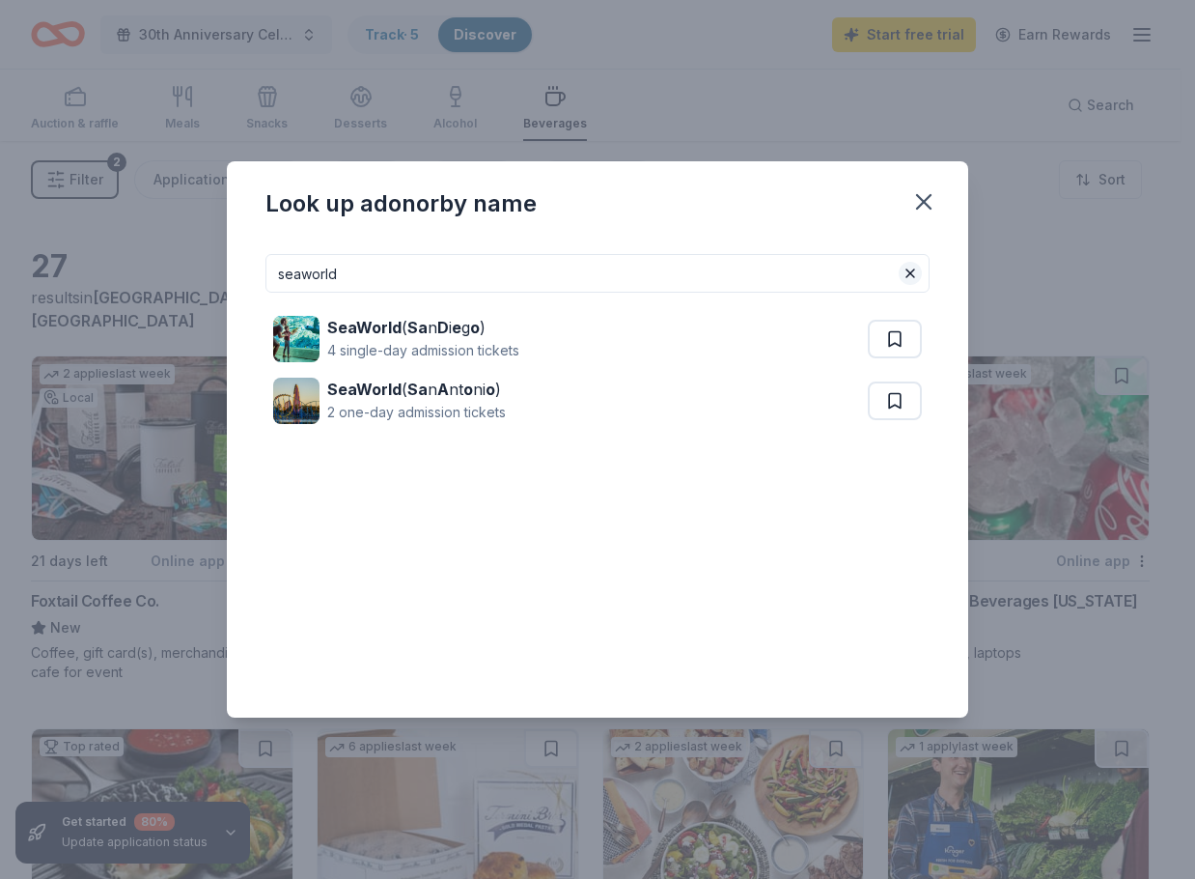
type input "seaworld"
click at [911, 276] on button at bounding box center [910, 273] width 23 height 23
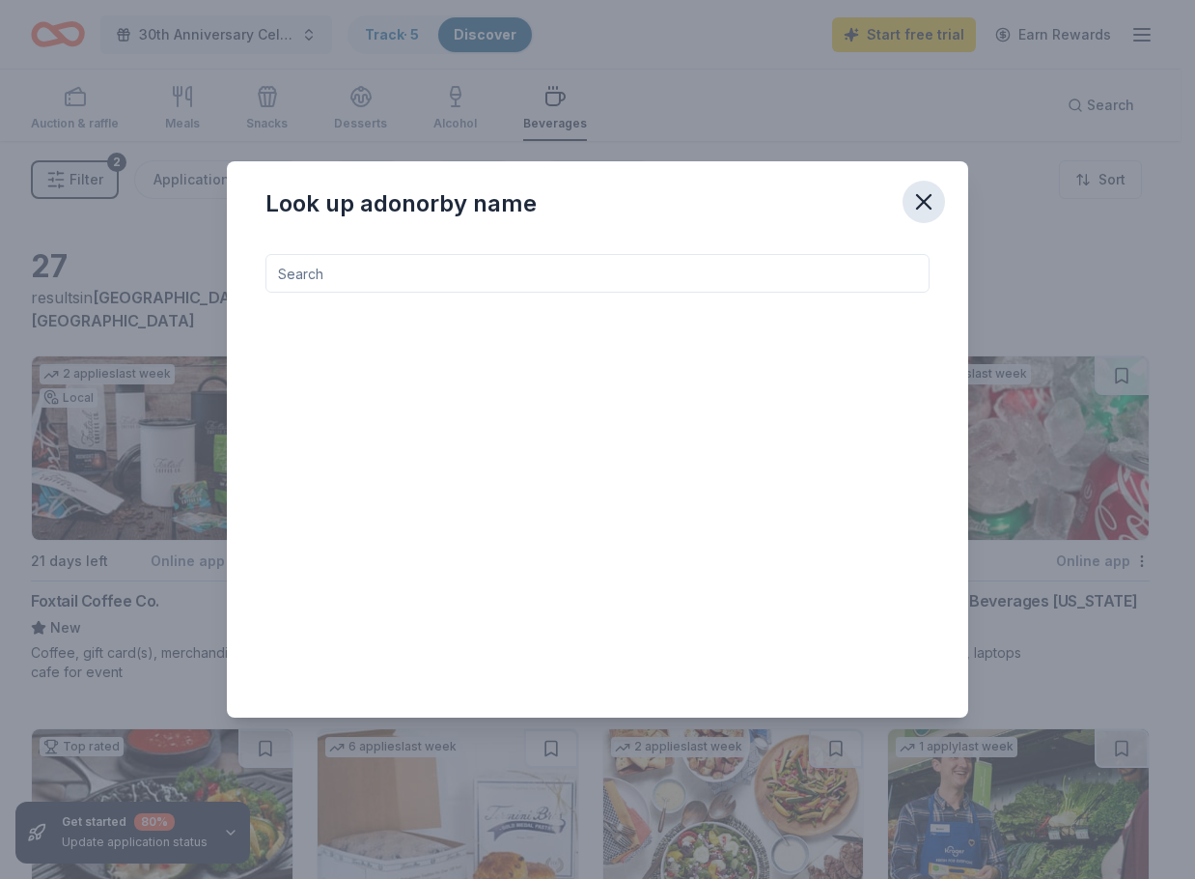
click at [919, 199] on icon "button" at bounding box center [924, 201] width 27 height 27
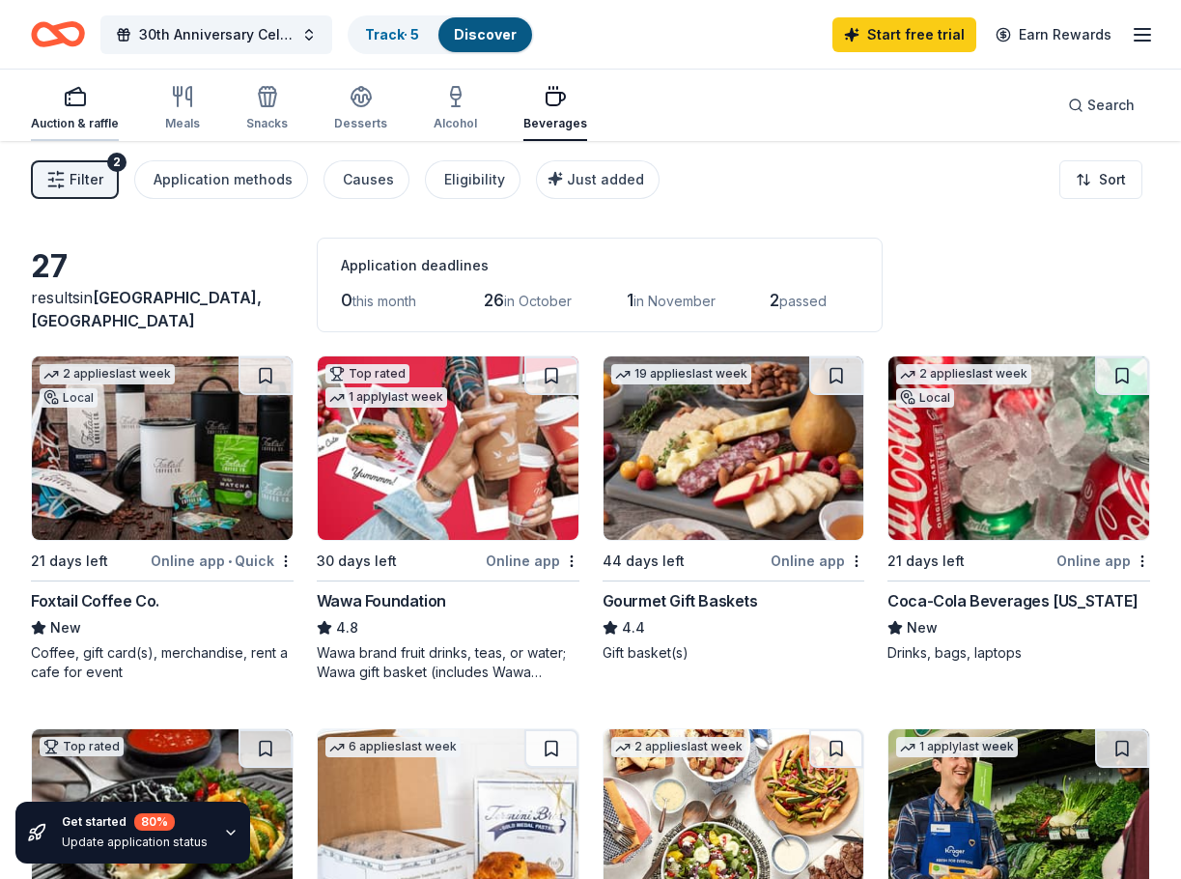
click at [80, 119] on div "Auction & raffle" at bounding box center [75, 123] width 88 height 15
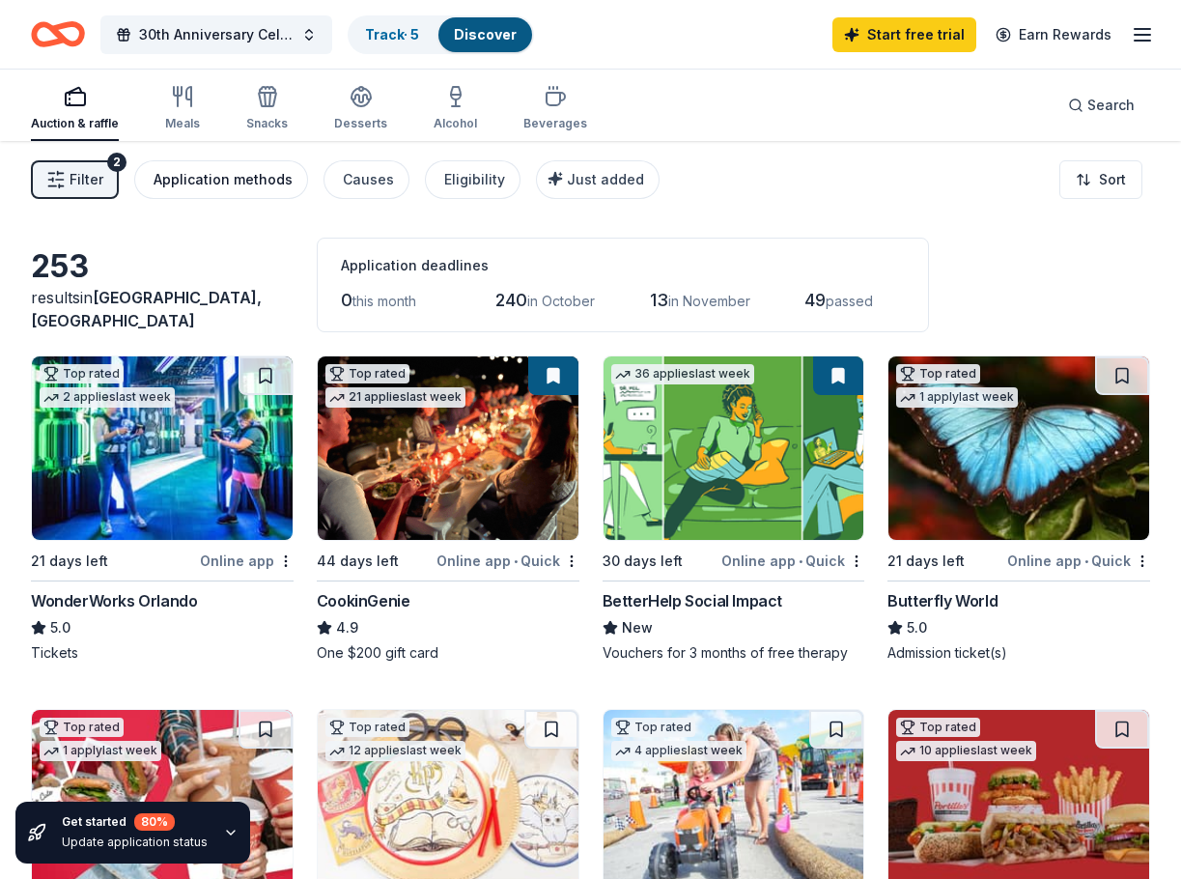
click at [226, 185] on div "Application methods" at bounding box center [223, 179] width 139 height 23
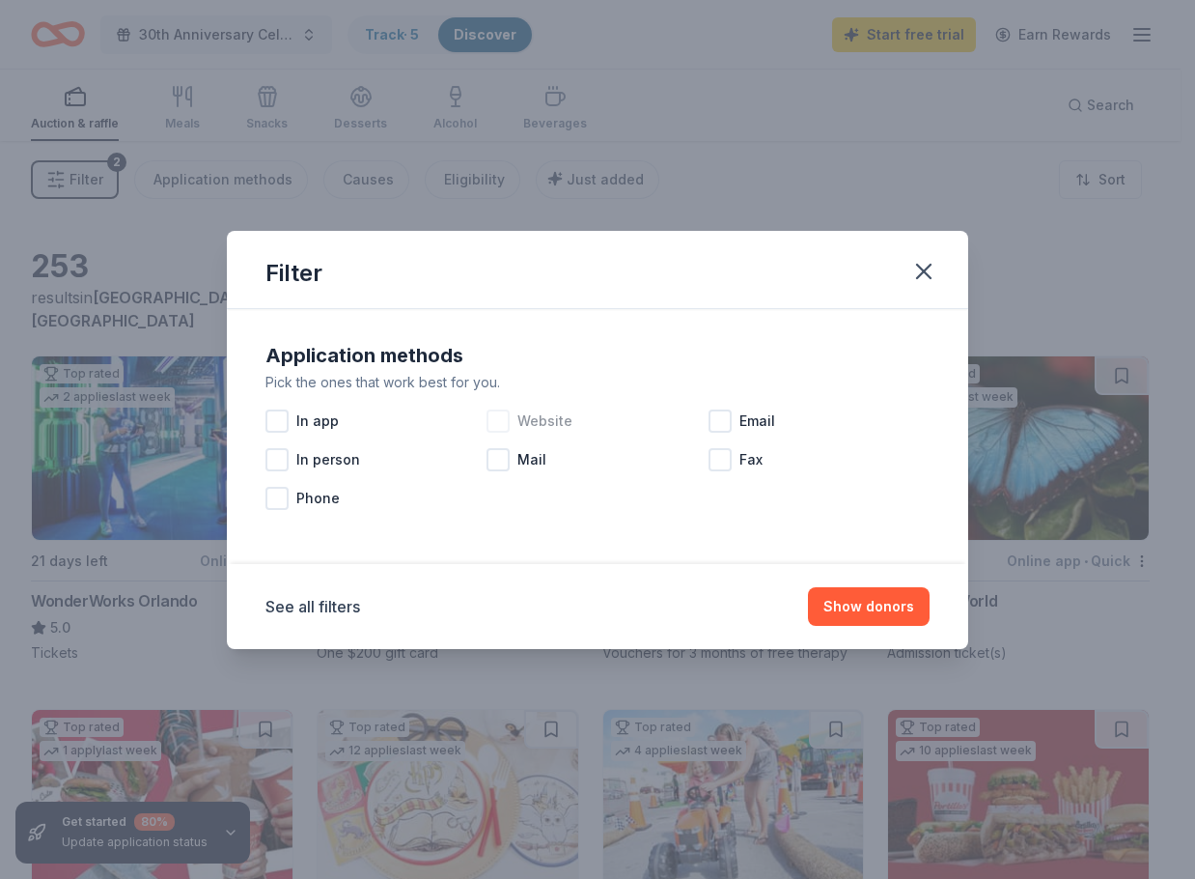
click at [501, 419] on div at bounding box center [498, 420] width 23 height 23
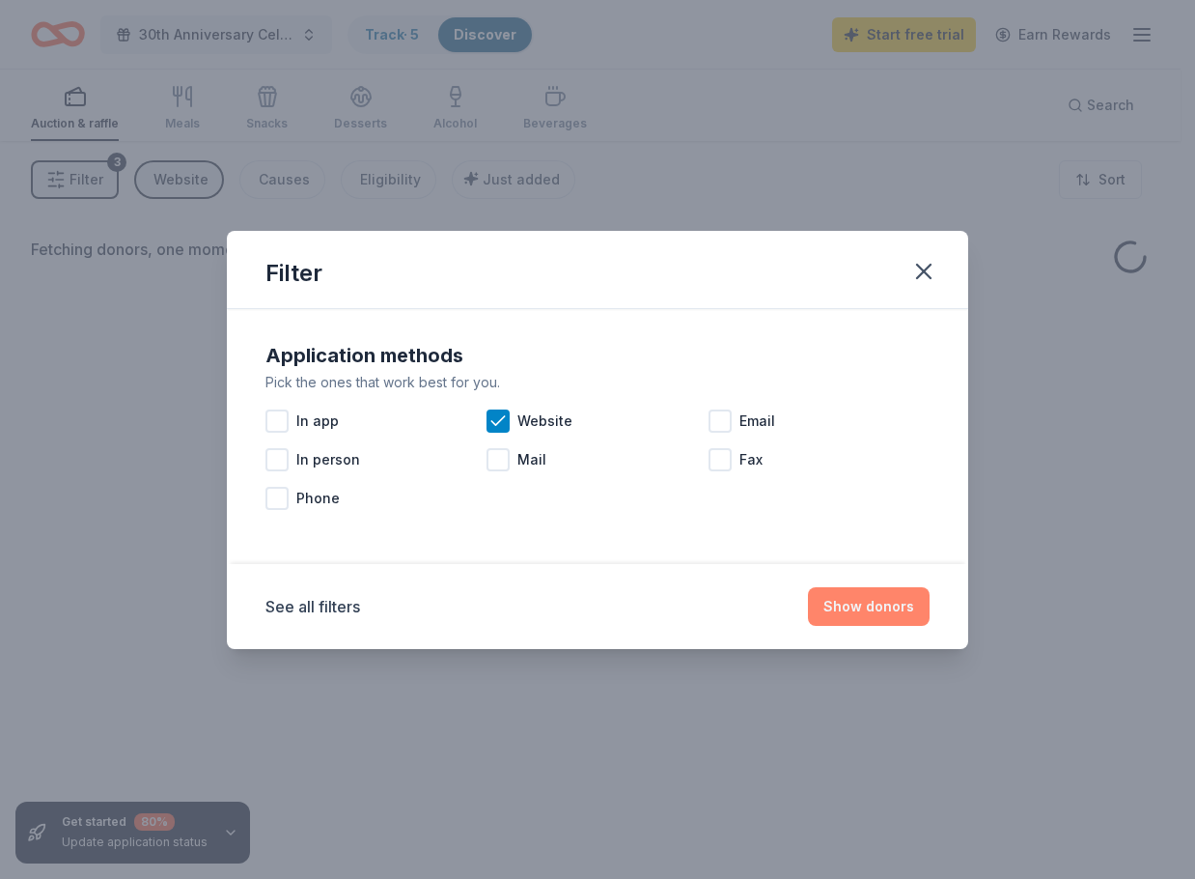
click at [872, 606] on button "Show donors" at bounding box center [869, 606] width 122 height 39
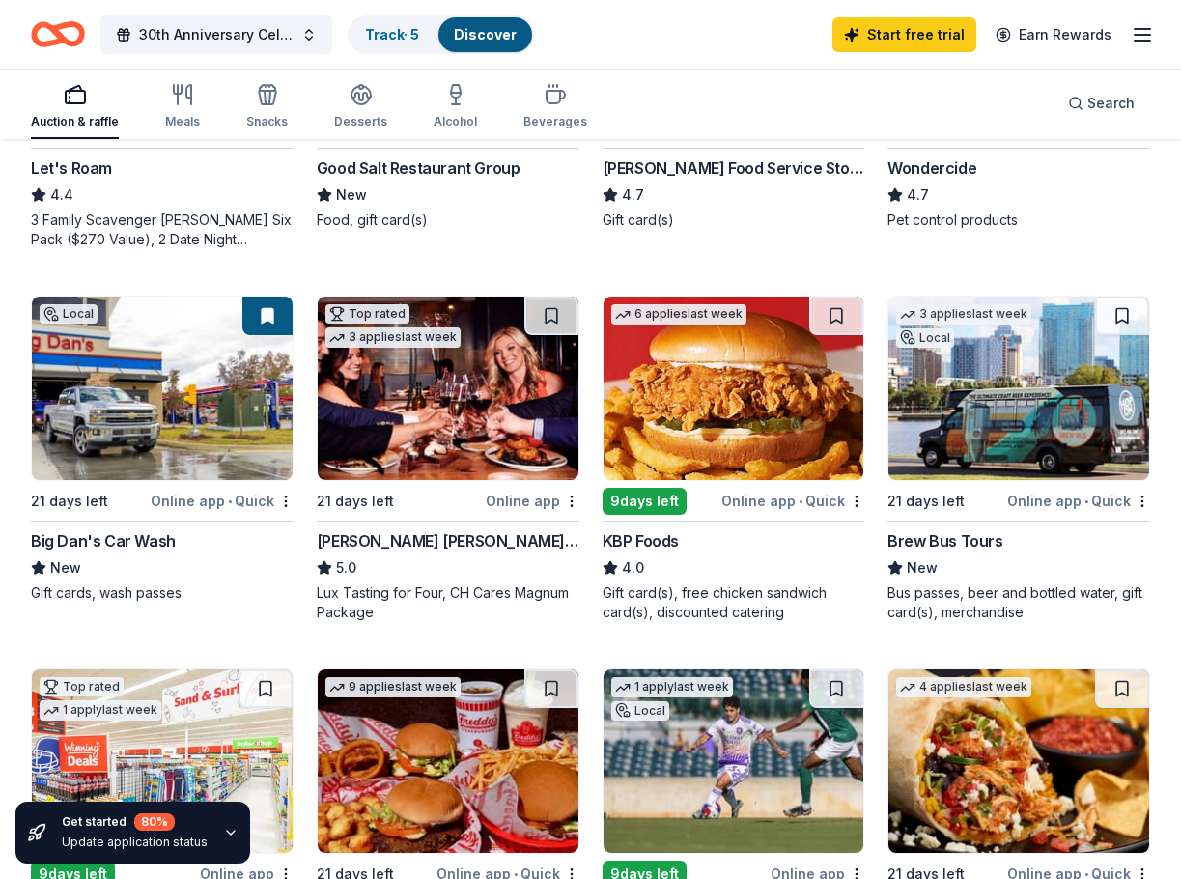
scroll to position [1062, 0]
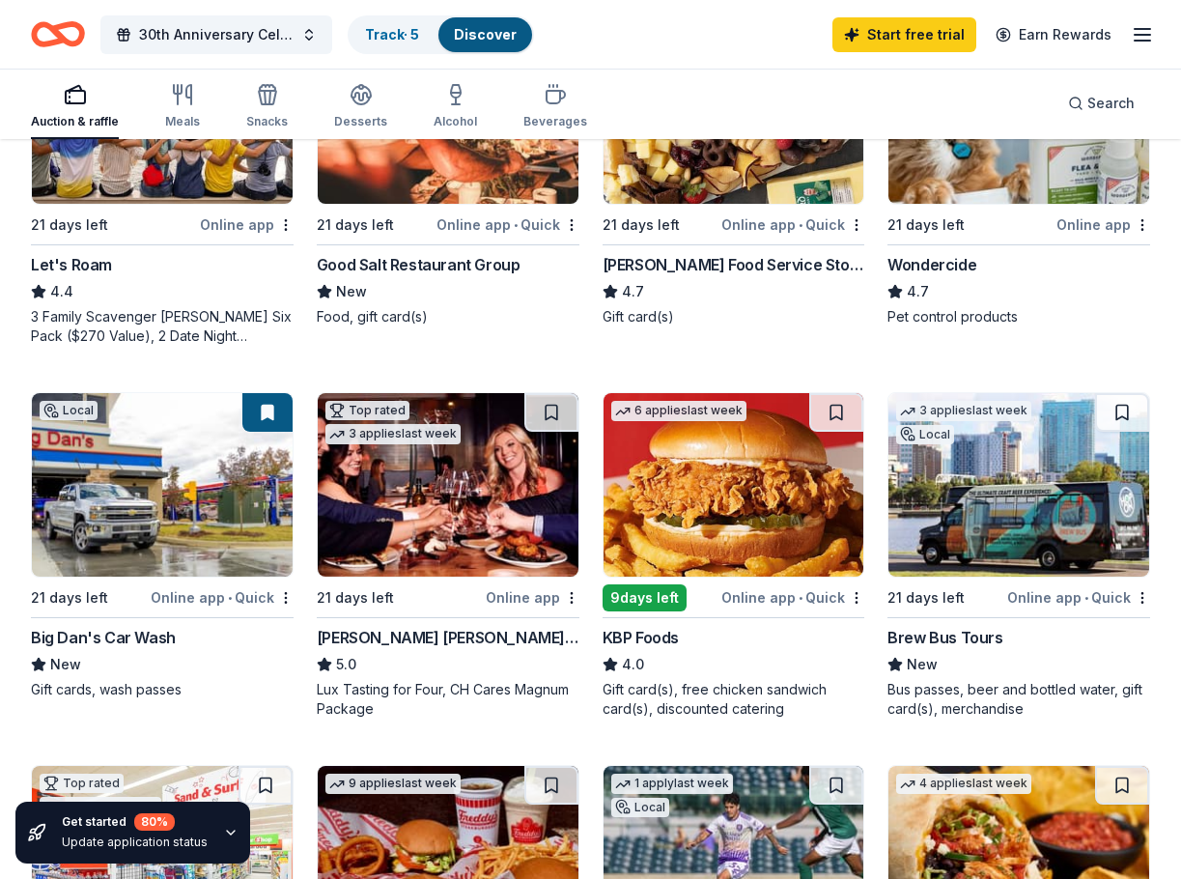
click at [742, 702] on div "Gift card(s), free chicken sandwich card(s), discounted catering" at bounding box center [734, 699] width 263 height 39
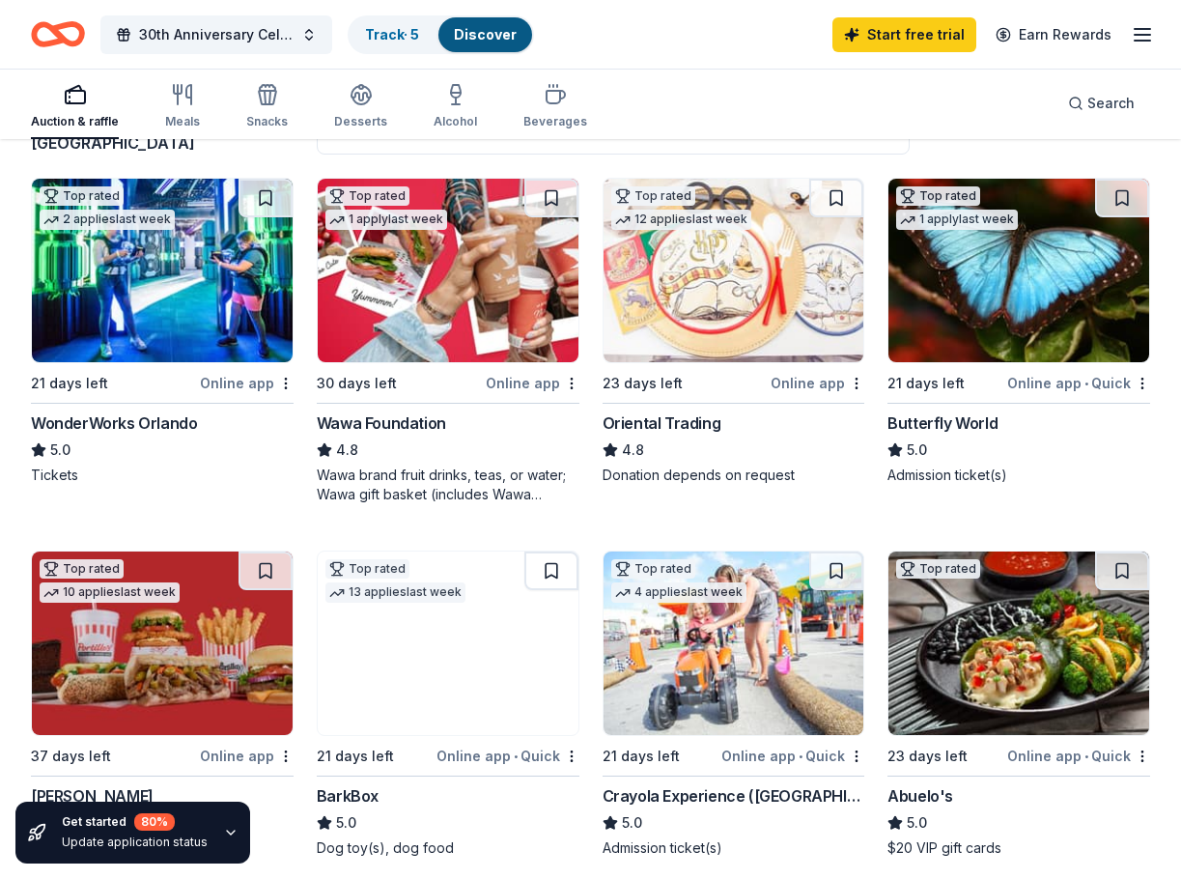
scroll to position [290, 0]
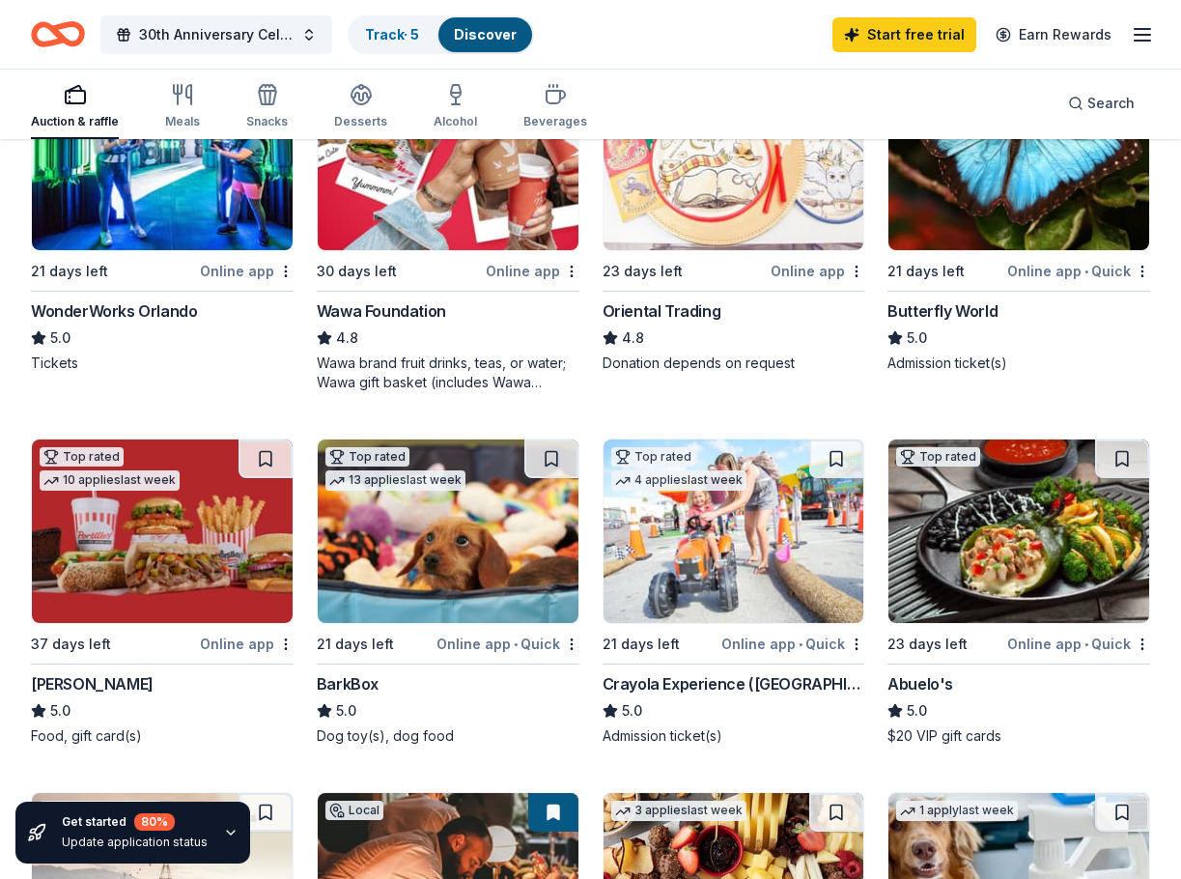
click at [709, 562] on img at bounding box center [733, 530] width 261 height 183
click at [193, 234] on img at bounding box center [162, 158] width 261 height 183
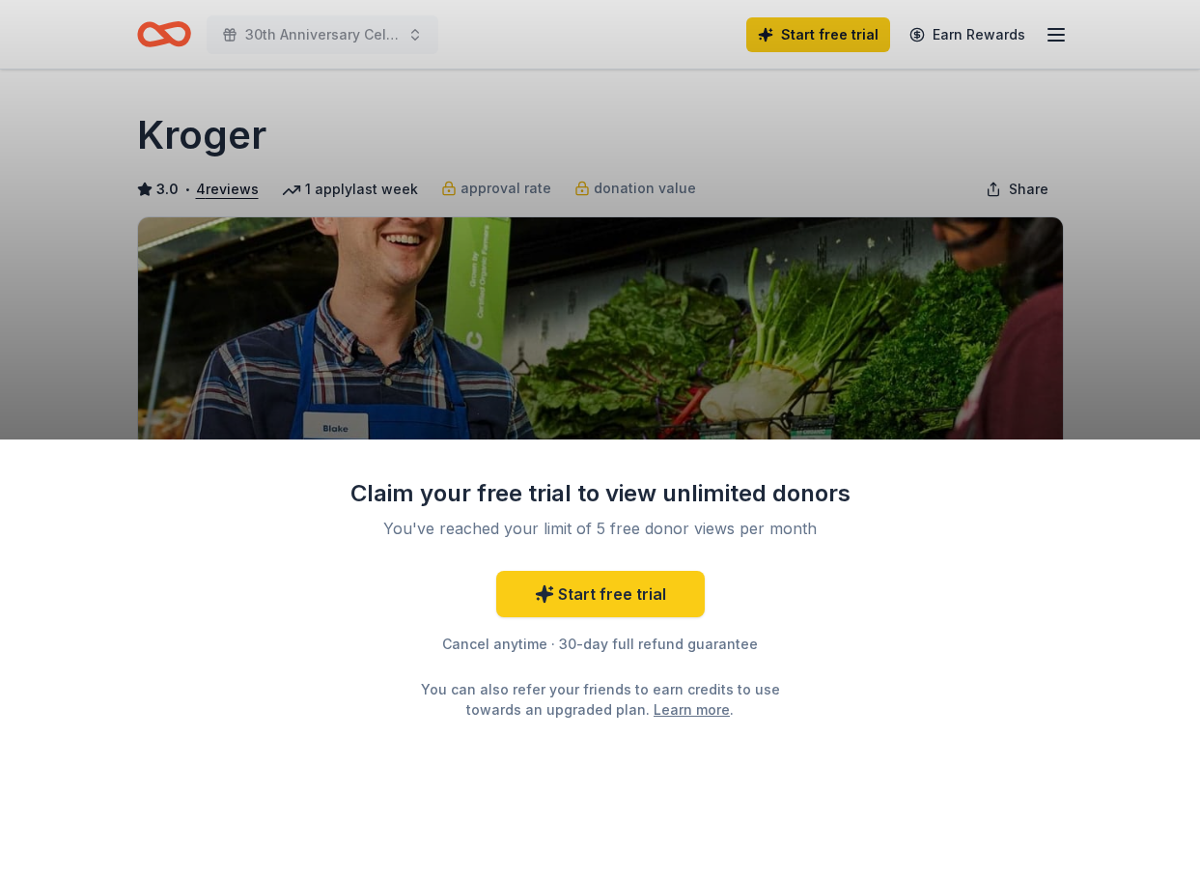
click at [1165, 379] on div "Claim your free trial to view unlimited donors You've reached your limit of 5 f…" at bounding box center [600, 439] width 1200 height 879
click at [710, 736] on div "Claim your free trial to view unlimited donors You've reached your limit of 5 f…" at bounding box center [600, 658] width 1200 height 439
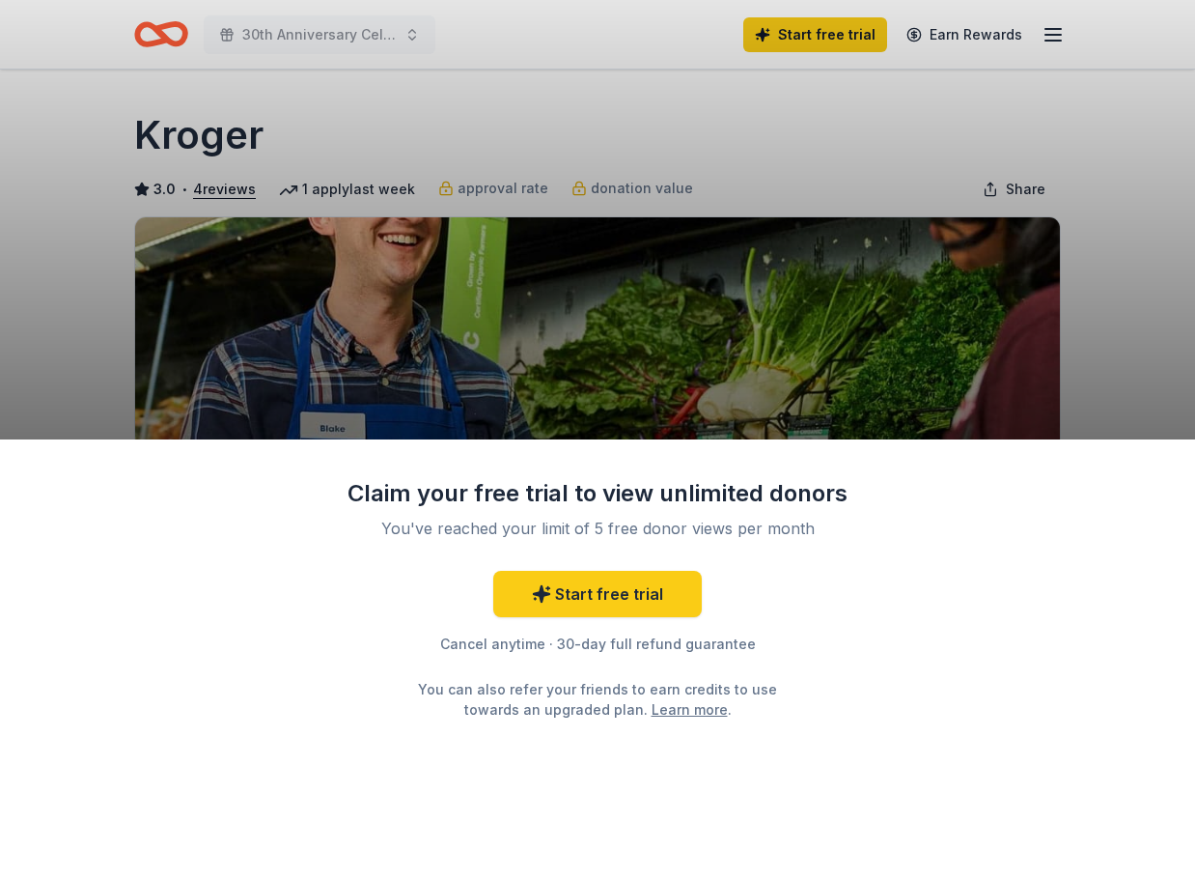
click at [110, 327] on div "Claim your free trial to view unlimited donors You've reached your limit of 5 f…" at bounding box center [597, 439] width 1195 height 879
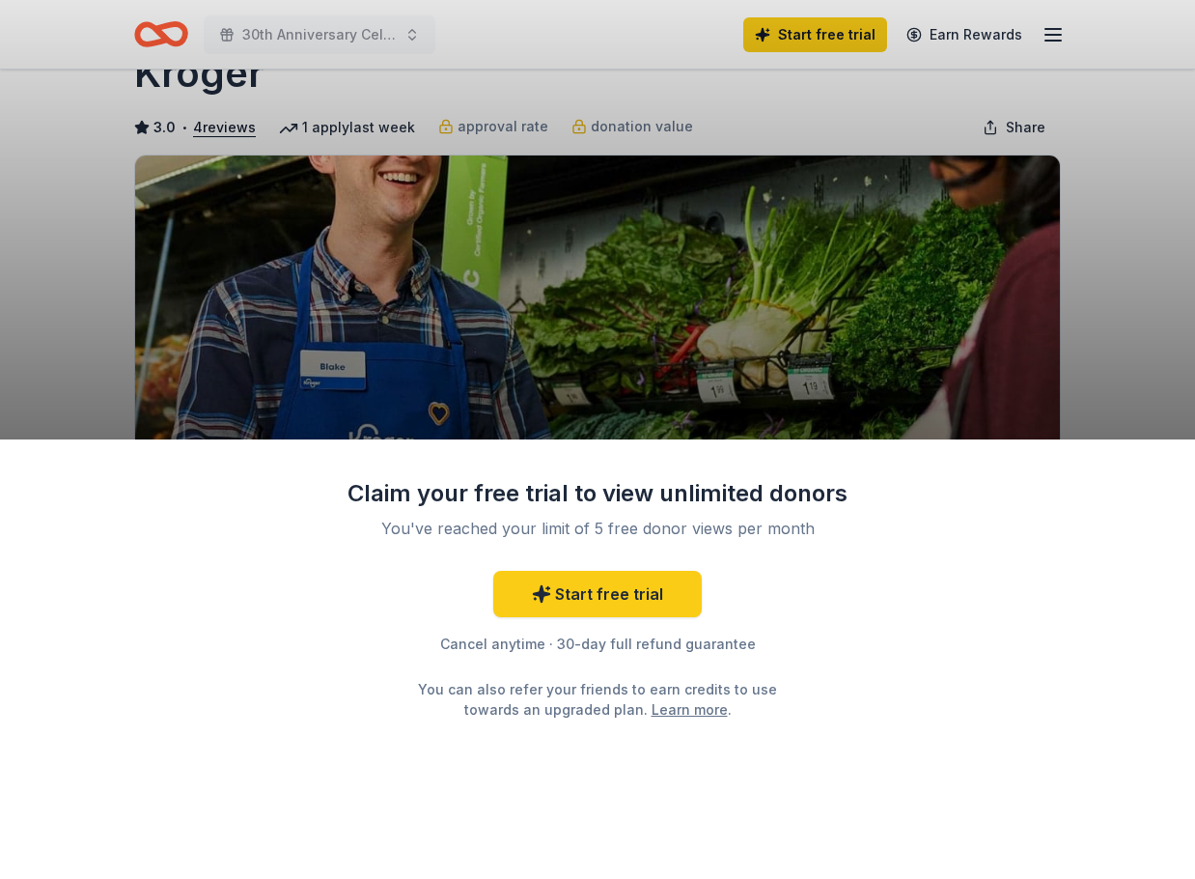
scroll to position [97, 0]
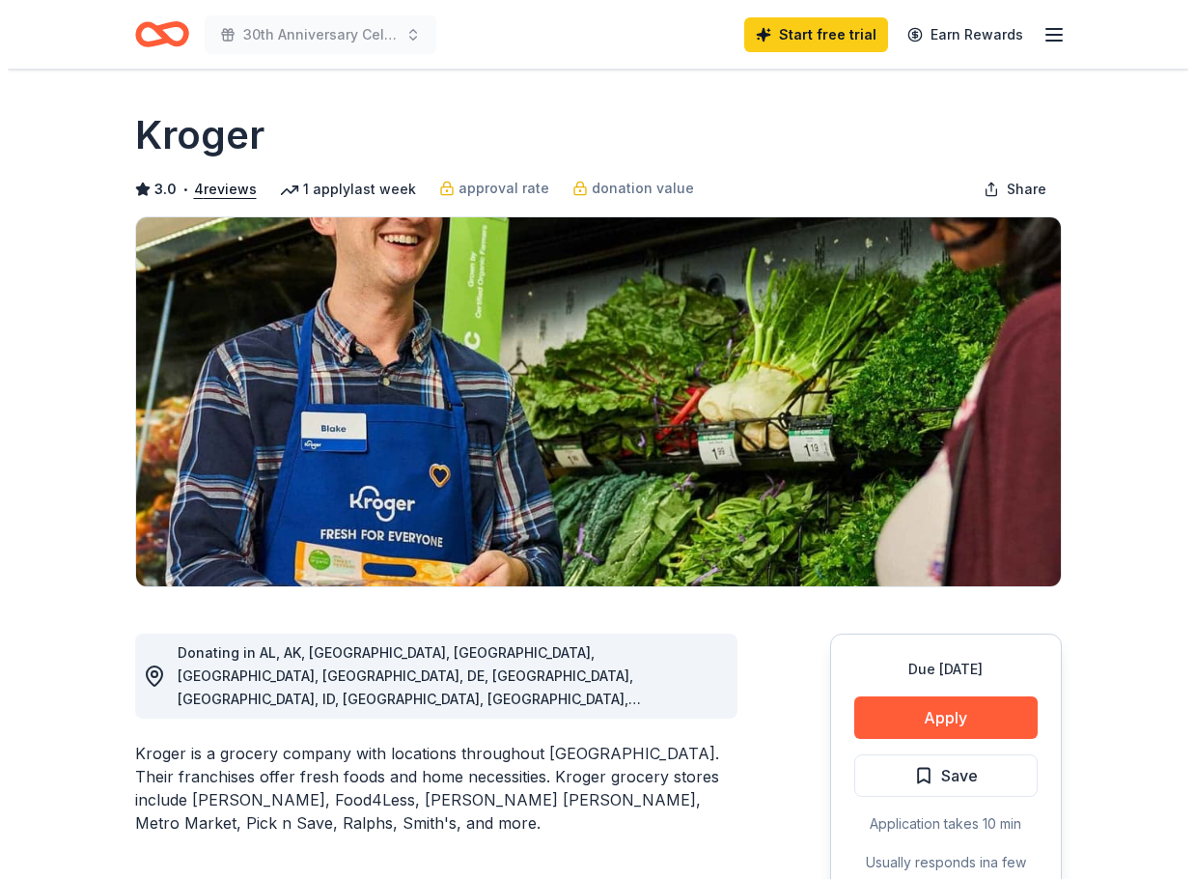
scroll to position [97, 0]
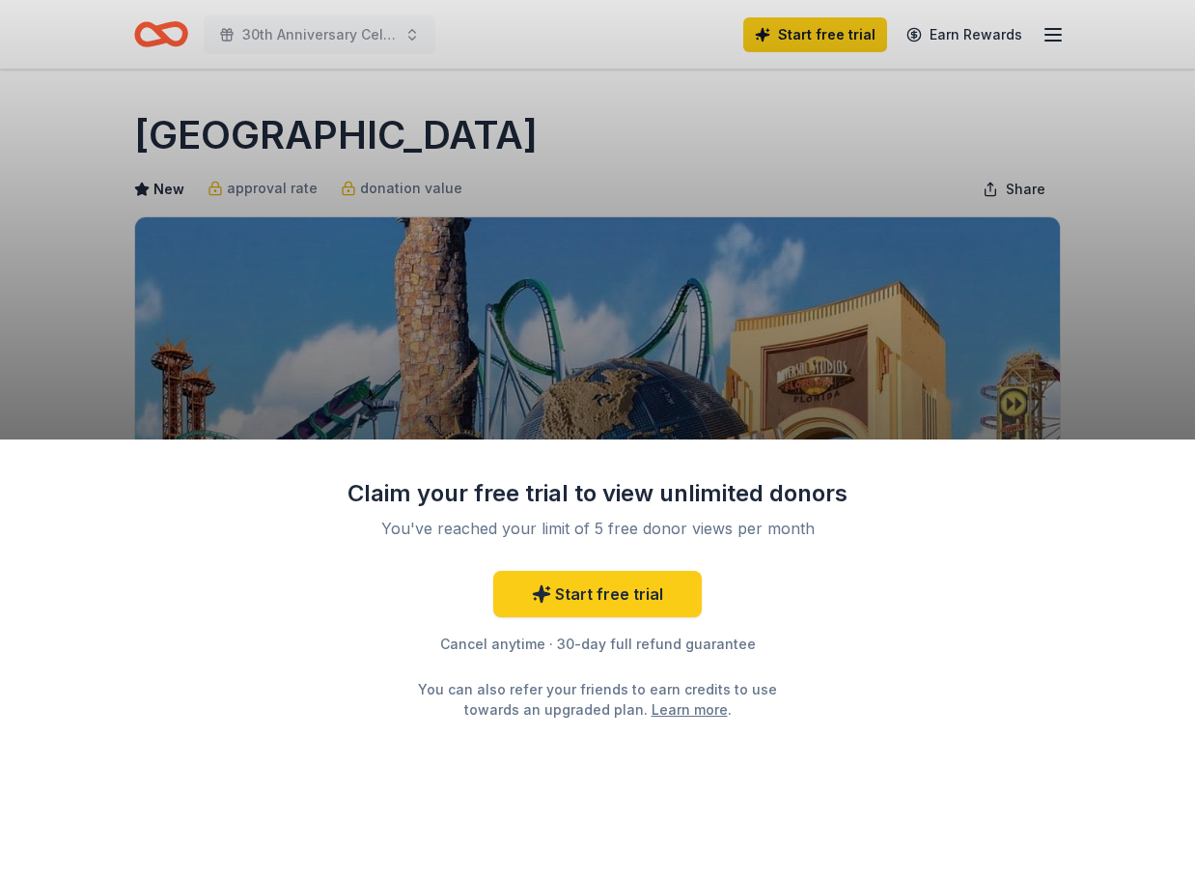
click at [953, 732] on div "Claim your free trial to view unlimited donors You've reached your limit of 5 f…" at bounding box center [597, 658] width 1195 height 439
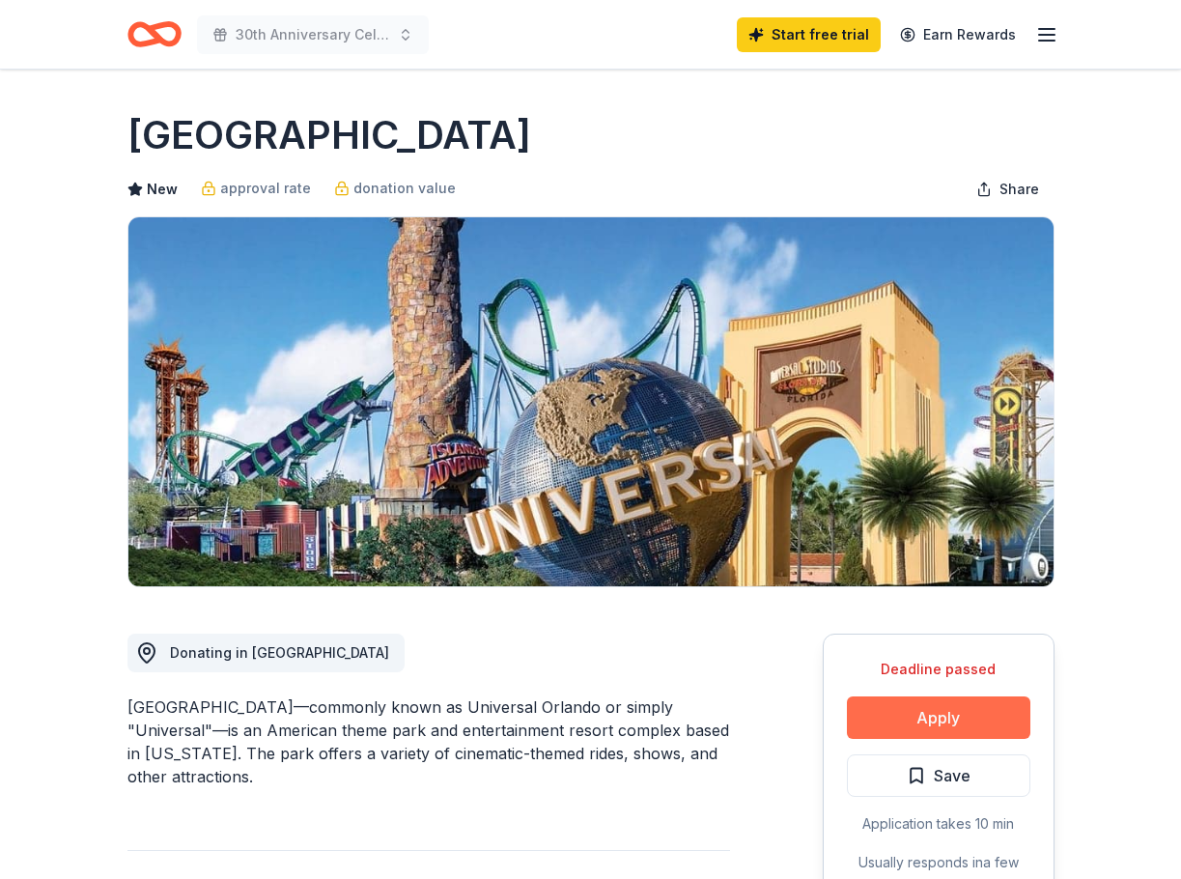
click at [958, 711] on button "Apply" at bounding box center [938, 717] width 183 height 42
